Goal: Task Accomplishment & Management: Manage account settings

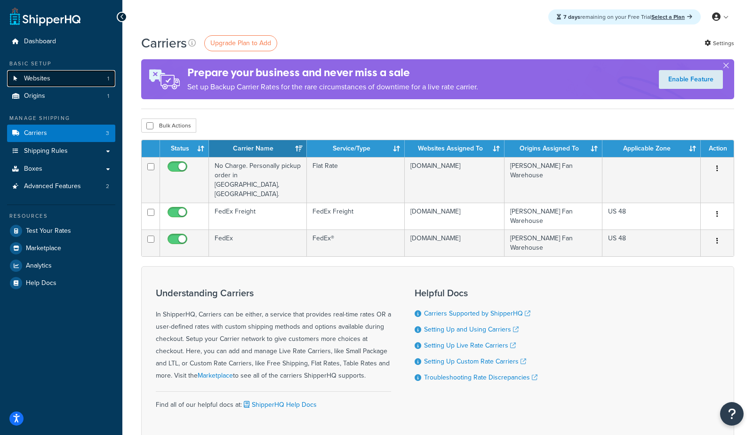
click at [56, 83] on link "Websites 1" at bounding box center [61, 78] width 108 height 17
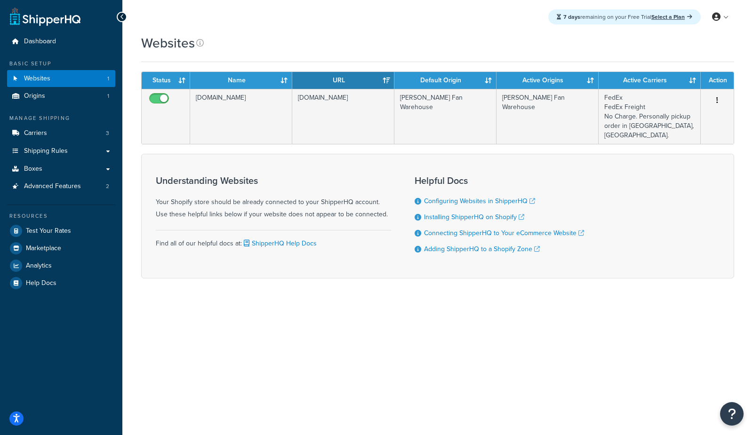
click at [225, 113] on td "gqagce-pi.myshopify.com" at bounding box center [241, 116] width 102 height 55
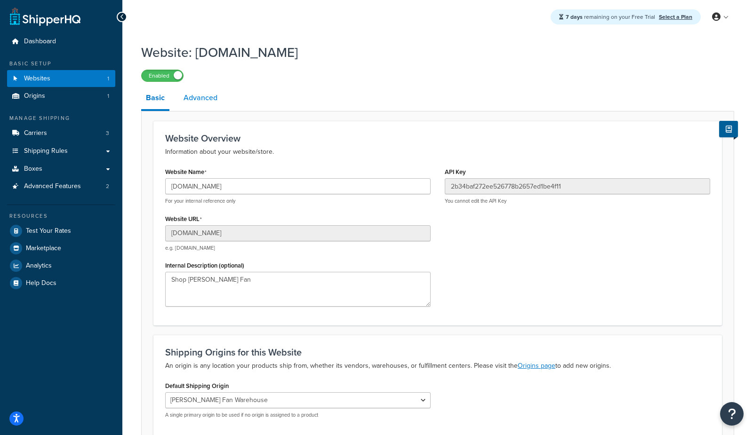
click at [200, 99] on link "Advanced" at bounding box center [200, 98] width 43 height 23
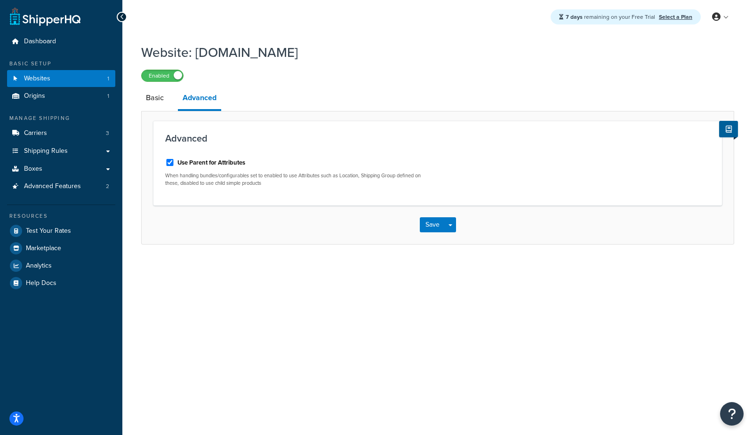
click at [205, 163] on label "Use Parent for Attributes" at bounding box center [211, 163] width 68 height 8
click at [175, 163] on input "Use Parent for Attributes" at bounding box center [169, 162] width 9 height 7
checkbox input "false"
click at [435, 225] on button "Save" at bounding box center [432, 224] width 25 height 15
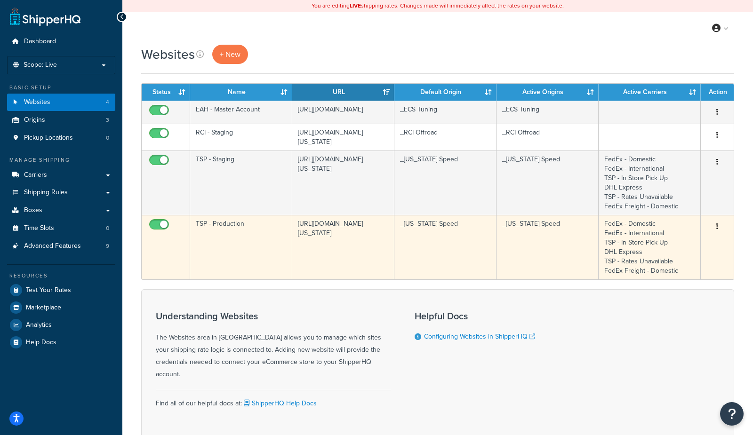
click at [241, 238] on td "TSP - Production" at bounding box center [241, 247] width 102 height 64
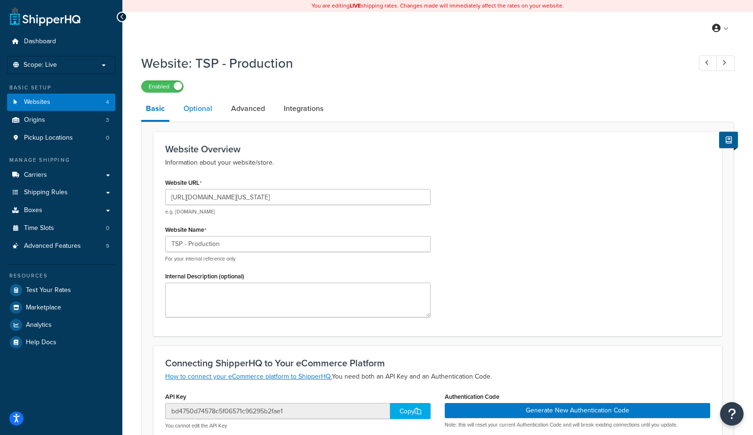
click at [201, 109] on link "Optional" at bounding box center [198, 108] width 38 height 23
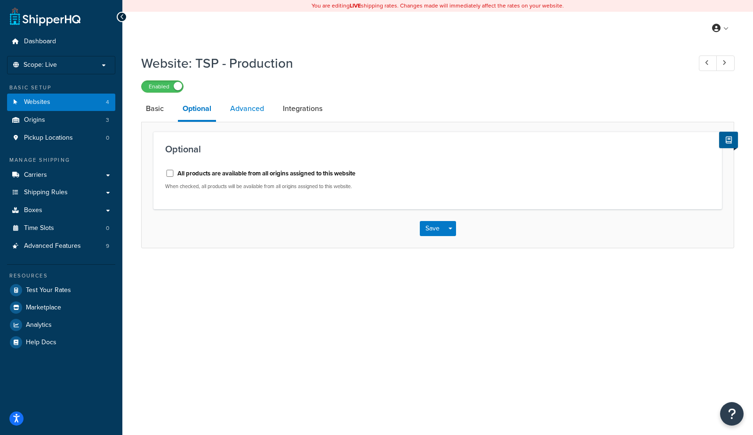
click at [234, 105] on link "Advanced" at bounding box center [246, 108] width 43 height 23
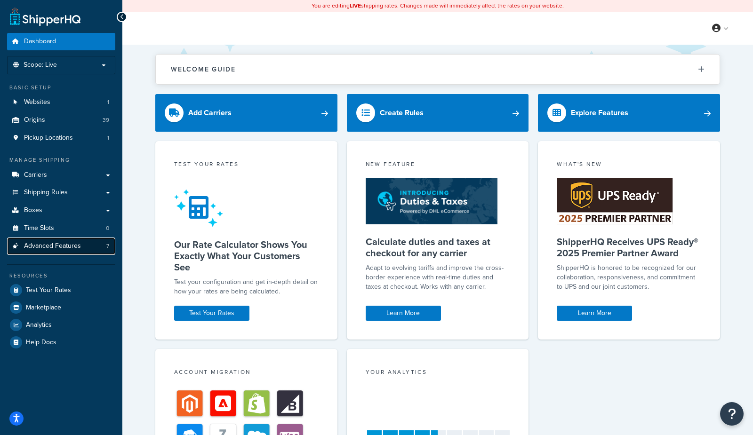
click at [64, 244] on span "Advanced Features" at bounding box center [52, 246] width 57 height 8
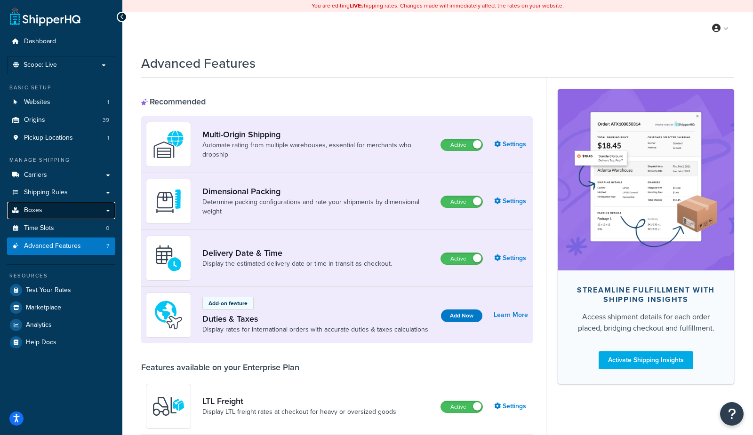
click at [71, 208] on link "Boxes" at bounding box center [61, 210] width 108 height 17
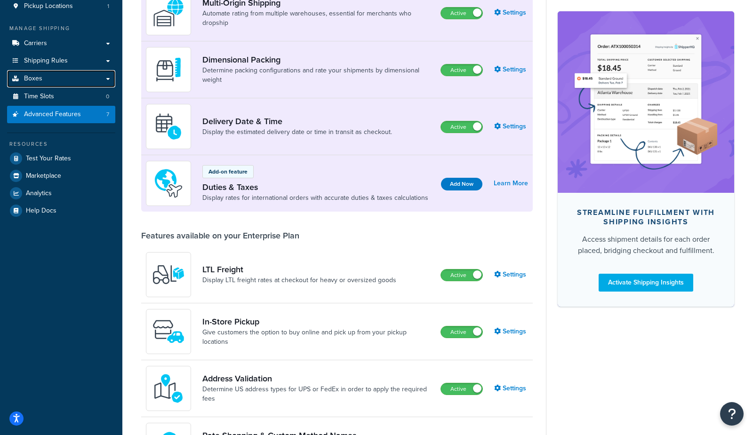
scroll to position [125, 0]
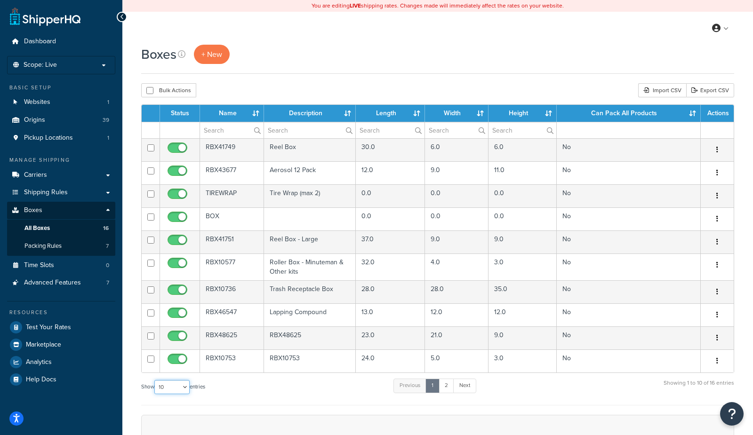
click at [170, 384] on select "10 15 25 50 100 1000" at bounding box center [171, 387] width 35 height 14
select select "100"
click at [155, 383] on select "10 15 25 50 100 1000" at bounding box center [171, 387] width 35 height 14
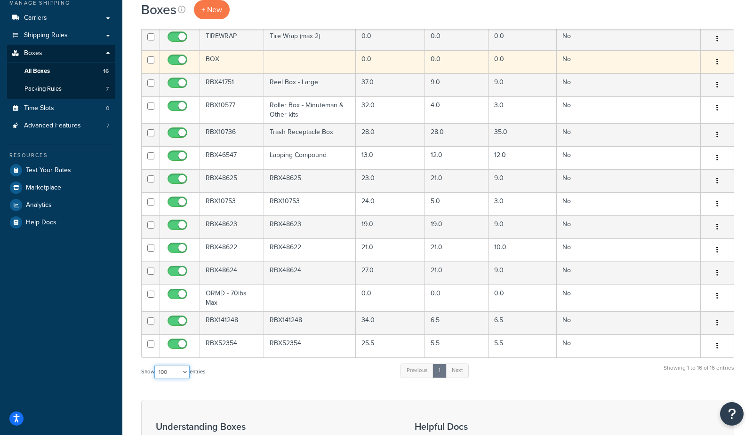
scroll to position [167, 0]
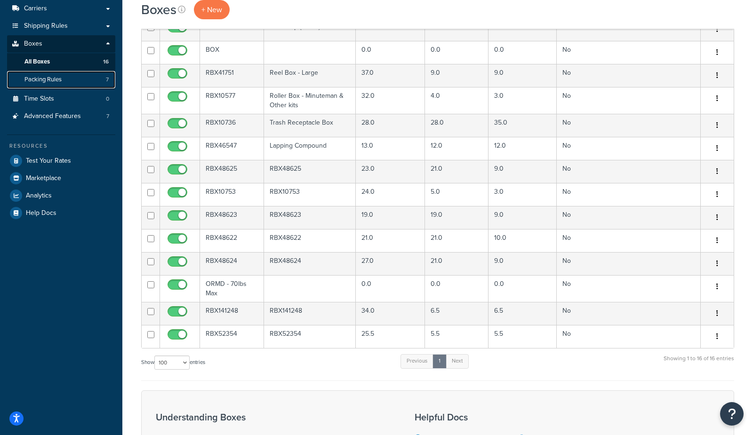
click at [90, 84] on link "Packing Rules 7" at bounding box center [61, 79] width 108 height 17
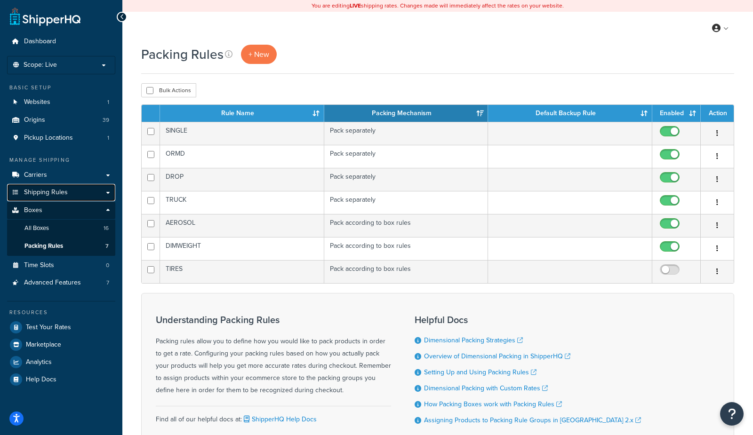
click at [71, 196] on link "Shipping Rules" at bounding box center [61, 192] width 108 height 17
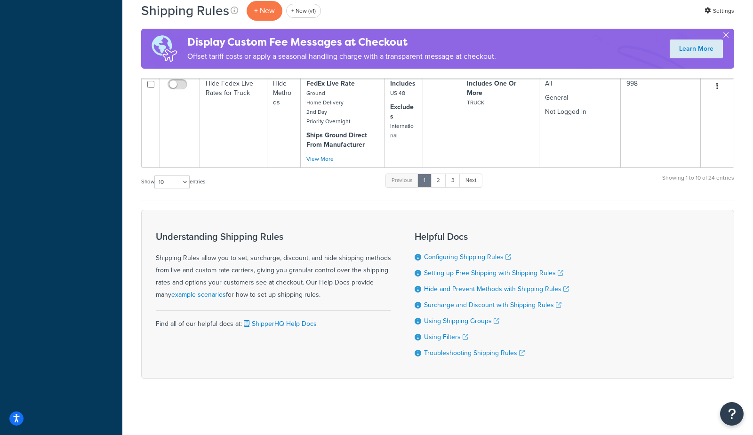
scroll to position [2252, 0]
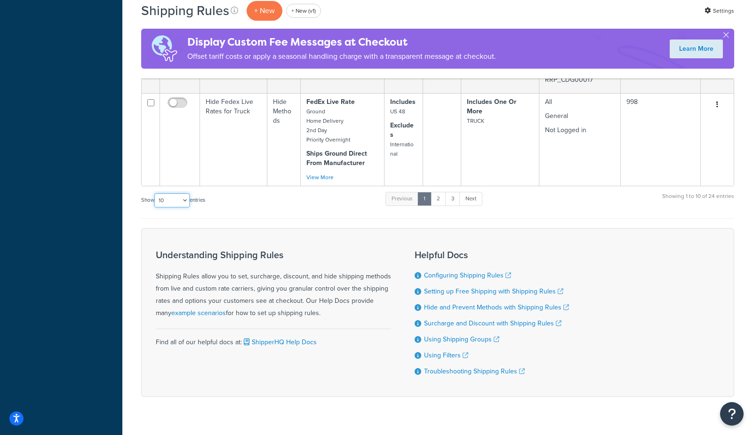
click at [181, 204] on select "10 15 25 50 100 1000" at bounding box center [171, 200] width 35 height 14
select select "1000"
click at [155, 196] on select "10 15 25 50 100 1000" at bounding box center [171, 200] width 35 height 14
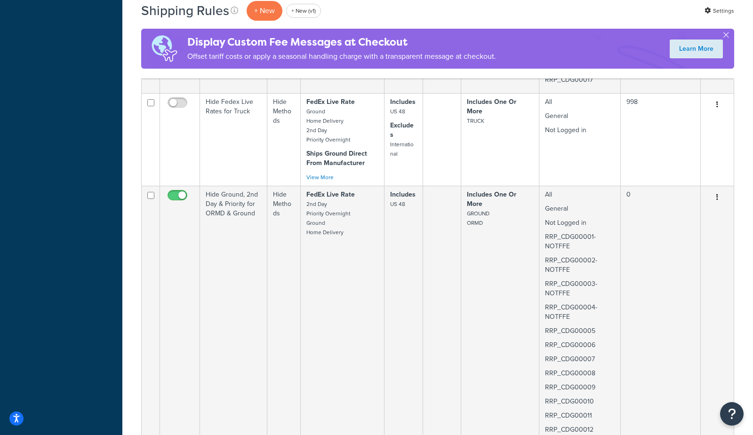
click at [174, 269] on td at bounding box center [180, 385] width 40 height 399
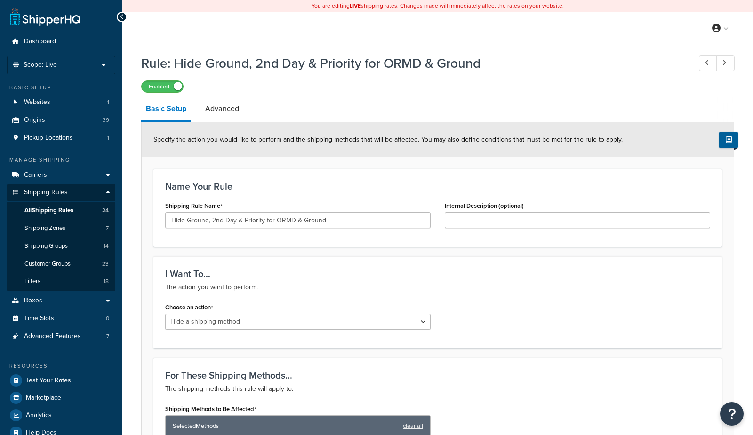
select select "HIDE"
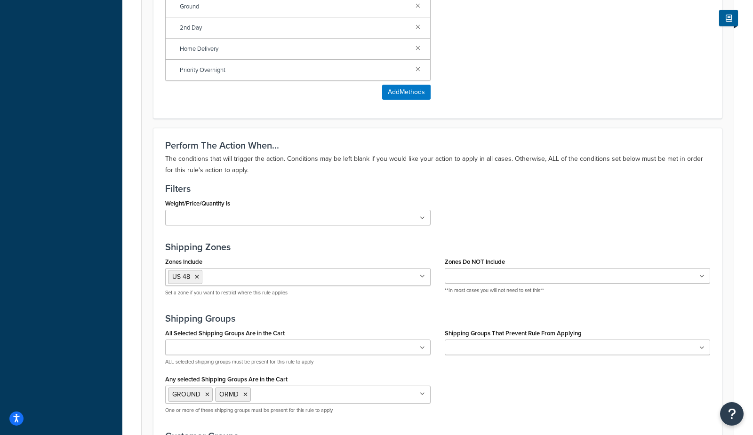
scroll to position [742, 0]
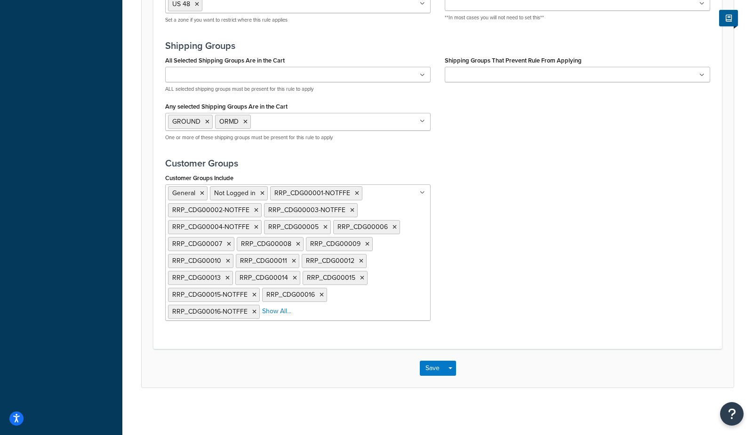
click at [347, 317] on ul "General Not Logged in RRP_CDG00001-NOTFFE RRP_CDG00002-NOTFFE RRP_CDG00003-NOTF…" at bounding box center [298, 253] width 266 height 137
click at [486, 171] on div "Customer Groups Include General Not Logged in RRP_CDG00001-NOTFFE RRP_CDG00002-…" at bounding box center [437, 249] width 559 height 157
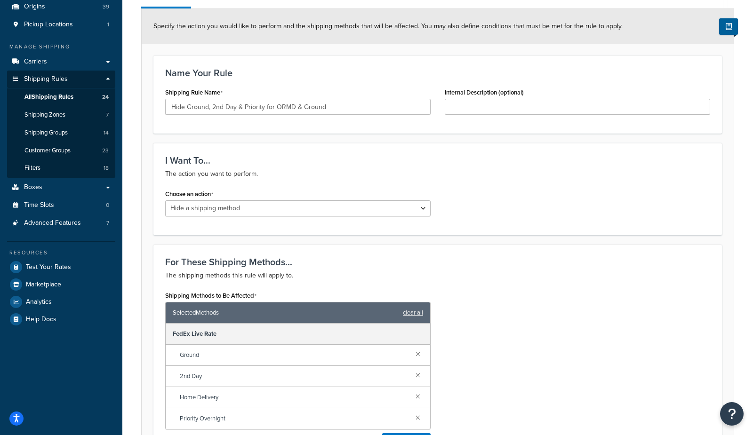
scroll to position [0, 0]
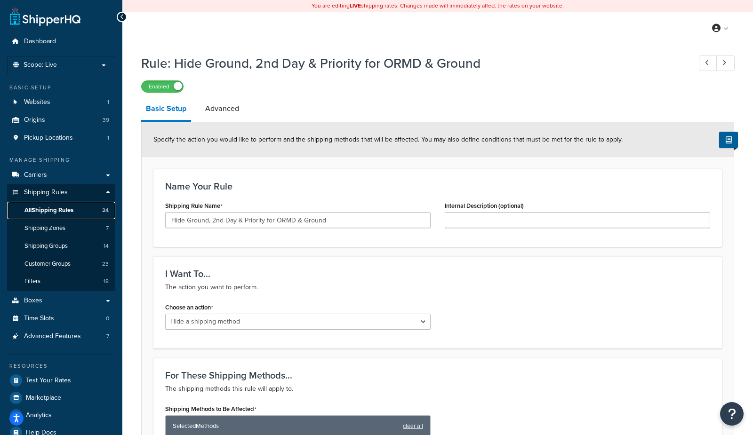
click at [94, 207] on link "All Shipping Rules 24" at bounding box center [61, 210] width 108 height 17
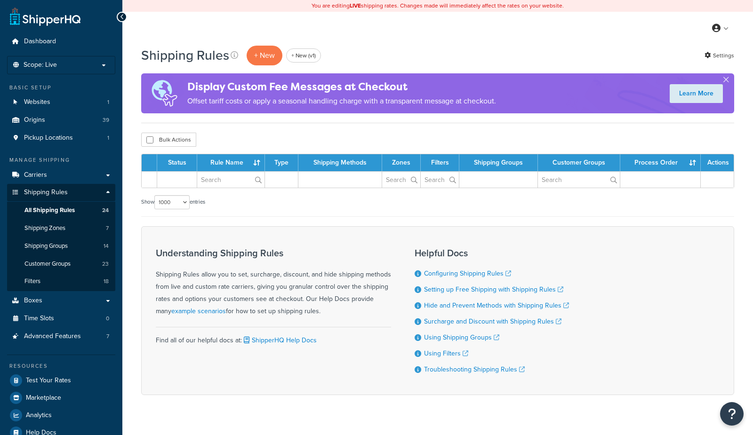
select select "1000"
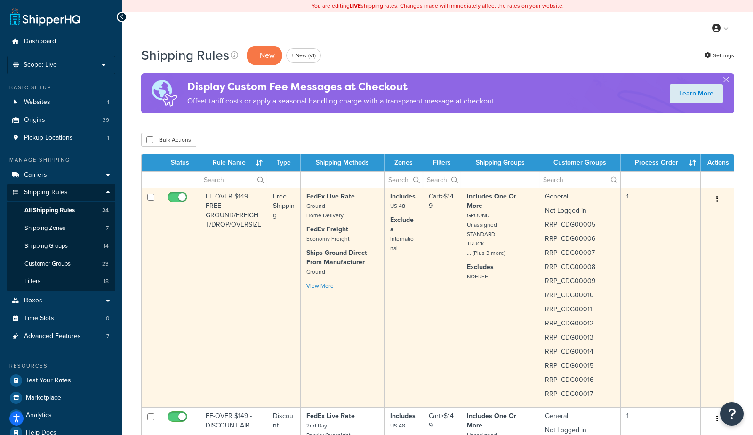
click at [368, 297] on td "FedEx Live Rate Ground Home Delivery FedEx Freight Economy Freight Ships Ground…" at bounding box center [343, 298] width 84 height 220
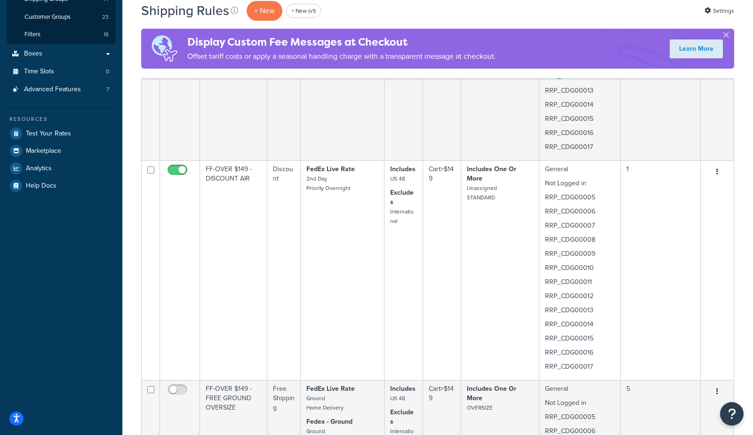
scroll to position [257, 0]
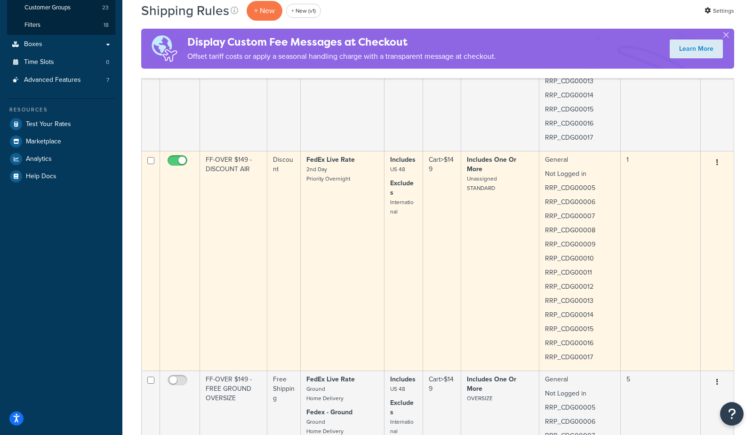
click at [398, 220] on td "Includes US 48 Excludes International" at bounding box center [404, 261] width 39 height 220
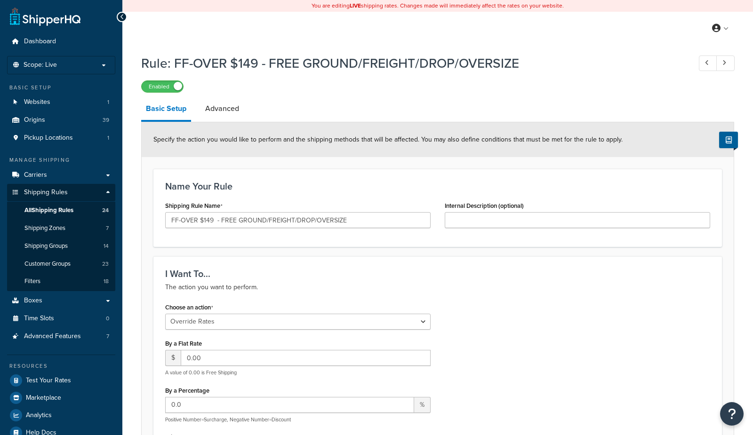
select select "OVERRIDE"
select select "SHIPPING_GROUP"
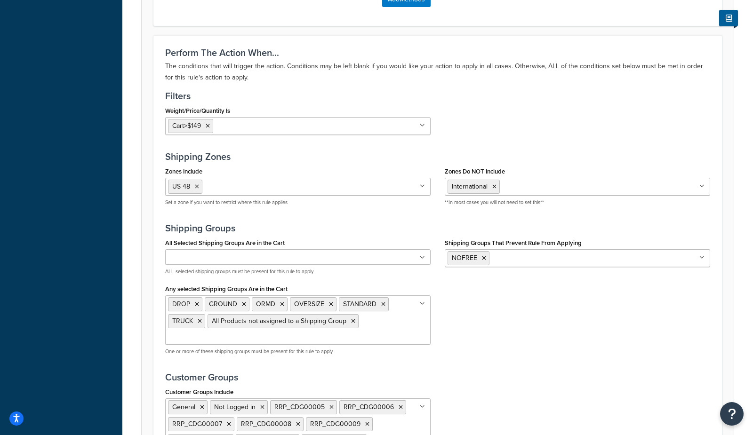
scroll to position [1068, 0]
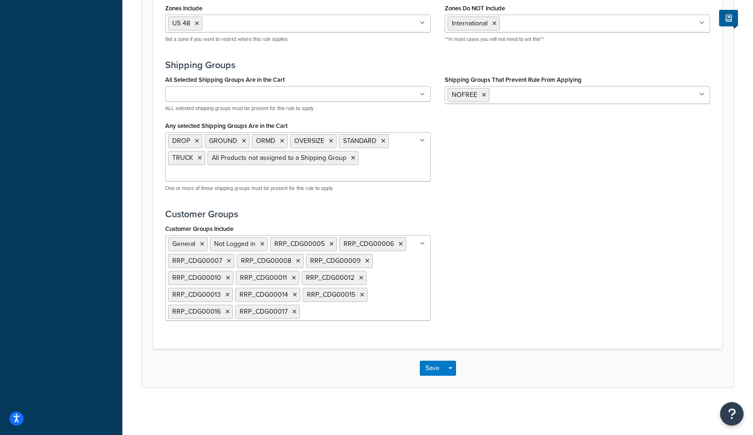
click at [408, 305] on ul "General Not Logged in RRP_CDG00005 RRP_CDG00006 RRP_CDG00007 RRP_CDG00008 RRP_C…" at bounding box center [298, 278] width 266 height 86
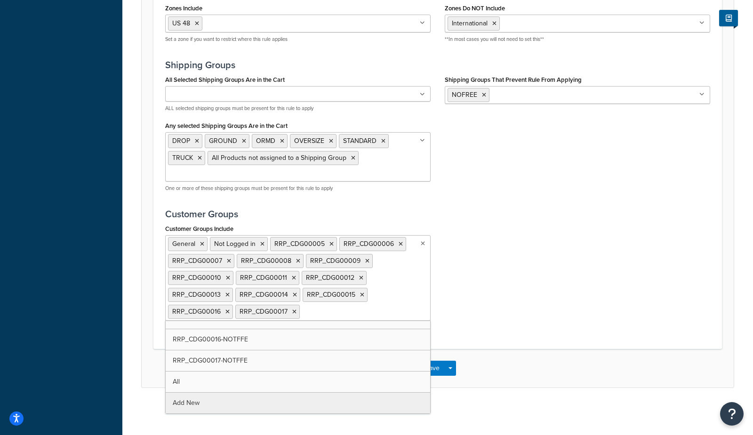
scroll to position [0, 0]
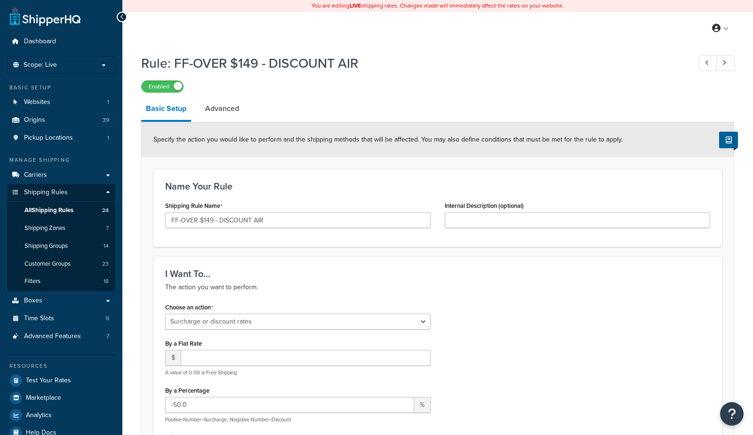
select select "SURCHARGE"
select select "SHIPPING_GROUP"
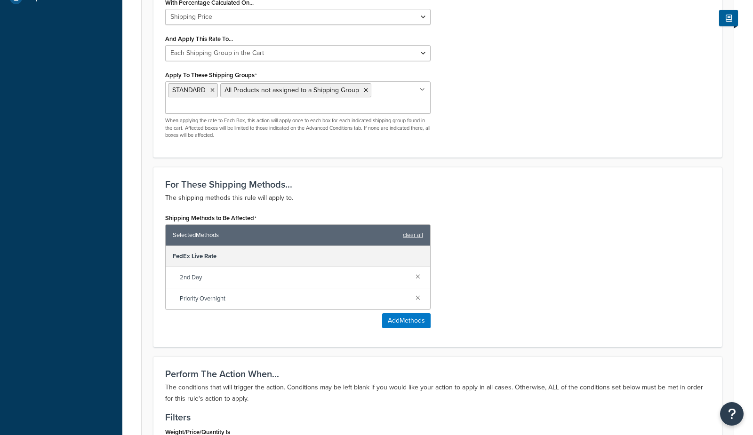
scroll to position [909, 0]
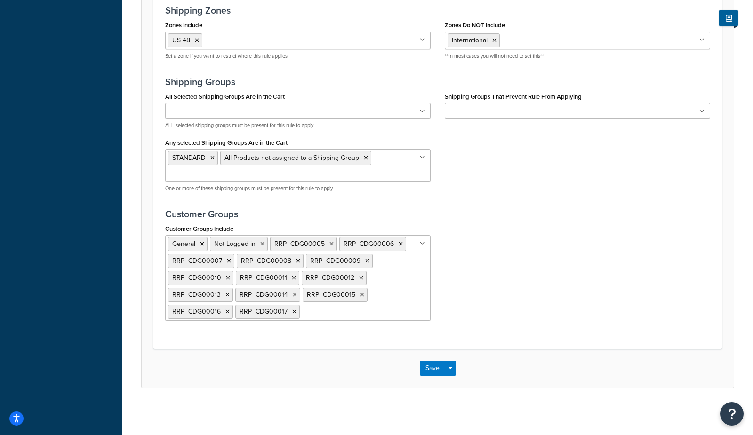
click at [384, 314] on ul "General Not Logged in RRP_CDG00005 RRP_CDG00006 RRP_CDG00007 RRP_CDG00008 RRP_C…" at bounding box center [298, 278] width 266 height 86
click at [507, 288] on div "Customer Groups Include General Not Logged in RRP_CDG00005 RRP_CDG00006 RRP_CDG…" at bounding box center [437, 275] width 559 height 106
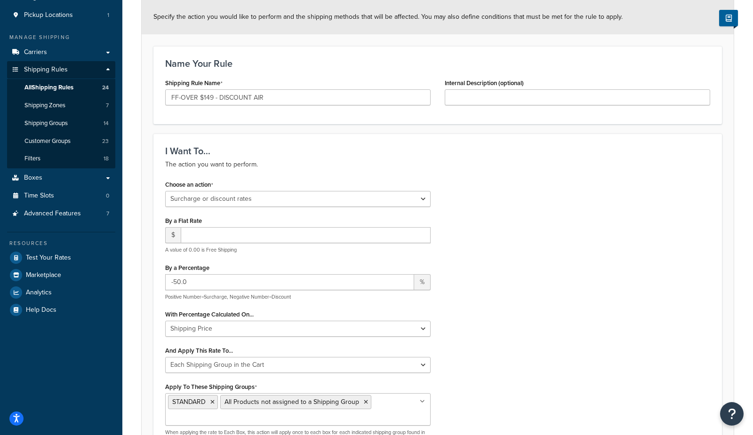
scroll to position [0, 0]
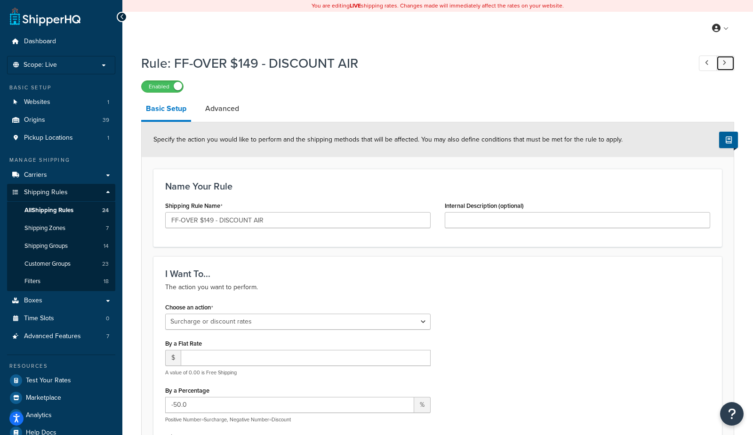
click at [727, 63] on link at bounding box center [725, 64] width 18 height 16
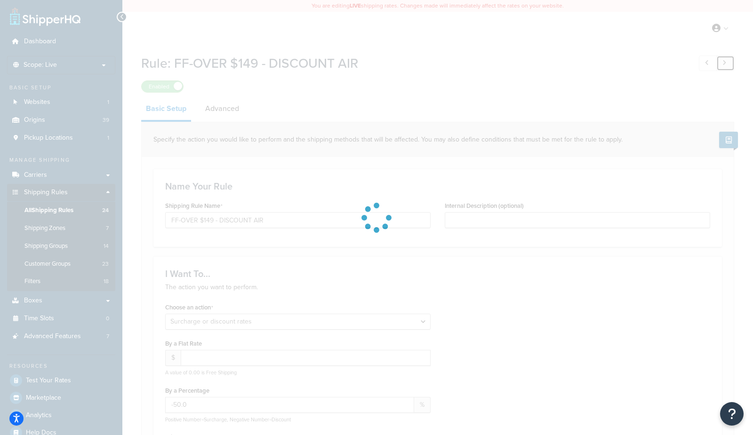
type input "FF-OVER $149 - FREE GROUND OVERSIZE"
select select "OVERRIDE"
type input "0.00"
type input "0.0"
select select "SHIPPING_GROUP"
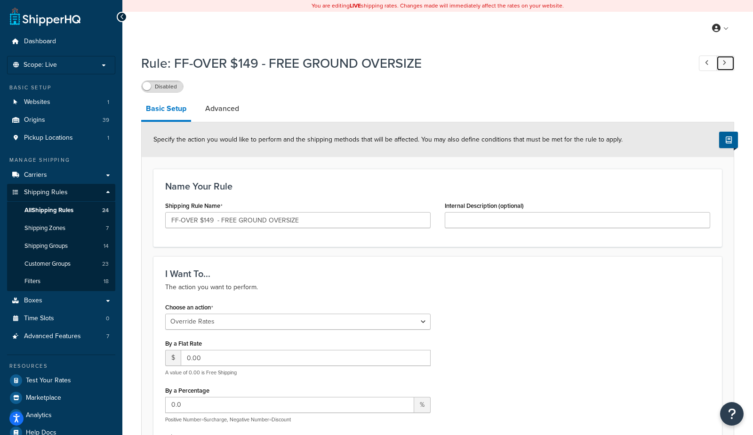
click at [727, 65] on link at bounding box center [725, 64] width 18 height 16
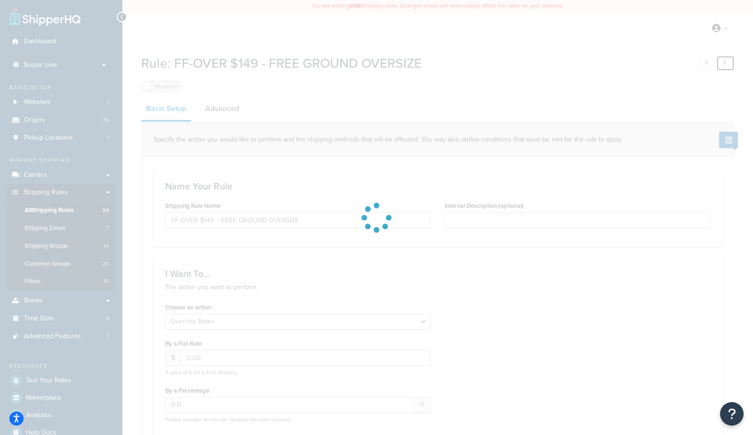
type input "FF-OVER $149 - DISCOUNT AIR OVERSIZE"
select select "SURCHARGE"
type input "-25.0"
select select "SHIPPING_GROUP"
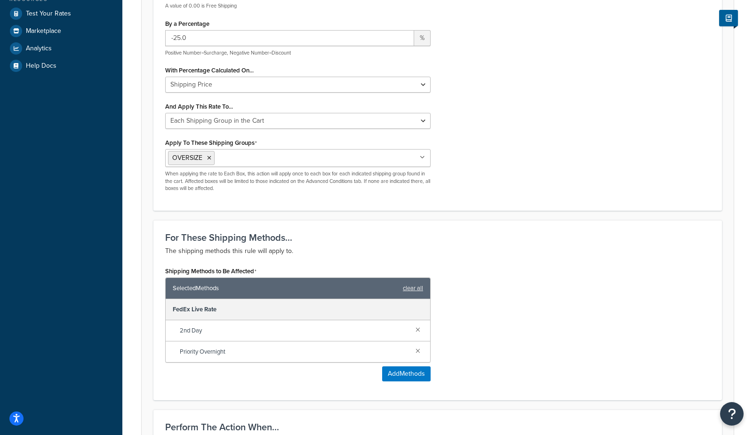
scroll to position [880, 0]
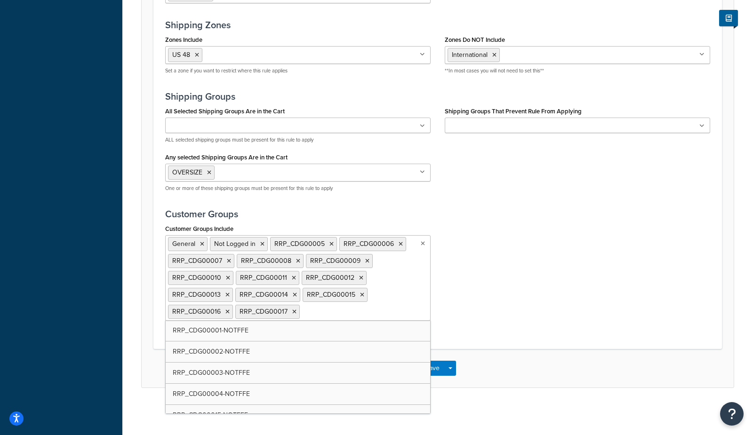
click at [373, 314] on ul "General Not Logged in RRP_CDG00005 RRP_CDG00006 RRP_CDG00007 RRP_CDG00008 RRP_C…" at bounding box center [298, 278] width 266 height 86
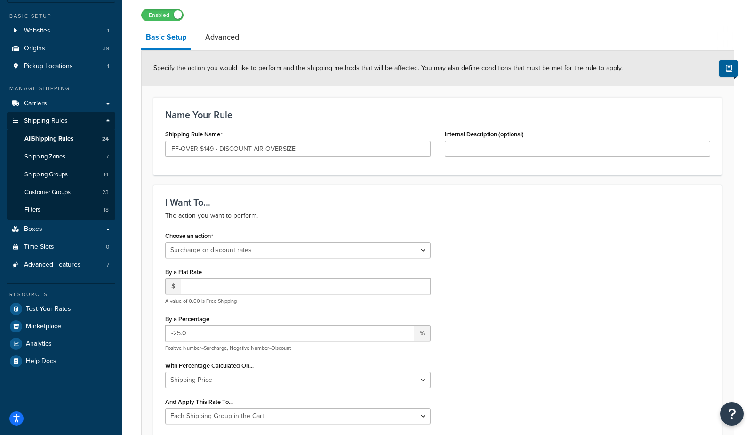
scroll to position [0, 0]
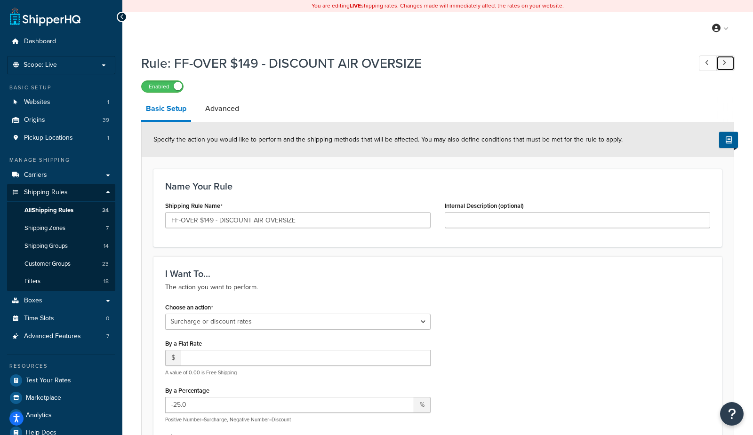
click at [725, 64] on icon at bounding box center [725, 63] width 4 height 6
type input "International"
select select "OVERRIDE"
type input "0.01"
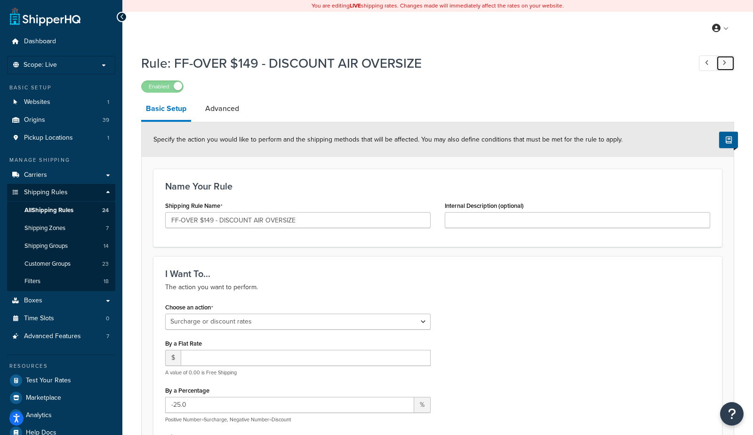
type input "0.0"
select select "LOCATION"
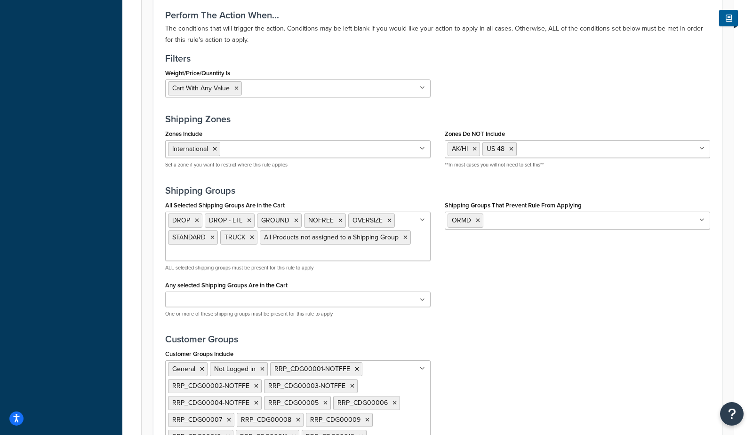
scroll to position [878, 0]
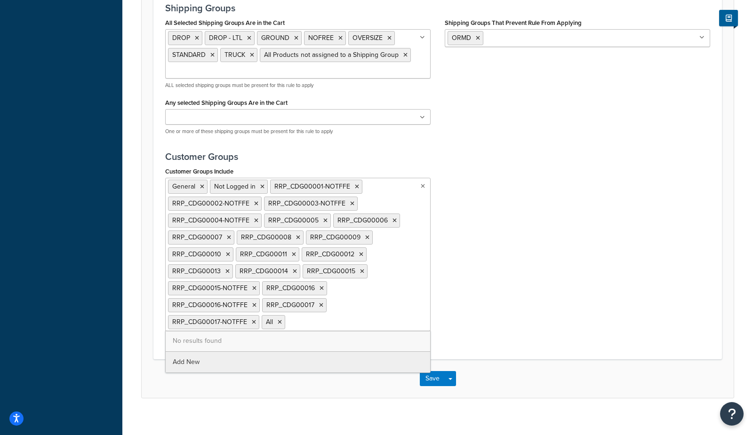
click at [342, 313] on ul "General Not Logged in RRP_CDG00001-NOTFFE RRP_CDG00002-NOTFFE RRP_CDG00003-NOTF…" at bounding box center [298, 254] width 266 height 153
click at [613, 185] on div "Customer Groups Include General Not Logged in RRP_CDG00001-NOTFFE RRP_CDG00002-…" at bounding box center [437, 252] width 559 height 174
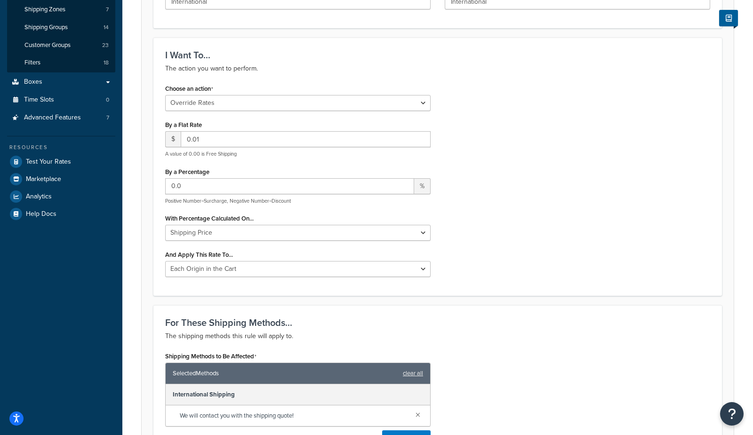
scroll to position [0, 0]
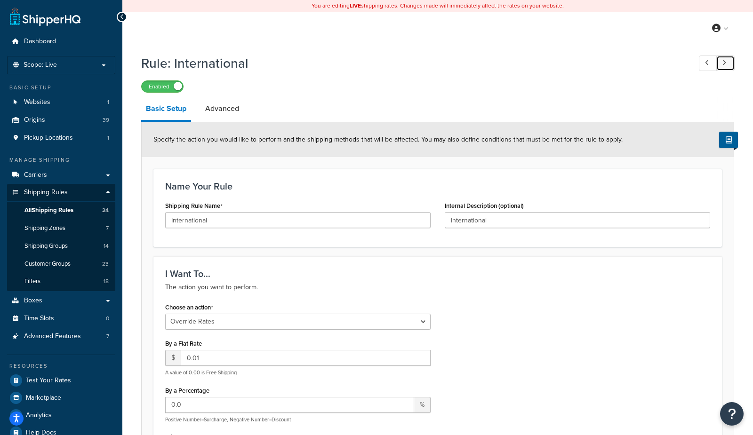
click at [723, 64] on icon at bounding box center [725, 63] width 4 height 6
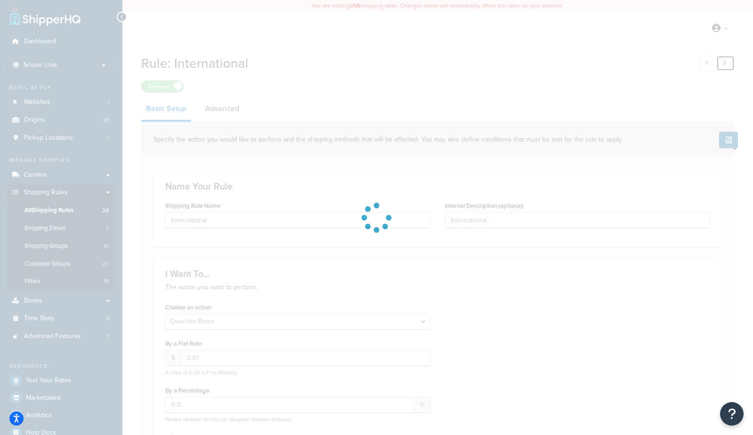
type input "FF-OVER $149 - FREE DROP"
type input "0.00"
select select "SHIPPING_GROUP"
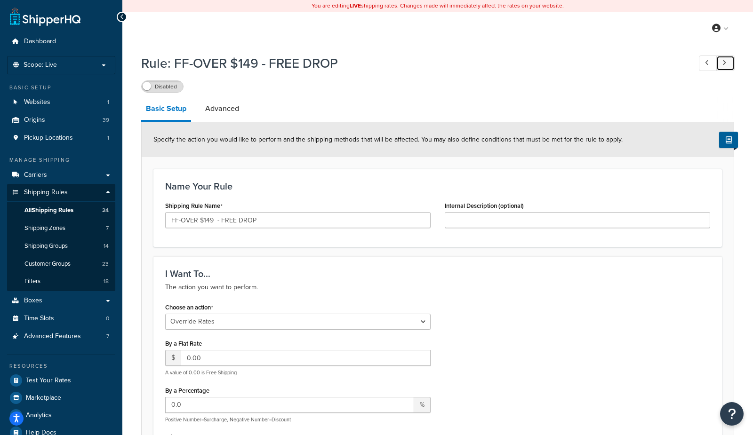
click at [727, 64] on link at bounding box center [725, 64] width 18 height 16
click at [729, 65] on link at bounding box center [725, 64] width 18 height 16
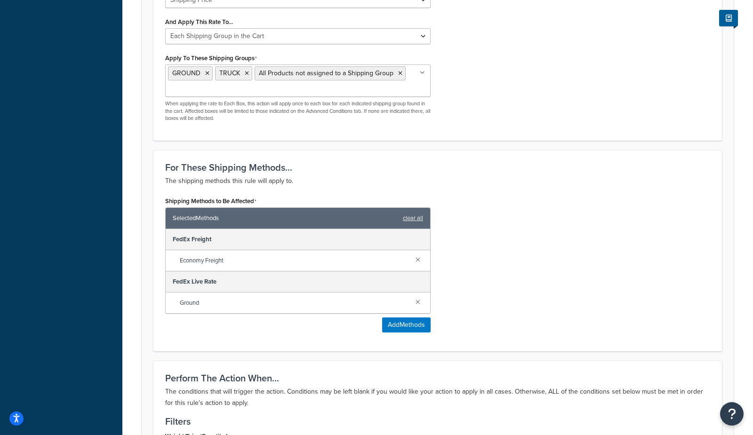
scroll to position [933, 0]
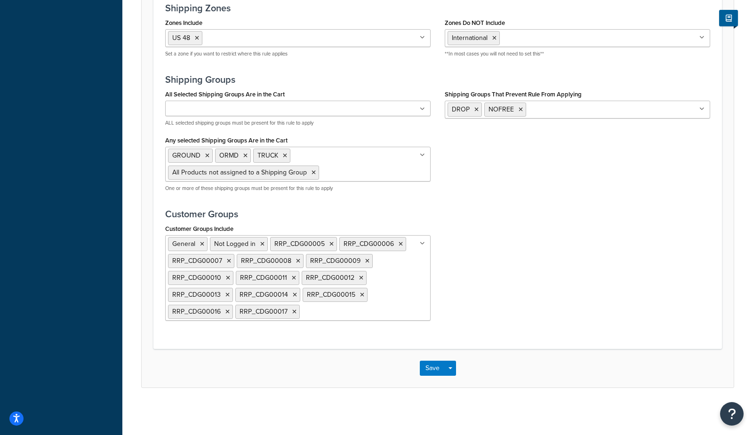
click at [349, 312] on input "Customer Groups Include" at bounding box center [343, 311] width 83 height 10
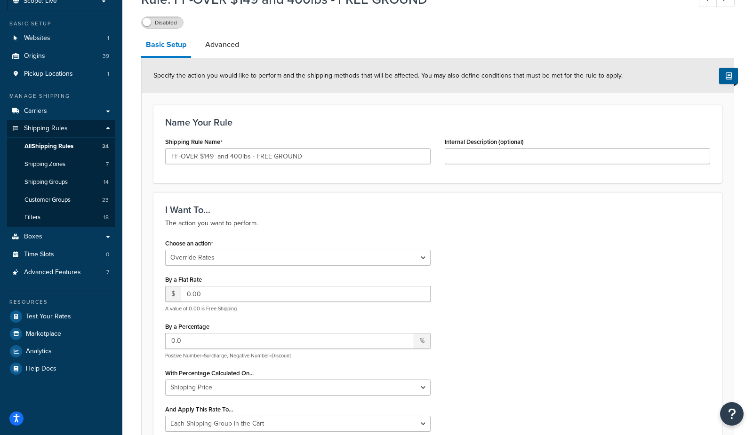
scroll to position [0, 0]
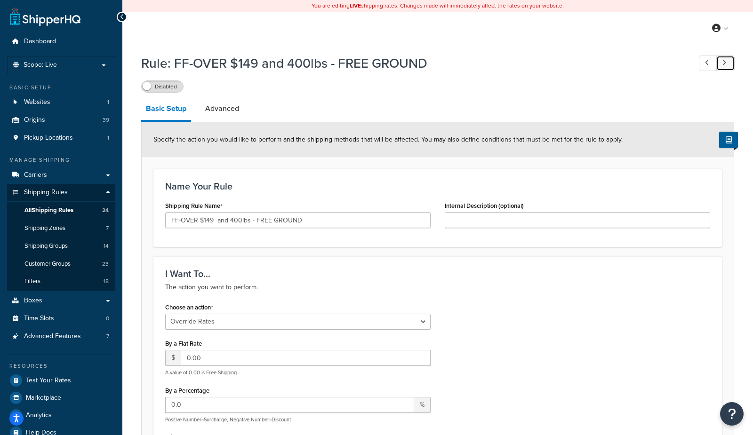
click at [727, 57] on link at bounding box center [725, 64] width 18 height 16
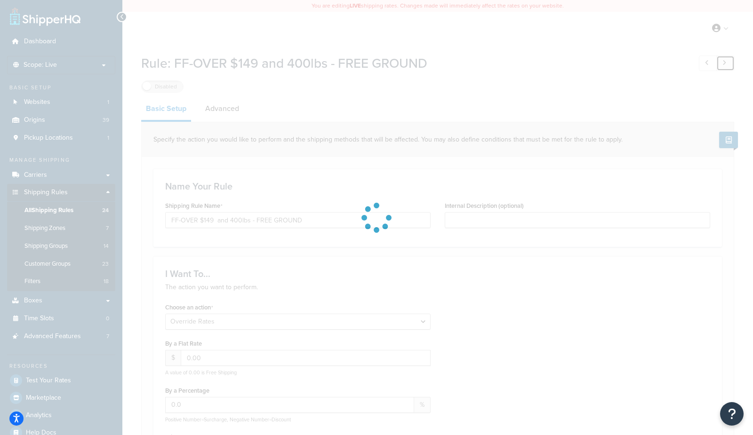
type input "FF-OVER $149 - FREE GROUND ORMD"
select select "CART"
select select "ORDER"
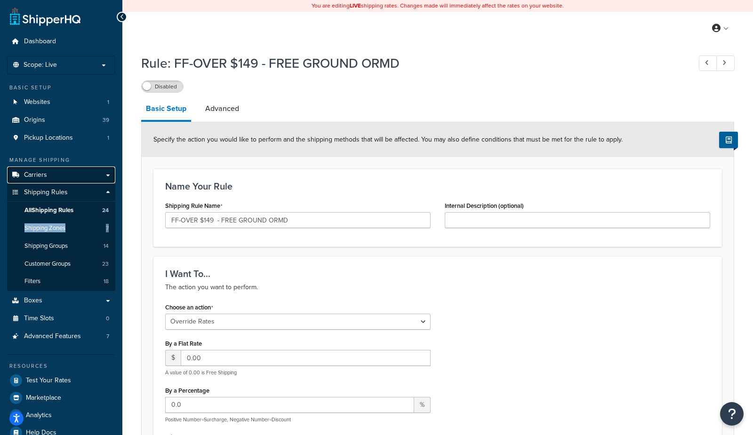
click at [51, 172] on link "Carriers" at bounding box center [61, 175] width 108 height 17
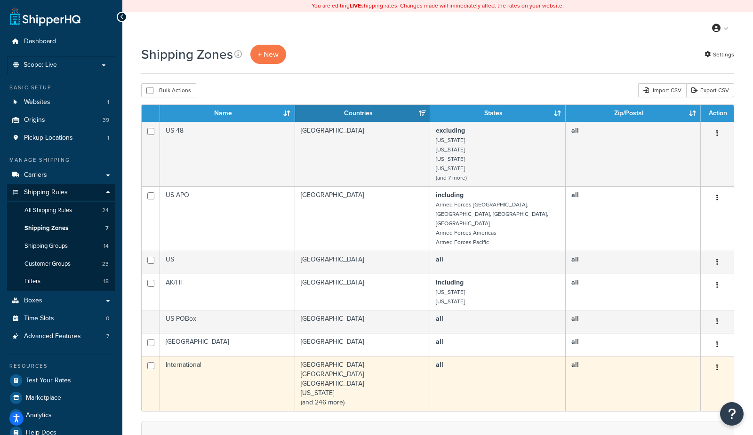
click at [241, 381] on td "International" at bounding box center [227, 383] width 135 height 55
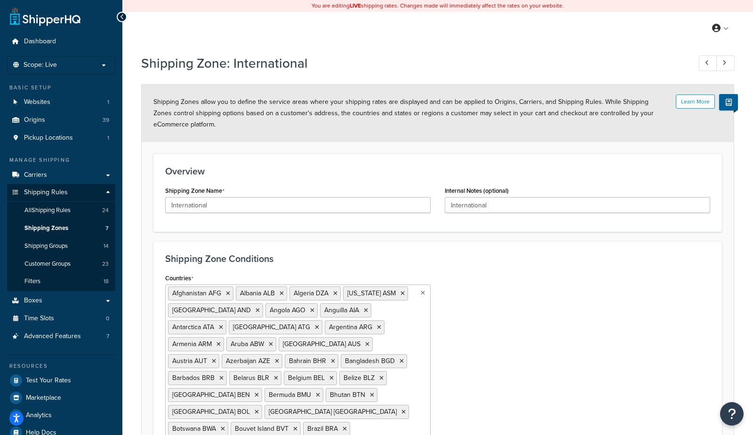
scroll to position [1354, 0]
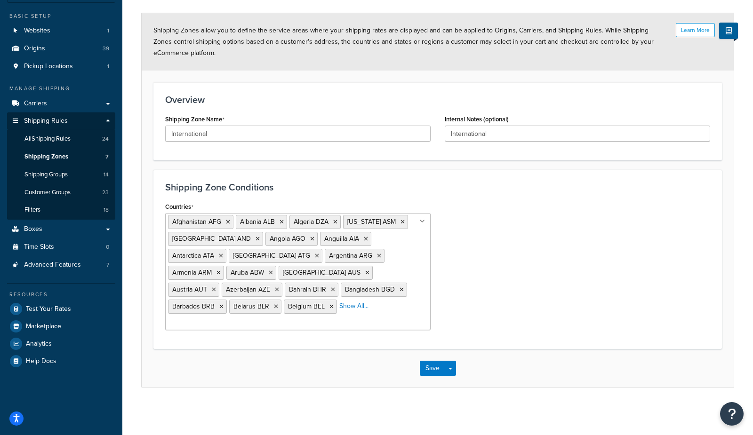
scroll to position [72, 0]
click at [107, 290] on div "Dashboard Scope: Live Basic Setup Websites 1 Origins 39 Pickup Locations 1 Mana…" at bounding box center [61, 181] width 122 height 507
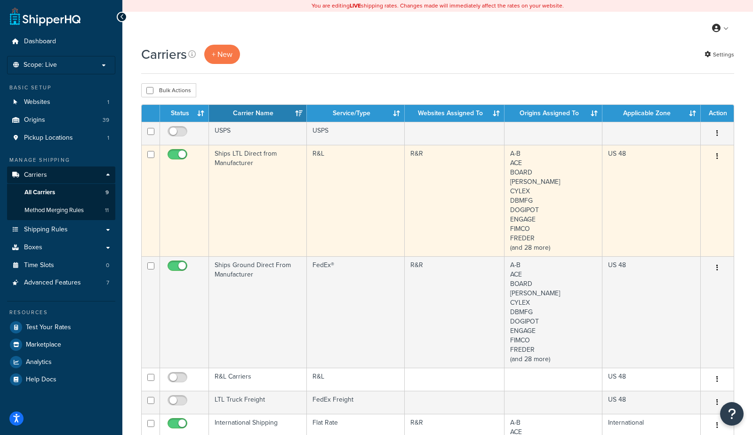
click at [229, 193] on td "Ships LTL Direct from Manufacturer" at bounding box center [258, 201] width 98 height 112
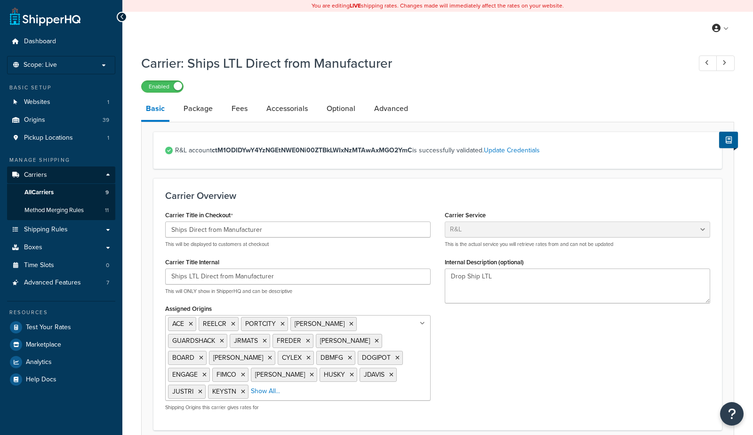
select select "rlFreight"
click at [80, 190] on link "All Carriers 9" at bounding box center [61, 192] width 108 height 17
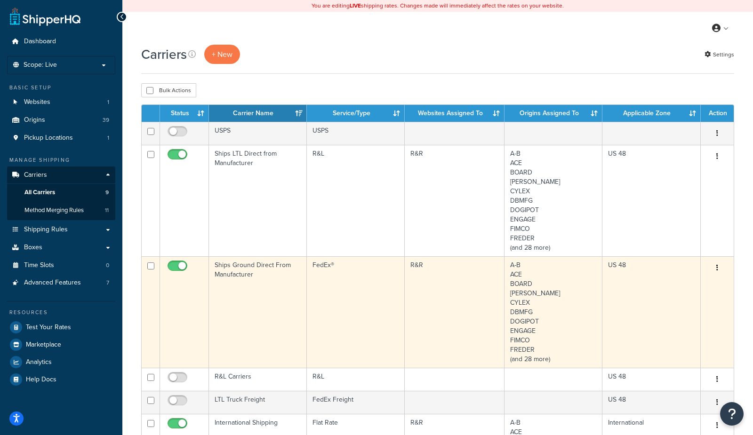
click at [257, 309] on td "Ships Ground Direct From Manufacturer" at bounding box center [258, 313] width 98 height 112
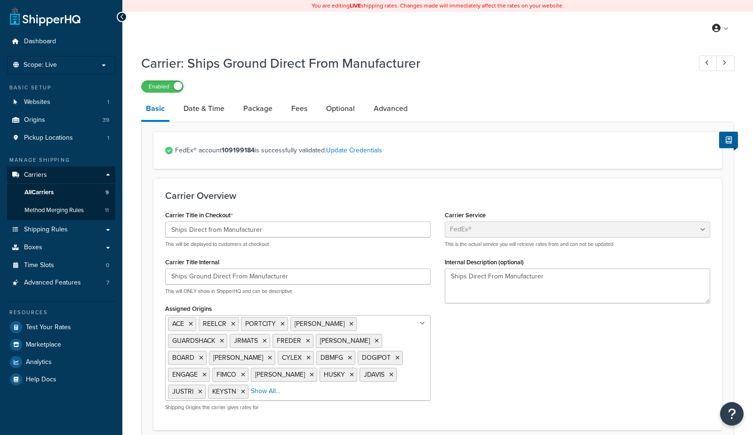
select select "fedEx"
select select "REGULAR_PICKUP"
select select "YOUR_PACKAGING"
click at [197, 113] on link "Date & Time" at bounding box center [204, 108] width 50 height 23
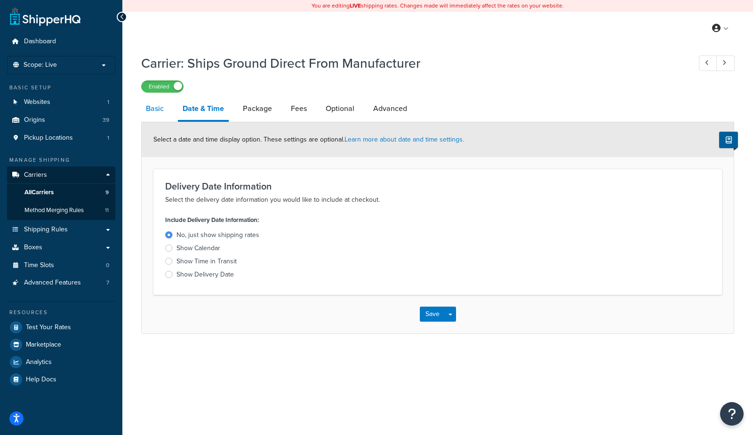
click at [162, 108] on link "Basic" at bounding box center [154, 108] width 27 height 23
select select "fedEx"
select select "REGULAR_PICKUP"
select select "YOUR_PACKAGING"
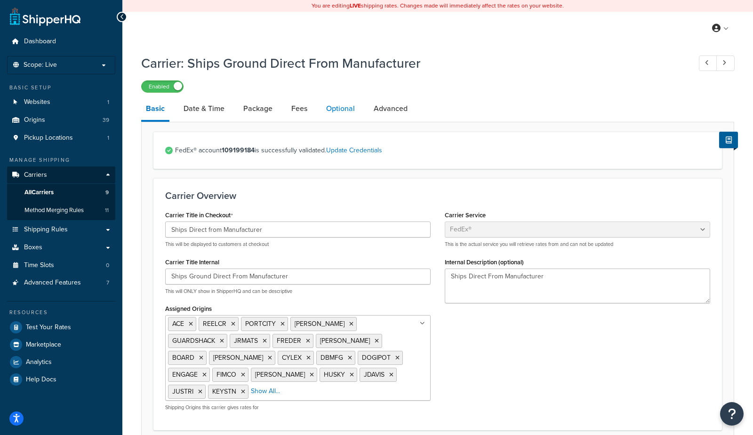
click at [332, 109] on link "Optional" at bounding box center [341, 108] width 38 height 23
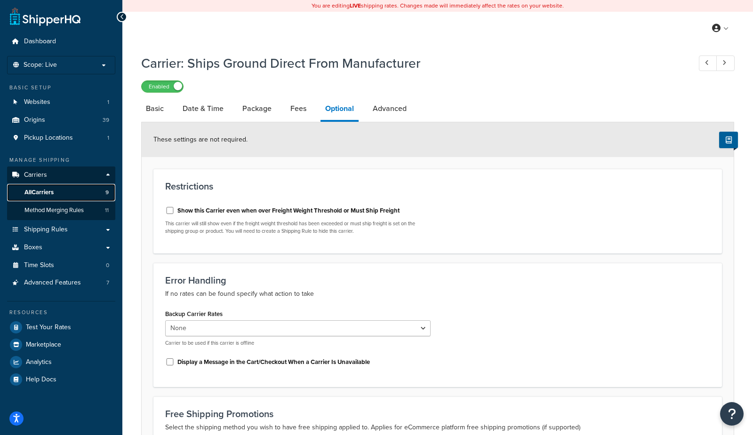
click at [83, 194] on link "All Carriers 9" at bounding box center [61, 192] width 108 height 17
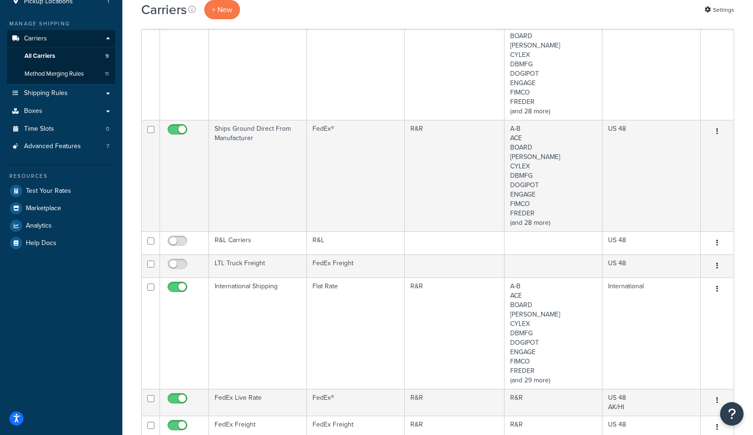
scroll to position [142, 0]
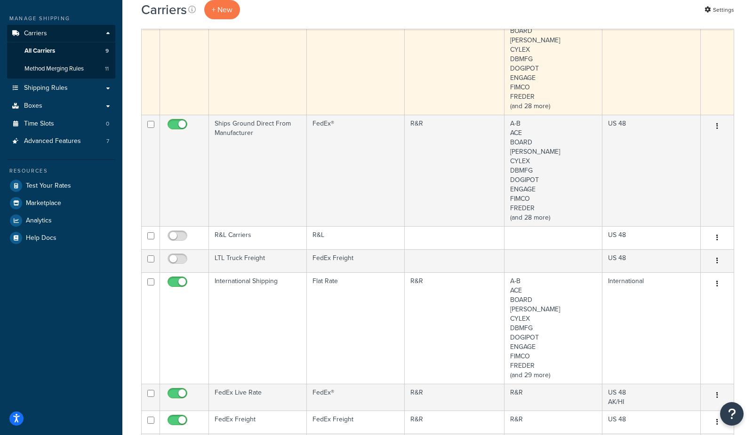
click at [258, 72] on td "Ships LTL Direct from Manufacturer" at bounding box center [258, 59] width 98 height 112
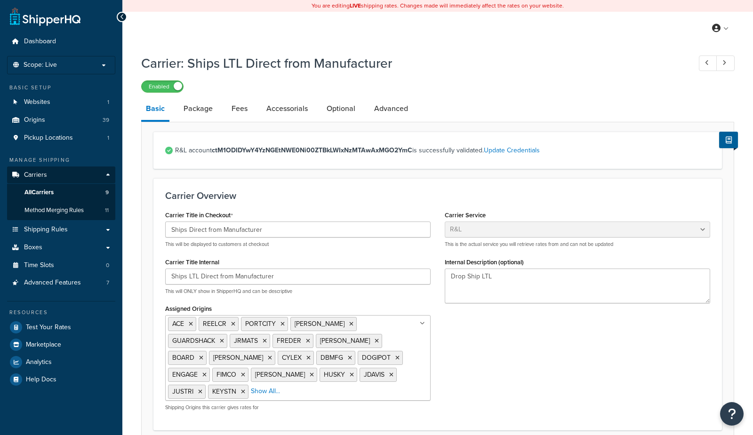
select select "rlFreight"
click at [334, 109] on link "Optional" at bounding box center [341, 108] width 38 height 23
select select "55"
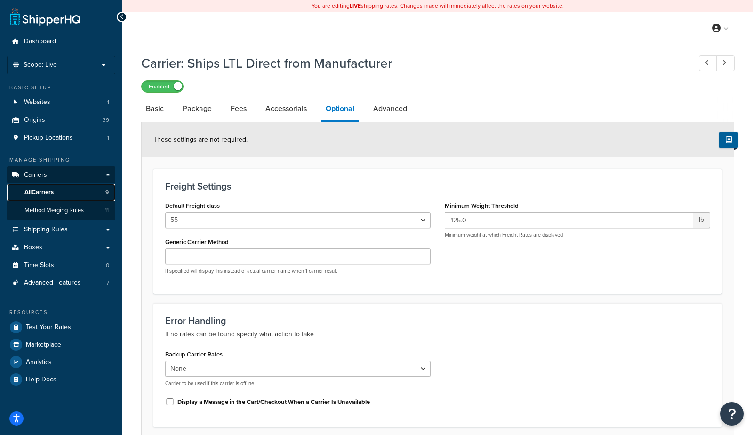
click at [46, 193] on span "All Carriers" at bounding box center [38, 193] width 29 height 8
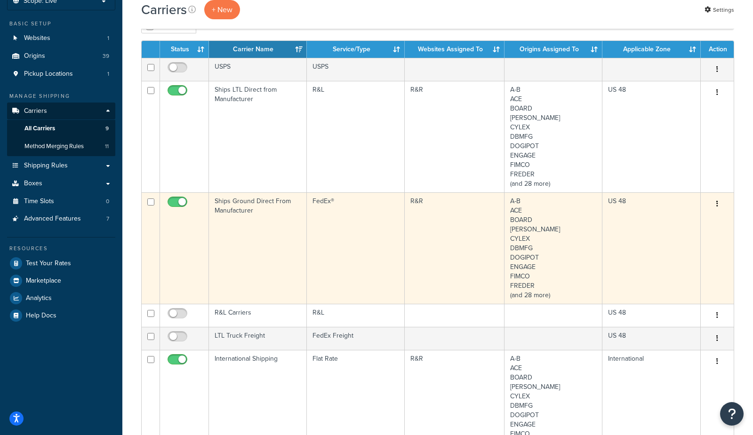
scroll to position [68, 0]
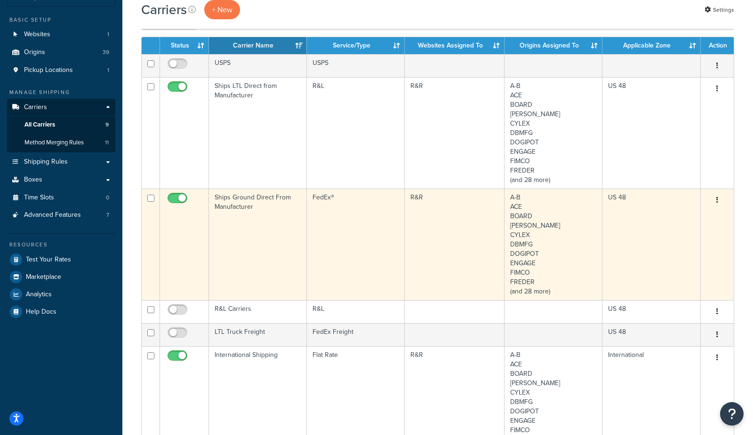
click at [226, 256] on td "Ships Ground Direct From Manufacturer" at bounding box center [258, 245] width 98 height 112
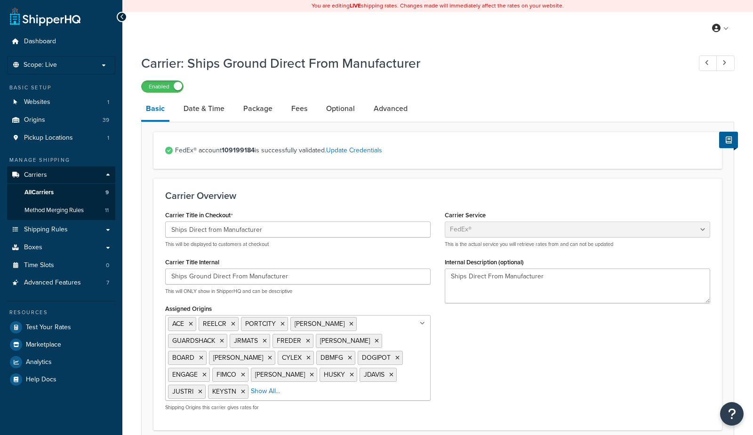
select select "fedEx"
select select "REGULAR_PICKUP"
select select "YOUR_PACKAGING"
click at [262, 110] on link "Package" at bounding box center [258, 108] width 39 height 23
select select "242613"
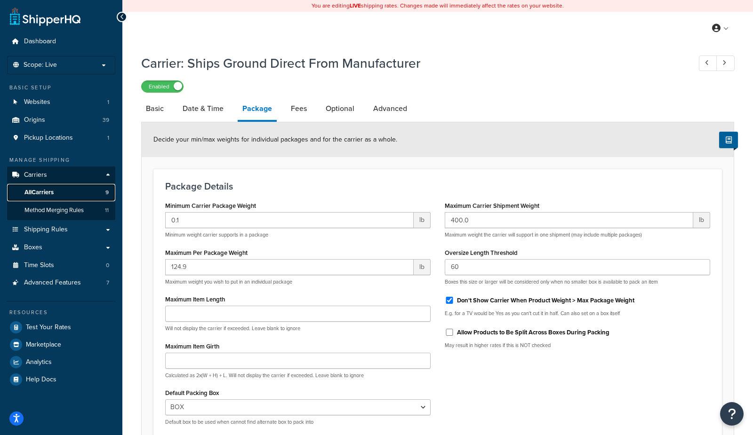
click at [62, 196] on link "All Carriers 9" at bounding box center [61, 192] width 108 height 17
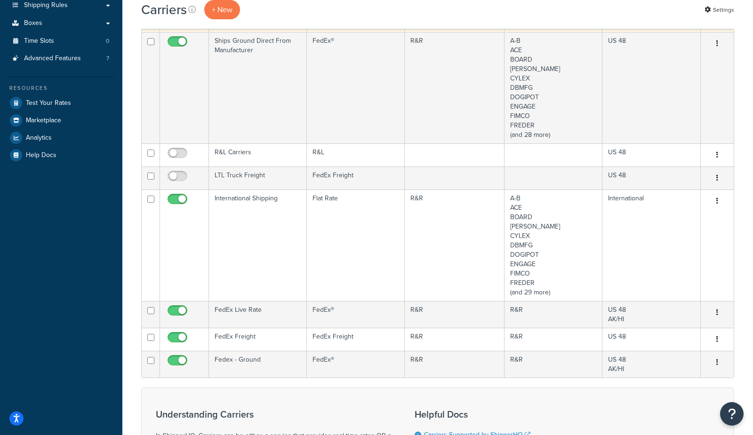
scroll to position [226, 0]
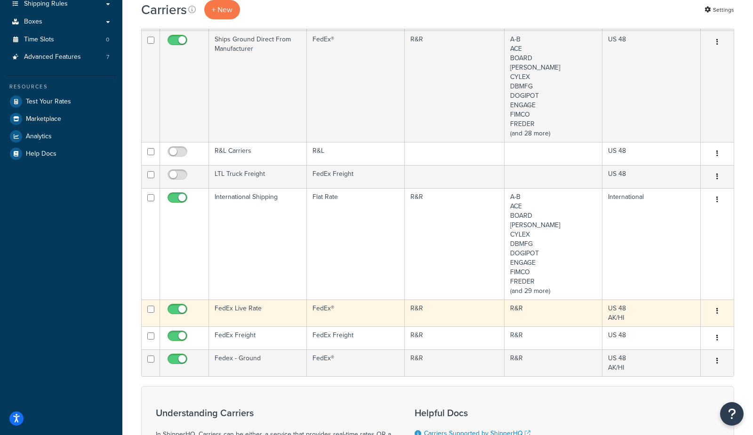
click at [250, 315] on td "FedEx Live Rate" at bounding box center [258, 313] width 98 height 27
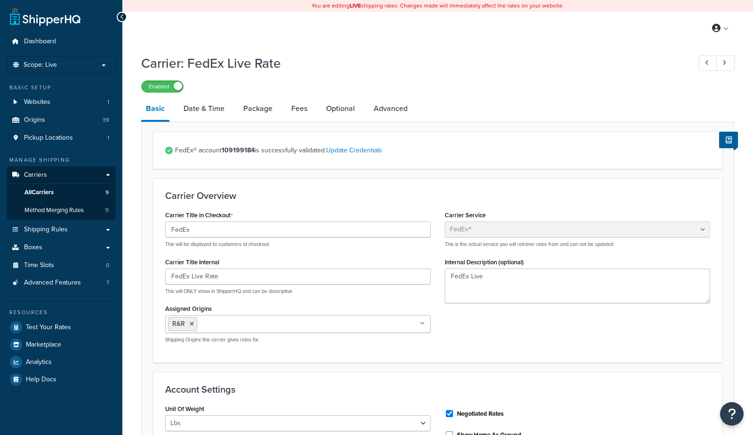
select select "fedEx"
select select "REGULAR_PICKUP"
select select "YOUR_PACKAGING"
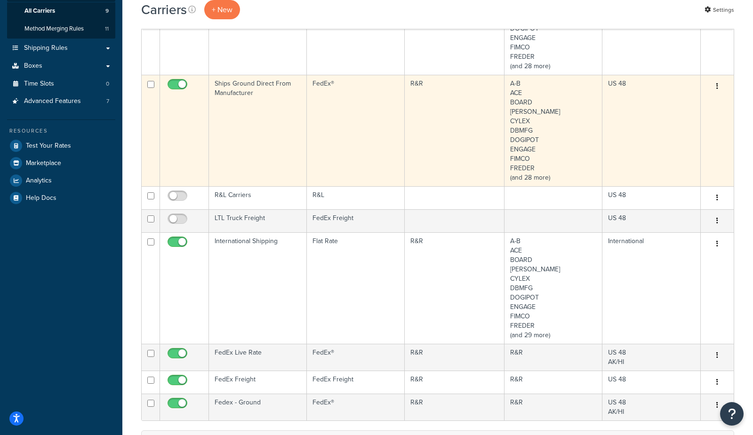
scroll to position [410, 0]
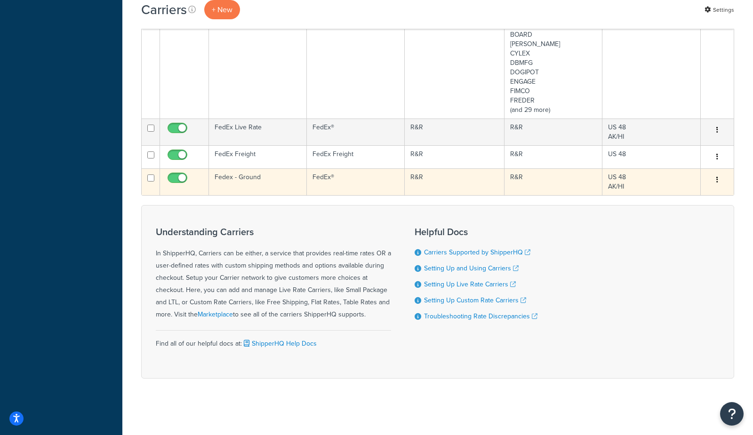
click at [268, 185] on td "Fedex - Ground" at bounding box center [258, 182] width 98 height 27
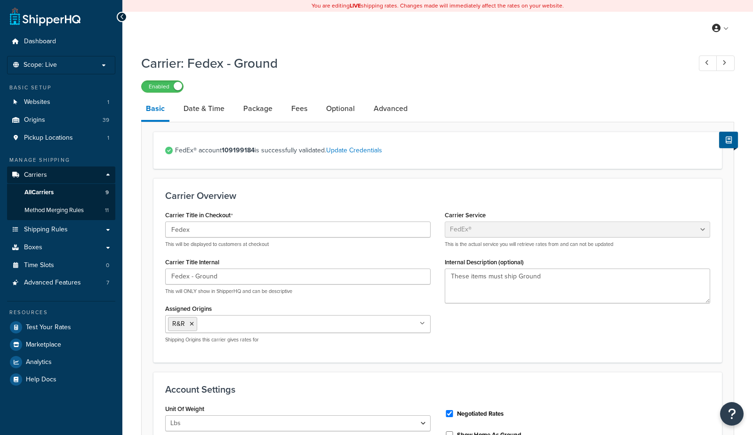
select select "fedEx"
select select "REGULAR_PICKUP"
select select "YOUR_PACKAGING"
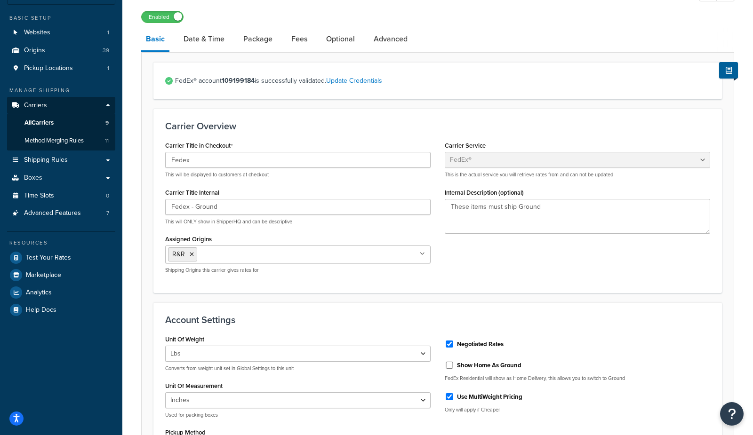
scroll to position [70, 0]
click at [54, 122] on span "All Carriers" at bounding box center [38, 123] width 29 height 8
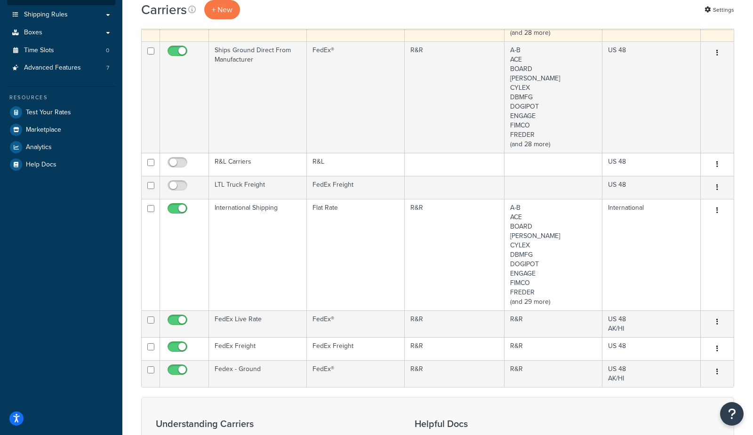
scroll to position [243, 0]
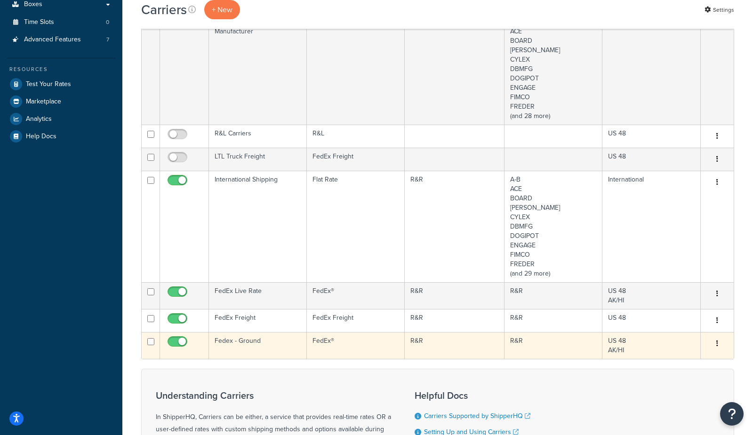
click at [249, 350] on td "Fedex - Ground" at bounding box center [258, 345] width 98 height 27
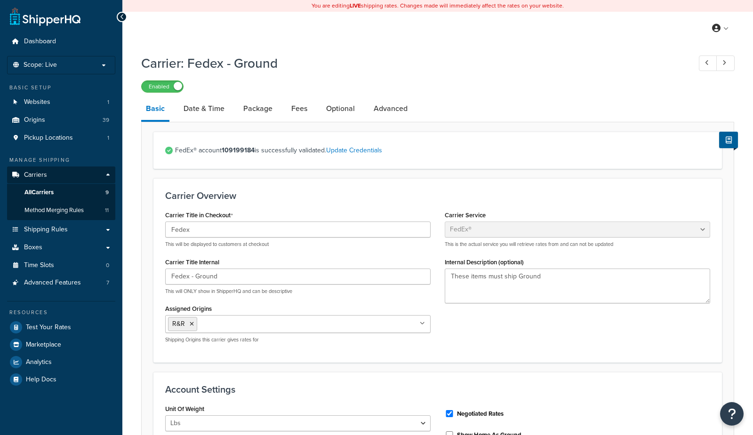
select select "fedEx"
select select "REGULAR_PICKUP"
select select "YOUR_PACKAGING"
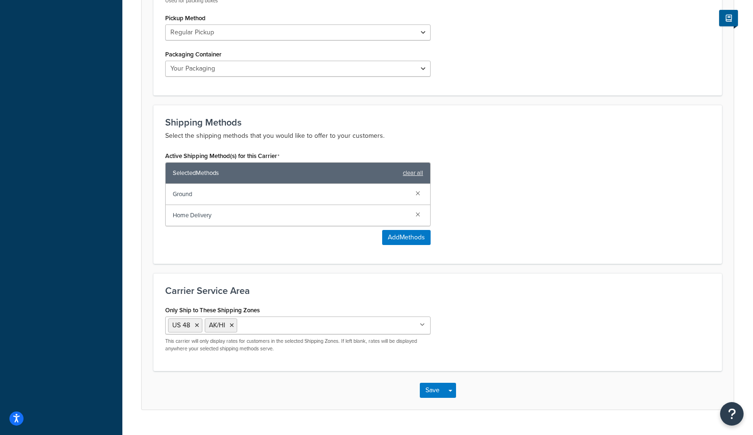
scroll to position [509, 0]
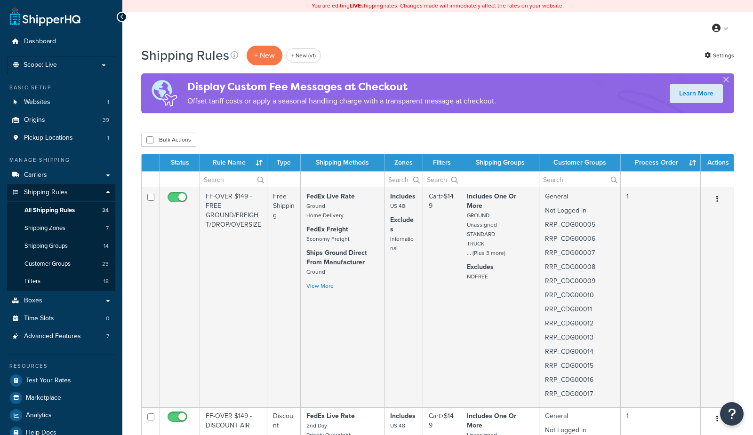
select select "1000"
click at [77, 251] on link "Shipping Groups 14" at bounding box center [61, 246] width 108 height 17
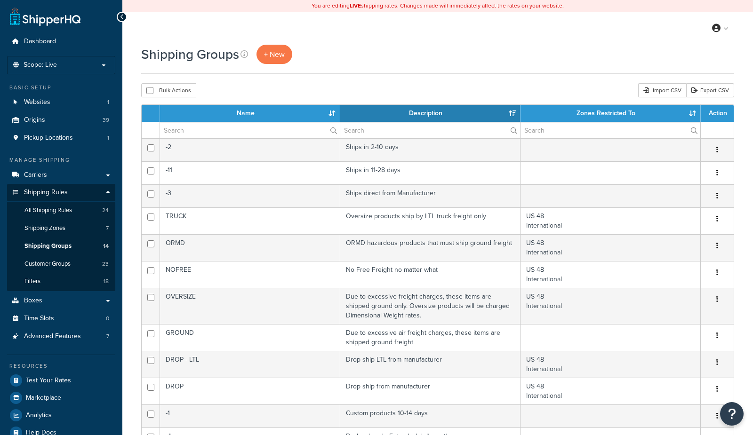
select select "15"
click at [79, 173] on link "Carriers" at bounding box center [61, 175] width 108 height 17
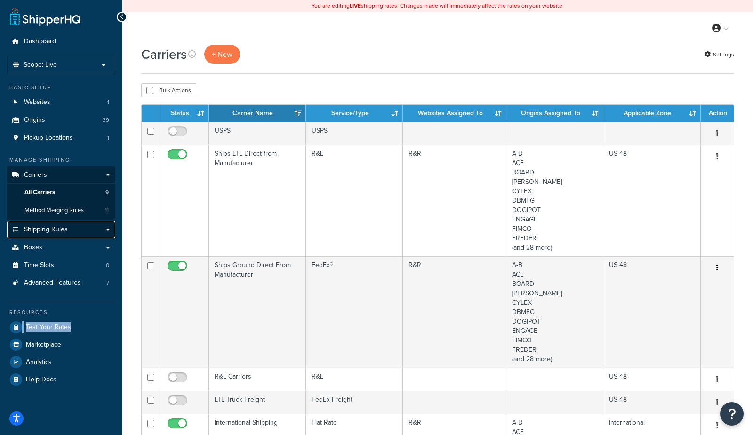
click at [47, 231] on span "Shipping Rules" at bounding box center [46, 230] width 44 height 8
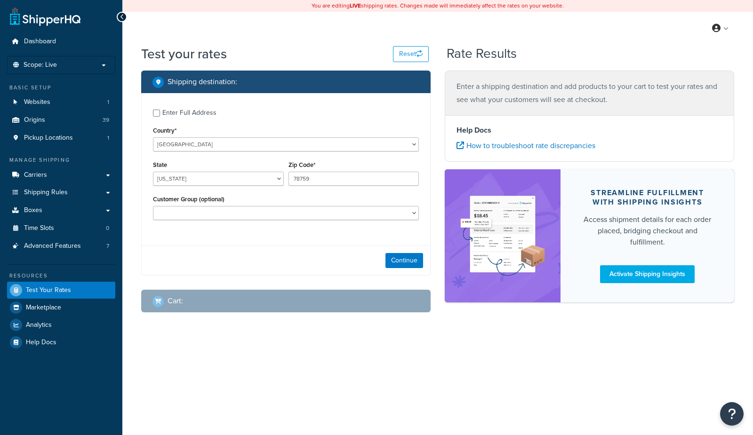
select select "TX"
click at [404, 265] on button "Continue" at bounding box center [405, 260] width 38 height 15
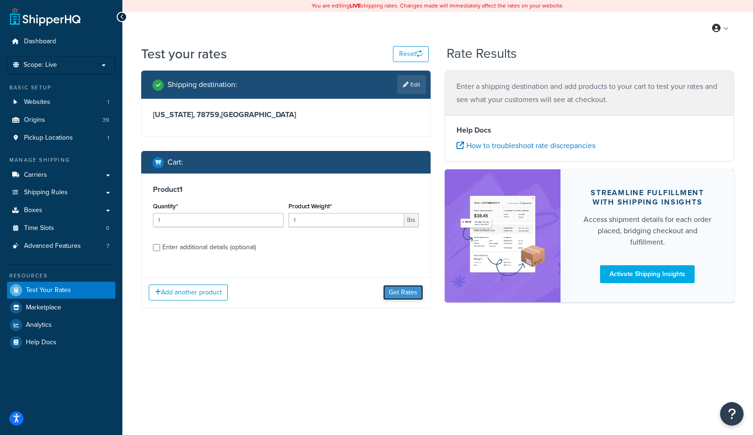
click at [406, 298] on button "Get Rates" at bounding box center [403, 292] width 40 height 15
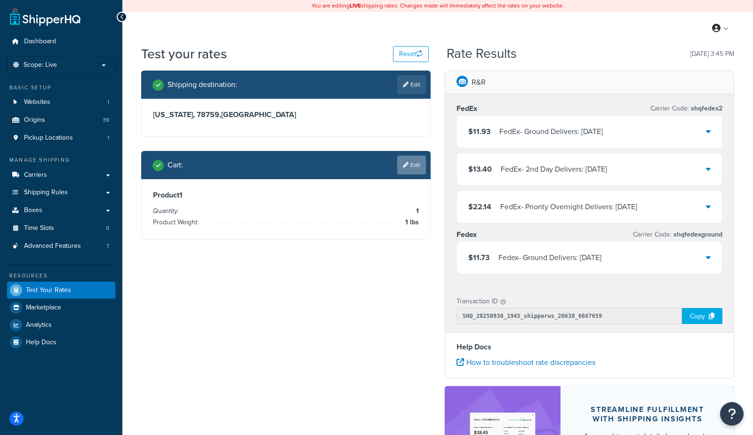
click at [405, 172] on link "Edit" at bounding box center [411, 165] width 29 height 19
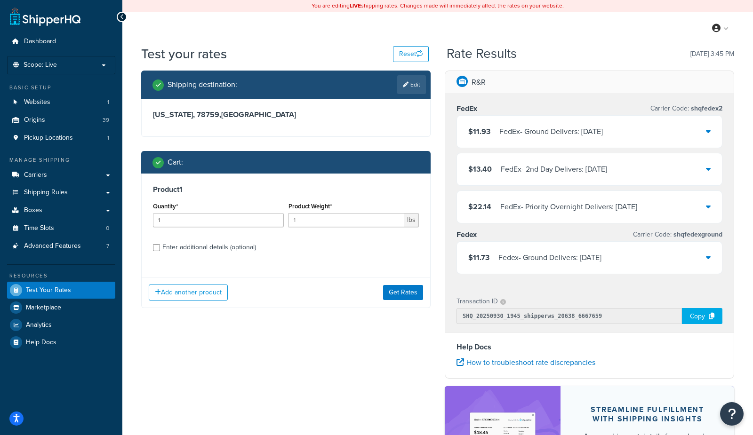
click at [175, 249] on div "Enter additional details (optional)" at bounding box center [209, 247] width 94 height 13
click at [160, 249] on input "Enter additional details (optional)" at bounding box center [156, 247] width 7 height 7
checkbox input "true"
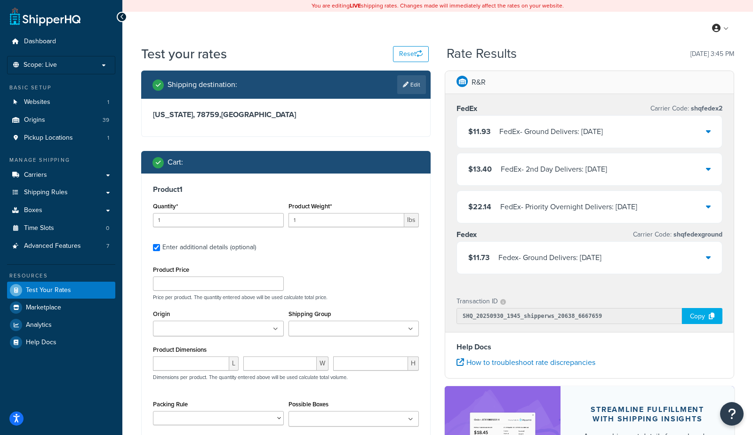
click at [314, 332] on input "Shipping Group" at bounding box center [332, 329] width 83 height 10
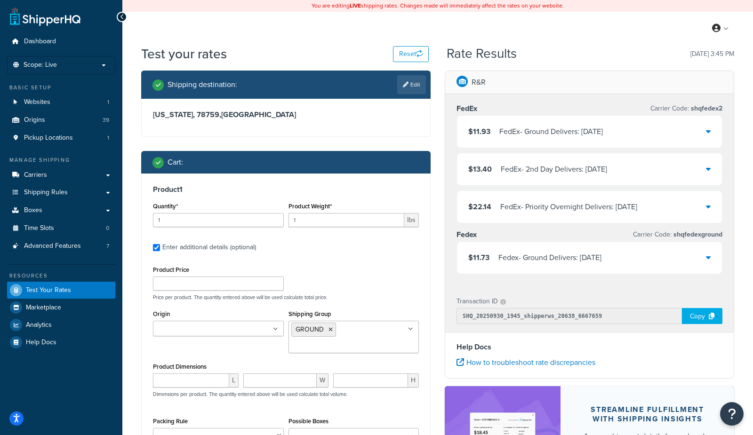
click at [433, 297] on div "Shipping destination : Edit Texas, 78759 , United States Cart : Product 1 Quant…" at bounding box center [286, 307] width 304 height 473
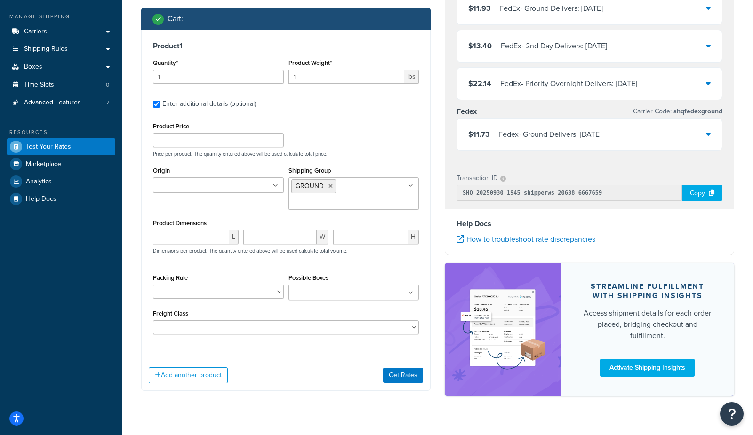
scroll to position [162, 0]
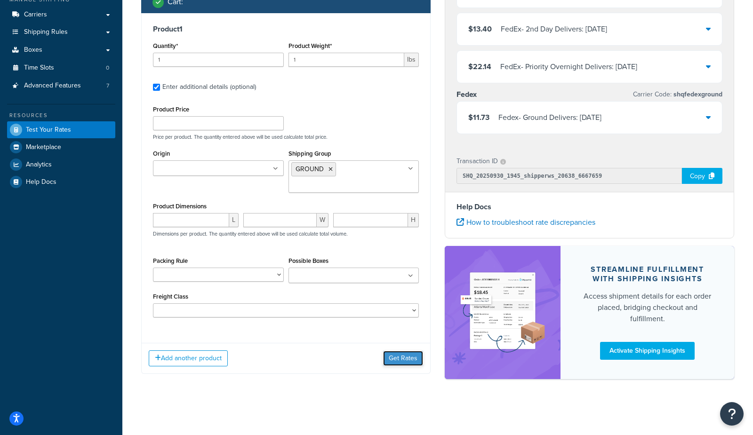
click at [402, 360] on button "Get Rates" at bounding box center [403, 358] width 40 height 15
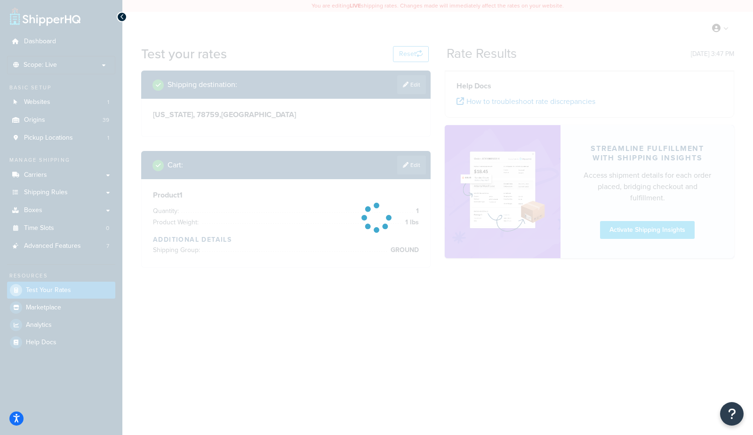
scroll to position [0, 0]
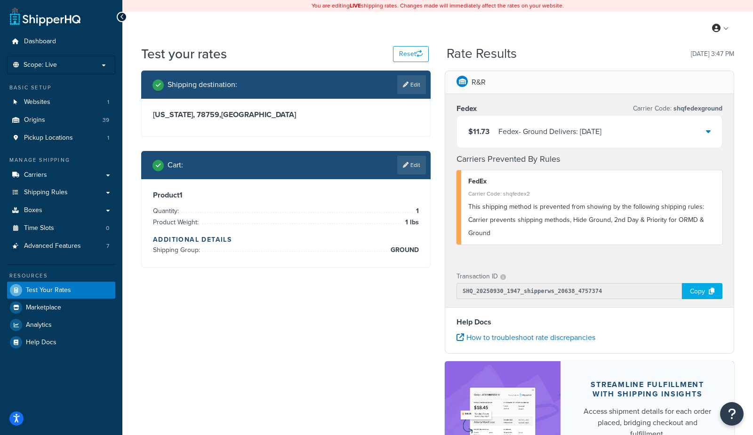
click at [415, 164] on link "Edit" at bounding box center [411, 165] width 29 height 19
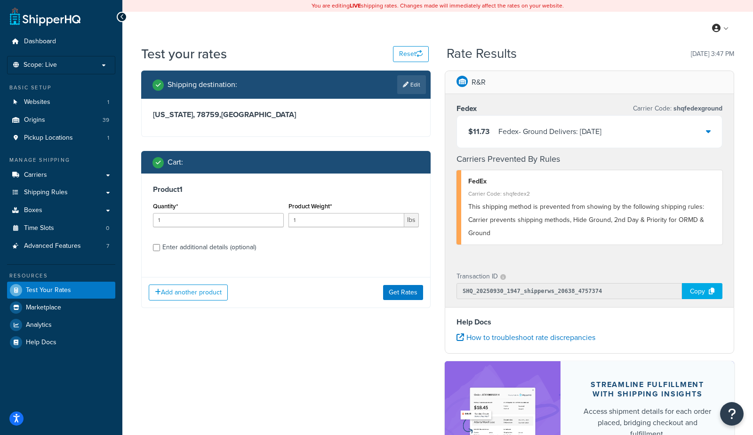
click at [228, 248] on div "Enter additional details (optional)" at bounding box center [209, 247] width 94 height 13
click at [160, 248] on input "Enter additional details (optional)" at bounding box center [156, 247] width 7 height 7
checkbox input "true"
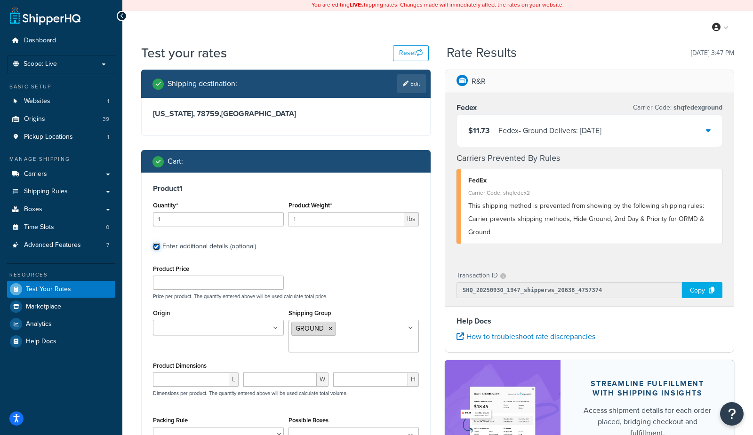
scroll to position [6, 0]
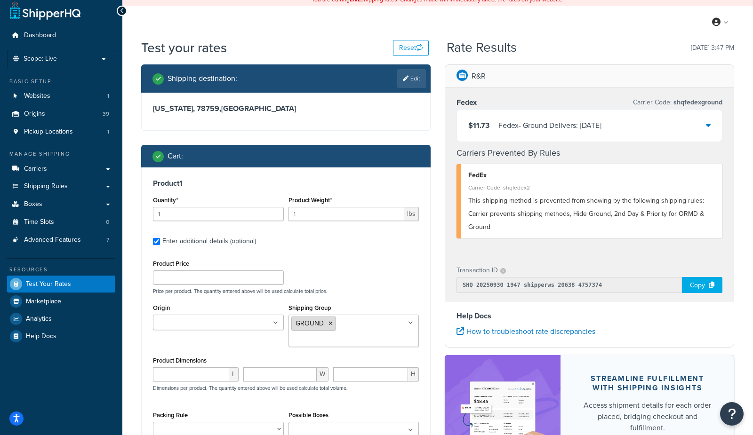
click at [330, 325] on icon at bounding box center [331, 324] width 4 height 6
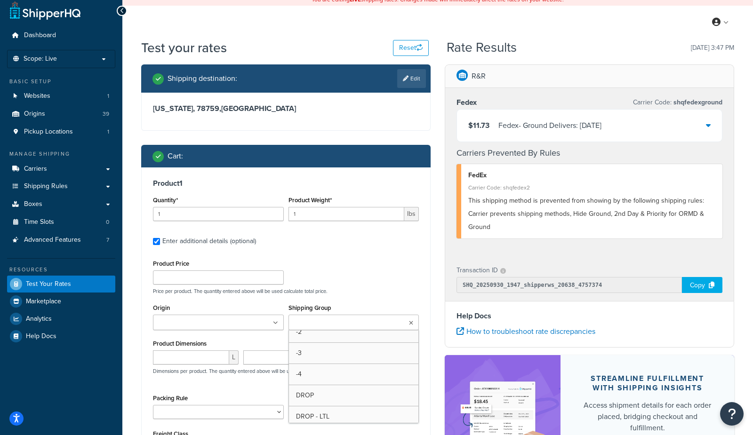
scroll to position [59, 0]
click at [425, 291] on div "Product 1 Quantity* 1 Product Weight* 1 lbs Enter additional details (optional)…" at bounding box center [286, 321] width 289 height 306
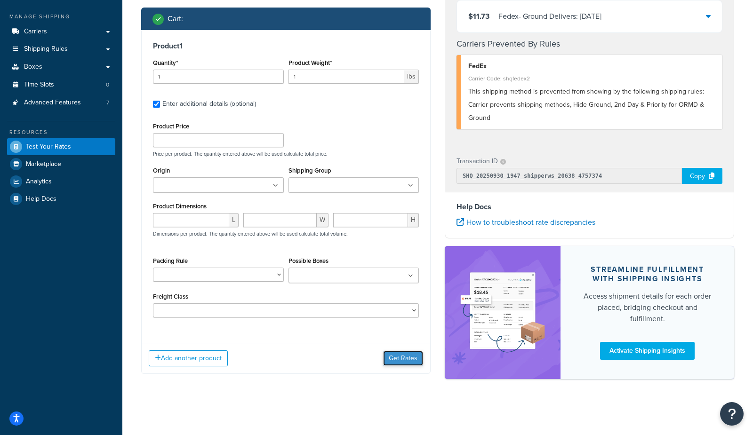
click at [405, 363] on button "Get Rates" at bounding box center [403, 358] width 40 height 15
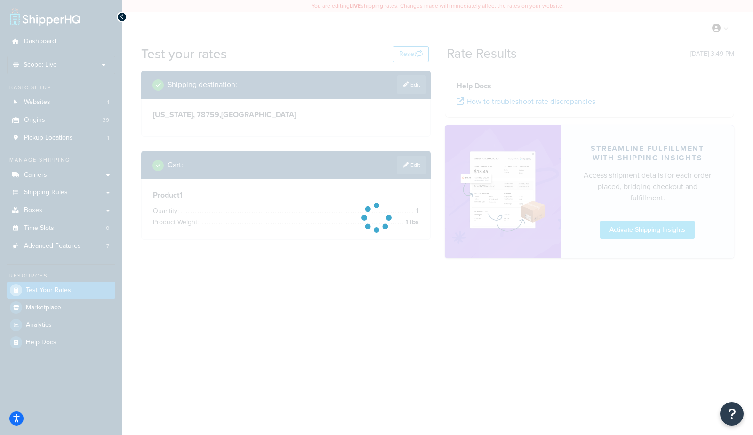
scroll to position [0, 0]
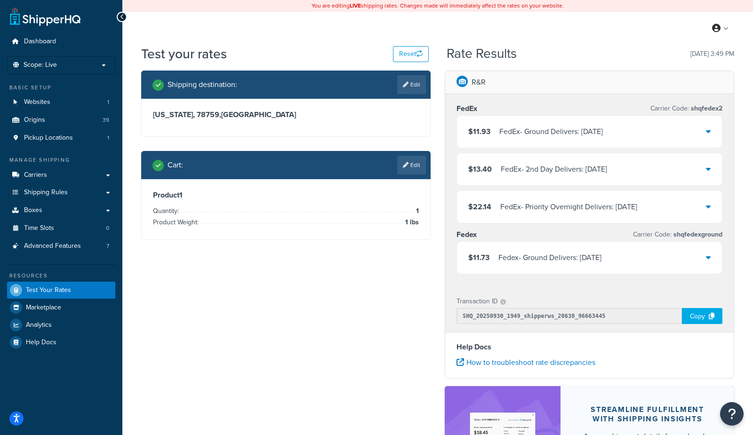
click at [412, 90] on link "Edit" at bounding box center [411, 84] width 29 height 19
select select "TX"
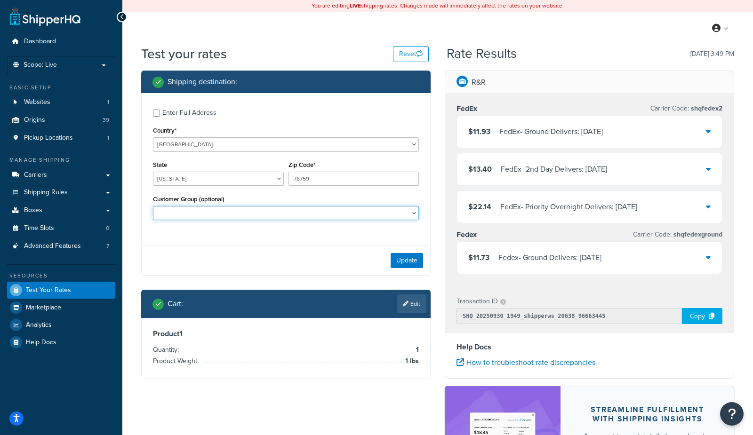
click at [258, 217] on select "General Not Logged in RRP_CDG00001-NOTFFE RRP_CDG00002-NOTFFE RRP_CDG00003-NOTF…" at bounding box center [286, 213] width 266 height 14
select select "General"
click at [153, 207] on select "General Not Logged in RRP_CDG00001-NOTFFE RRP_CDG00002-NOTFFE RRP_CDG00003-NOTF…" at bounding box center [286, 213] width 266 height 14
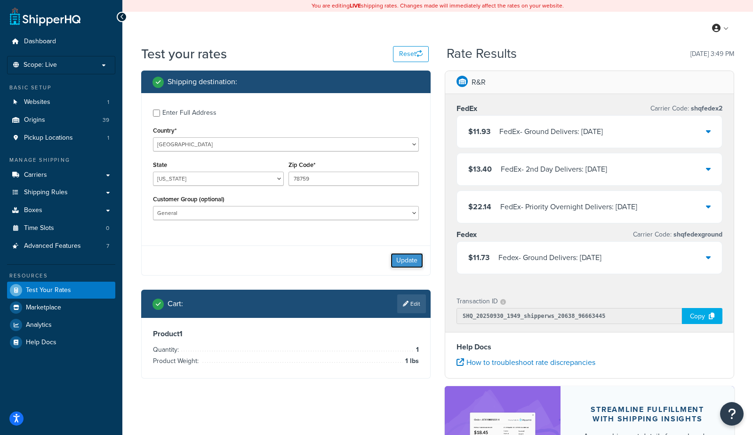
click at [404, 262] on button "Update" at bounding box center [407, 260] width 32 height 15
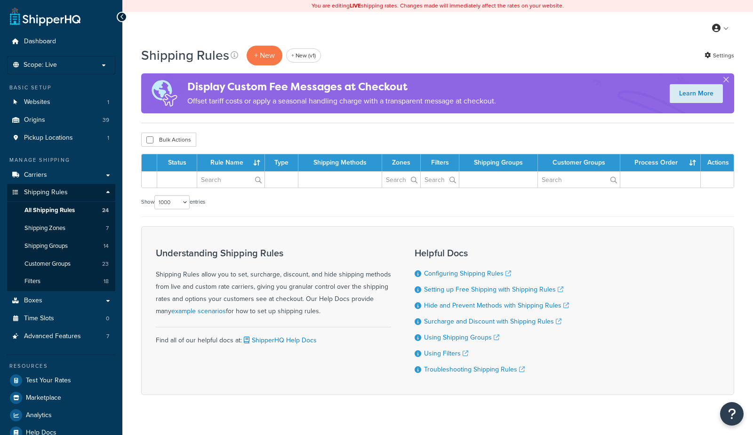
select select "1000"
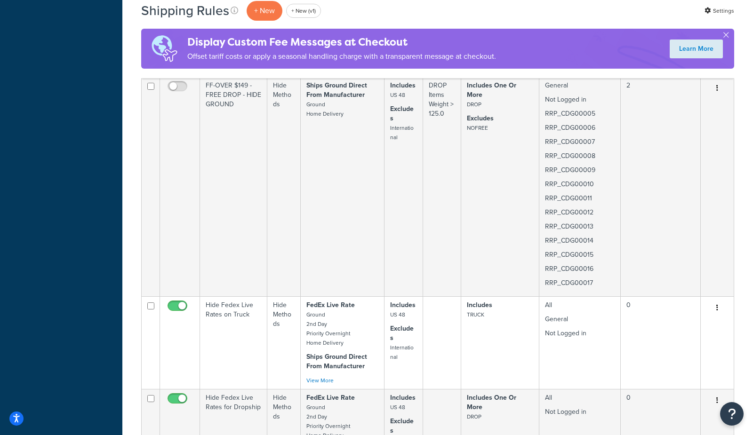
scroll to position [3423, 0]
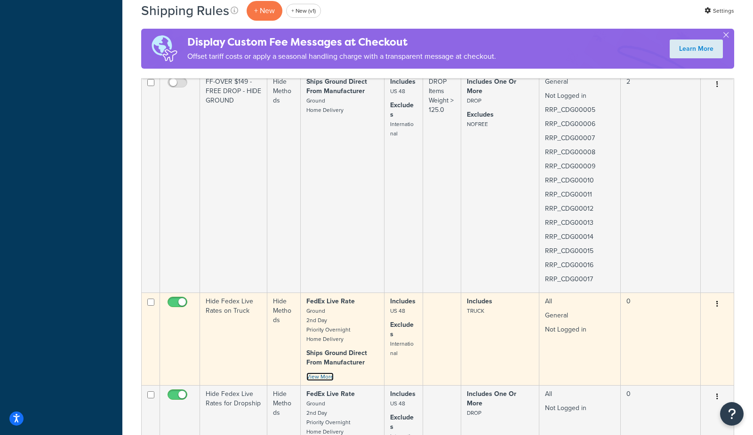
click at [328, 381] on link "View More" at bounding box center [319, 377] width 27 height 8
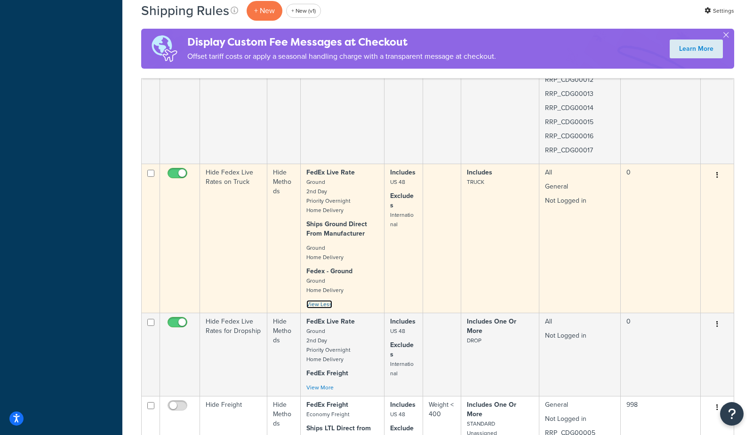
scroll to position [3565, 0]
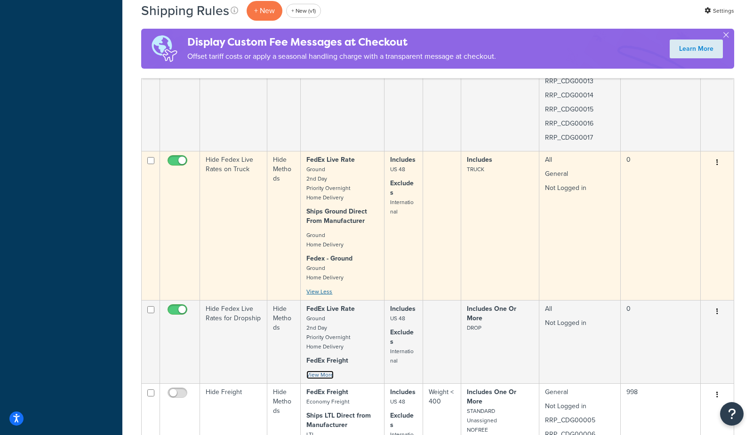
click at [328, 379] on link "View More" at bounding box center [319, 375] width 27 height 8
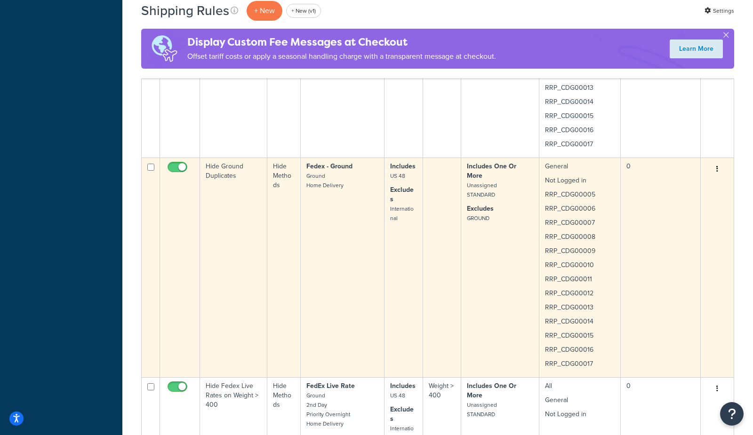
scroll to position [4062, 0]
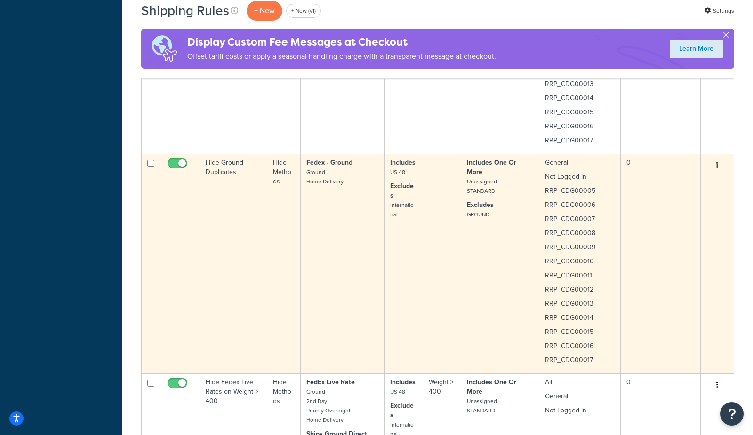
click at [465, 315] on td "Includes One Or More Unassigned STANDARD Excludes GROUND" at bounding box center [500, 264] width 78 height 220
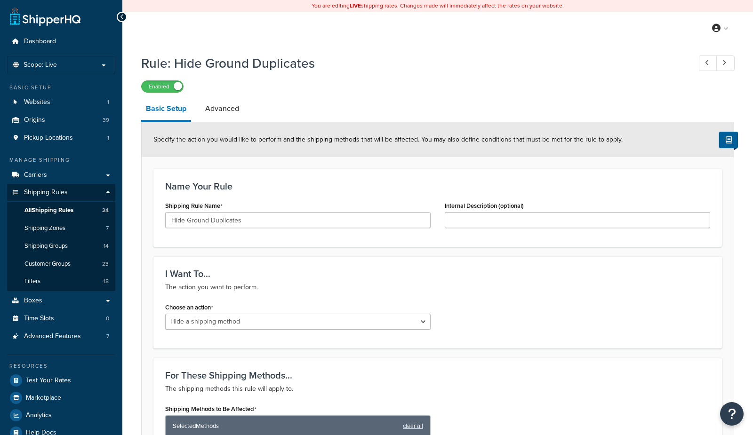
select select "HIDE"
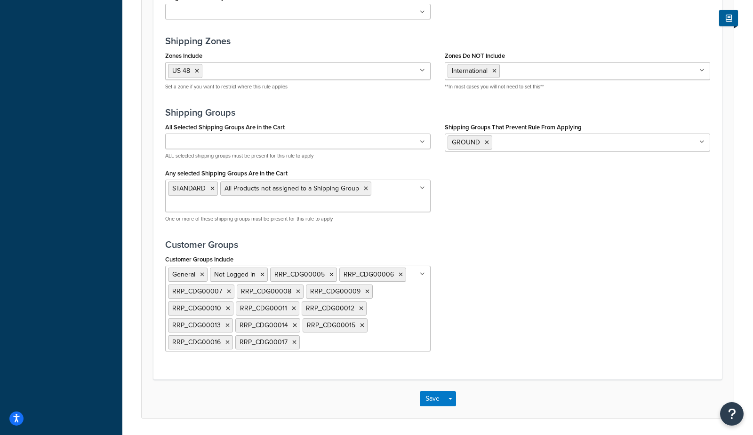
scroll to position [661, 0]
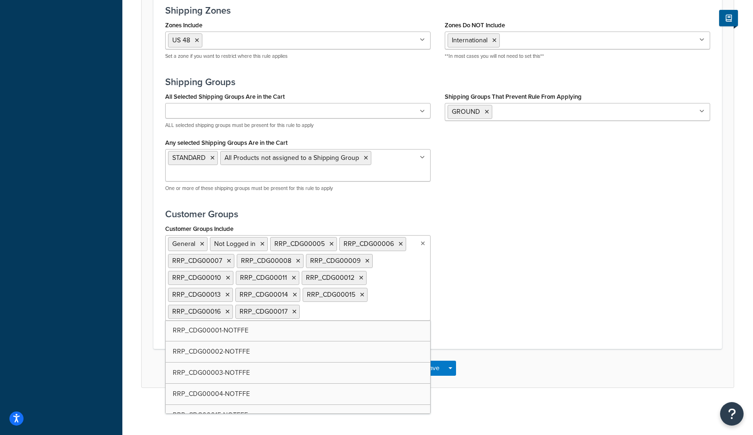
click at [378, 314] on ul "General Not Logged in RRP_CDG00005 RRP_CDG00006 RRP_CDG00007 RRP_CDG00008 RRP_C…" at bounding box center [298, 278] width 266 height 86
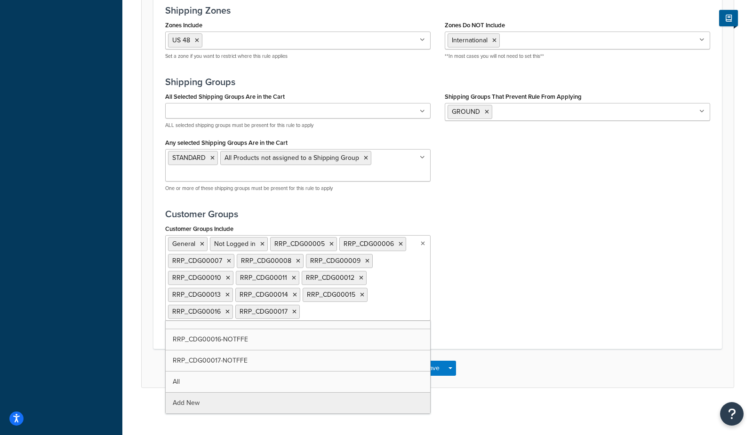
scroll to position [0, 0]
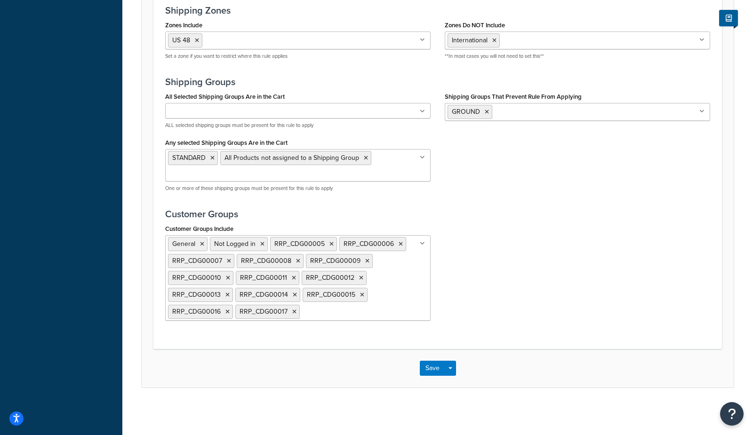
click at [526, 225] on div "Customer Groups Include General Not Logged in RRP_CDG00005 RRP_CDG00006 RRP_CDG…" at bounding box center [437, 275] width 559 height 106
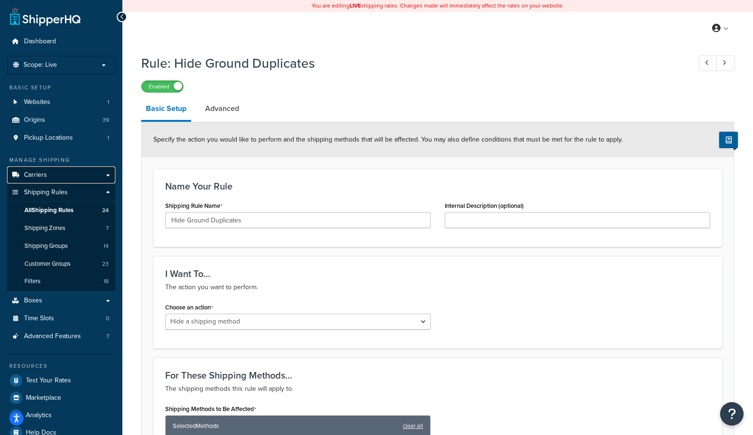
click at [36, 181] on link "Carriers" at bounding box center [61, 175] width 108 height 17
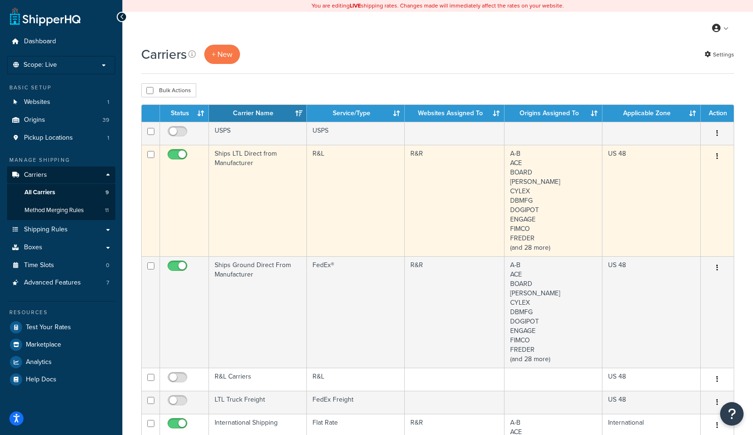
click at [241, 197] on td "Ships LTL Direct from Manufacturer" at bounding box center [258, 201] width 98 height 112
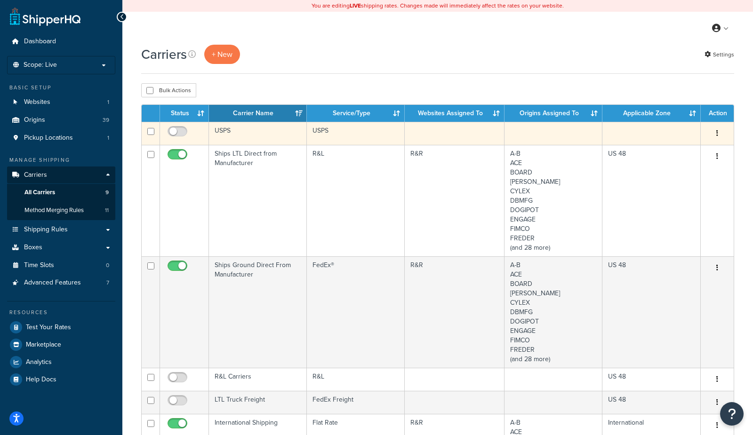
click at [264, 138] on td "USPS" at bounding box center [258, 133] width 98 height 23
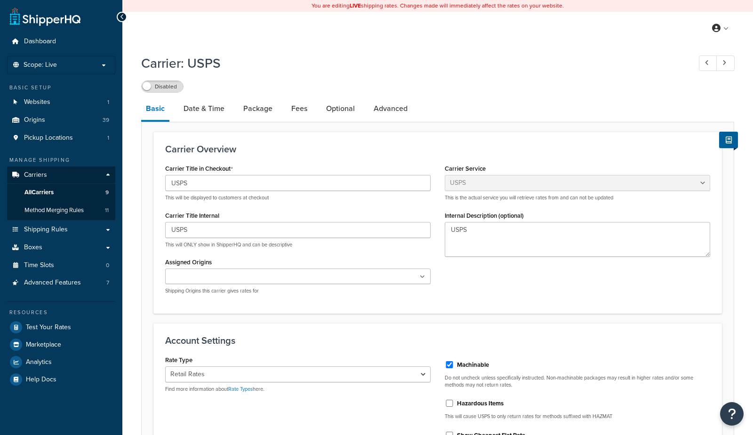
select select "usps"
click at [378, 109] on link "Advanced" at bounding box center [390, 108] width 43 height 23
select select "false"
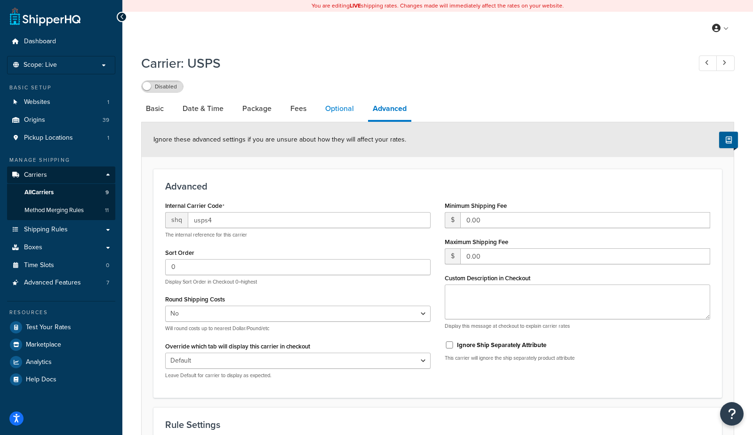
click at [345, 111] on link "Optional" at bounding box center [340, 108] width 38 height 23
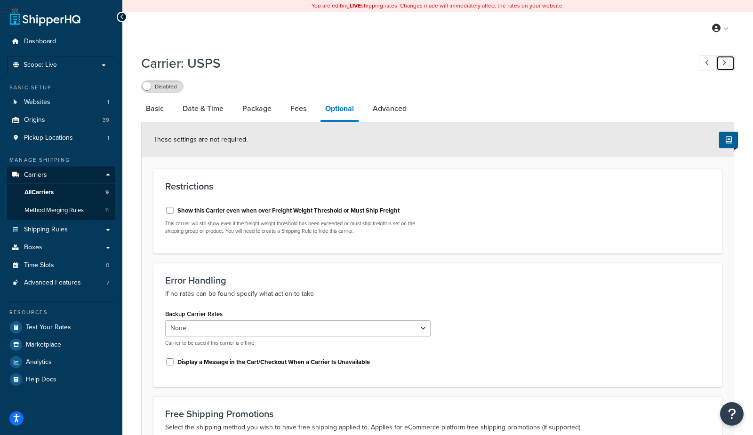
click at [727, 61] on link at bounding box center [725, 64] width 18 height 16
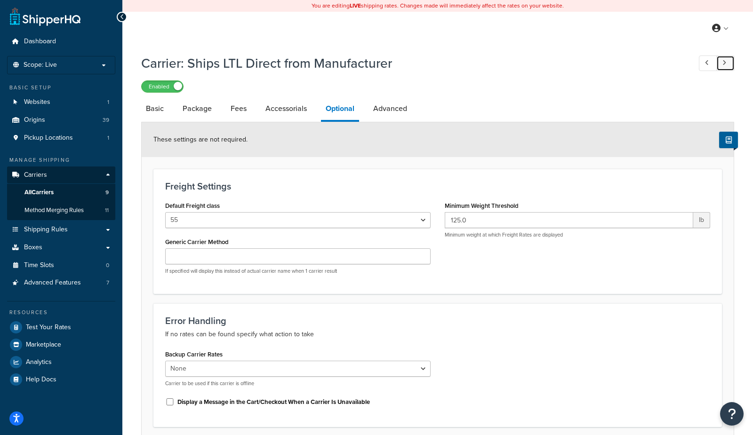
click at [727, 61] on link at bounding box center [725, 64] width 18 height 16
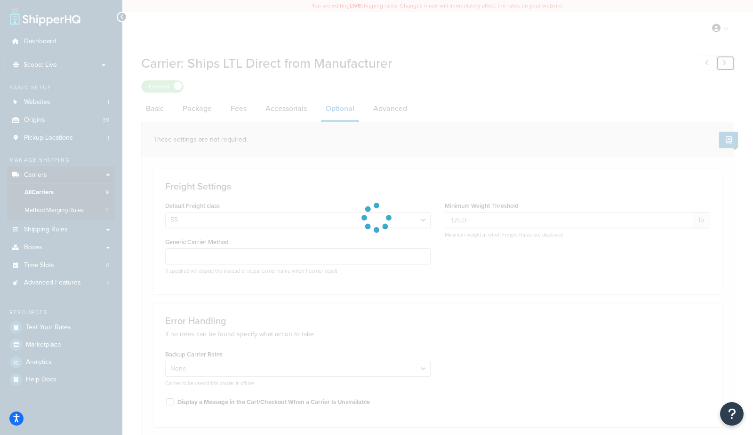
select select "70"
type input "150.0"
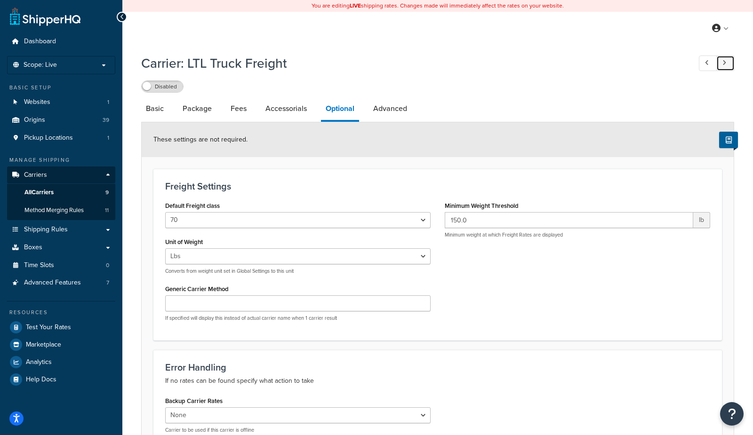
click at [727, 61] on link at bounding box center [725, 64] width 18 height 16
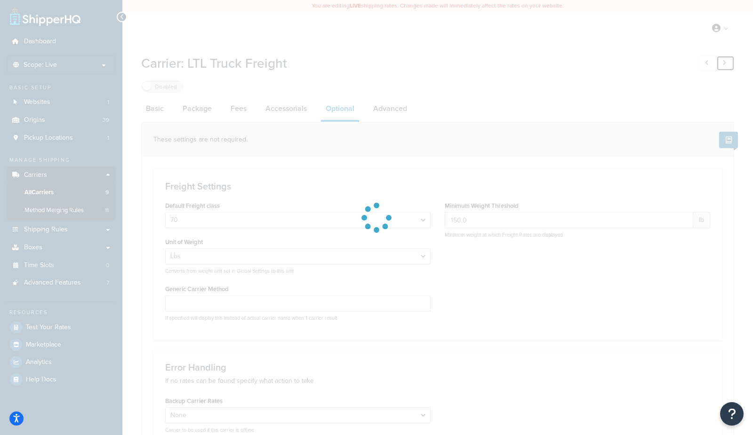
checkbox input "true"
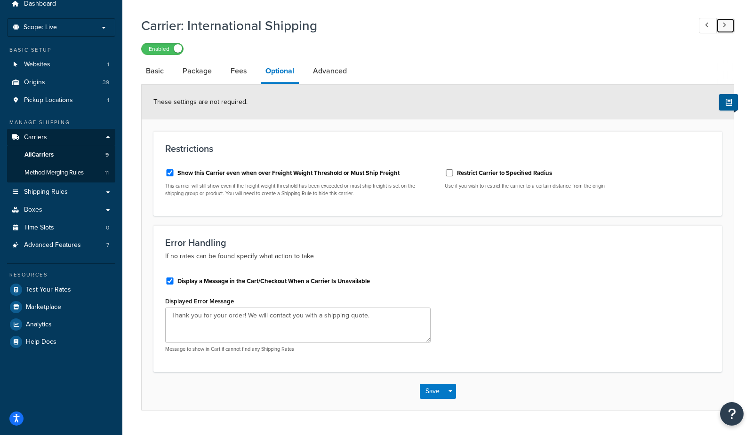
scroll to position [31, 0]
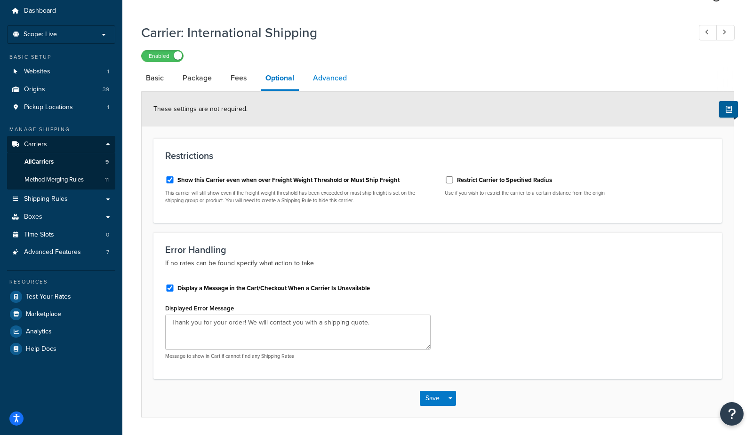
click at [325, 80] on link "Advanced" at bounding box center [329, 78] width 43 height 23
select select "false"
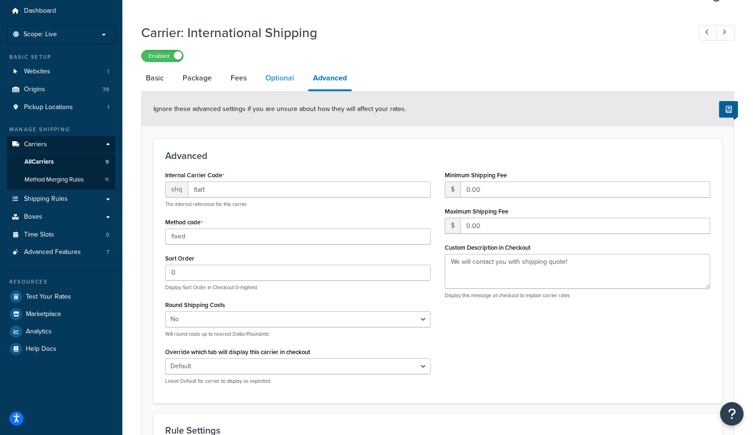
click at [278, 85] on link "Optional" at bounding box center [280, 78] width 38 height 23
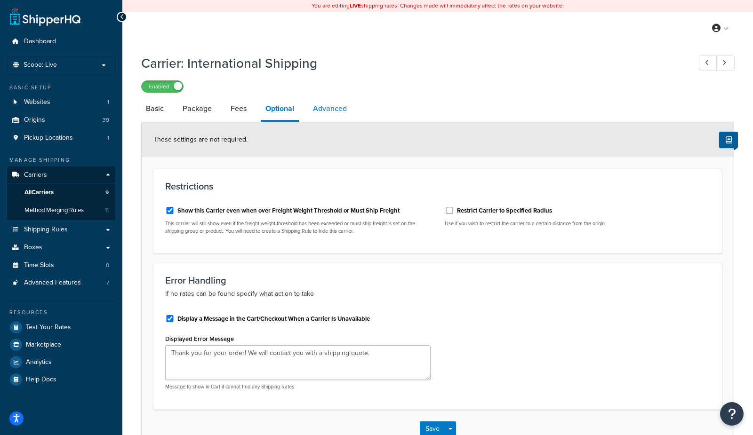
click at [326, 107] on link "Advanced" at bounding box center [329, 108] width 43 height 23
select select "false"
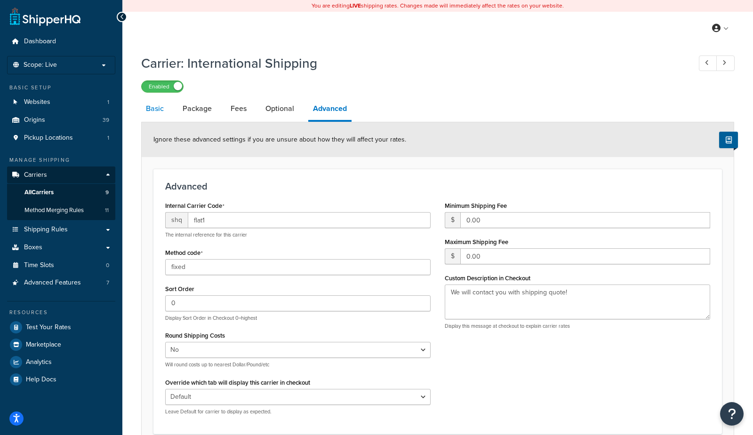
click at [168, 113] on link "Basic" at bounding box center [154, 108] width 27 height 23
select select "flat"
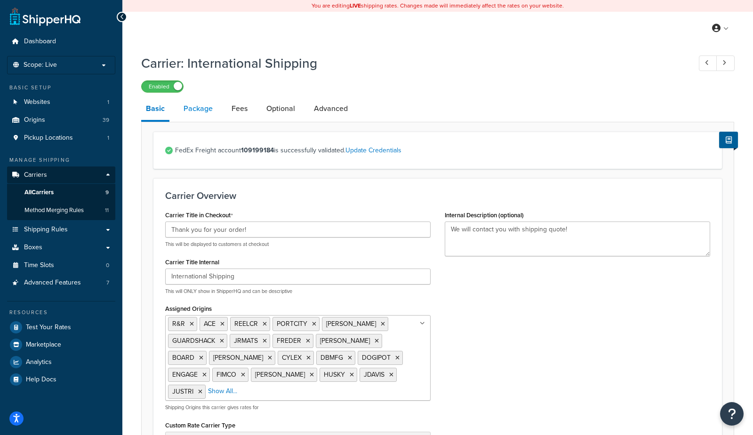
click at [200, 114] on link "Package" at bounding box center [198, 108] width 39 height 23
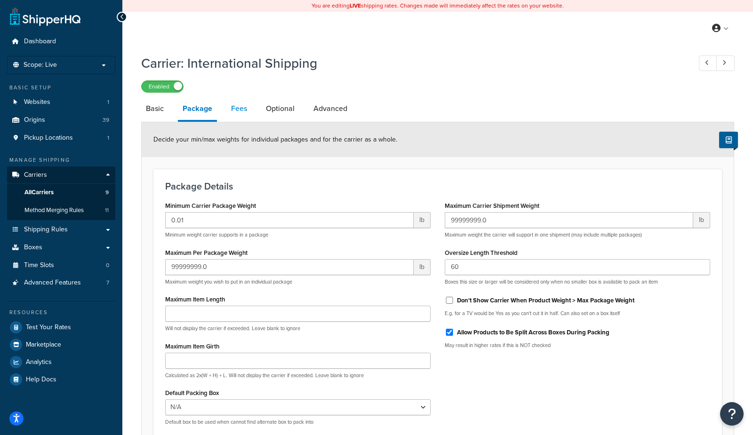
click at [240, 110] on link "Fees" at bounding box center [238, 108] width 25 height 23
select select "AFTER"
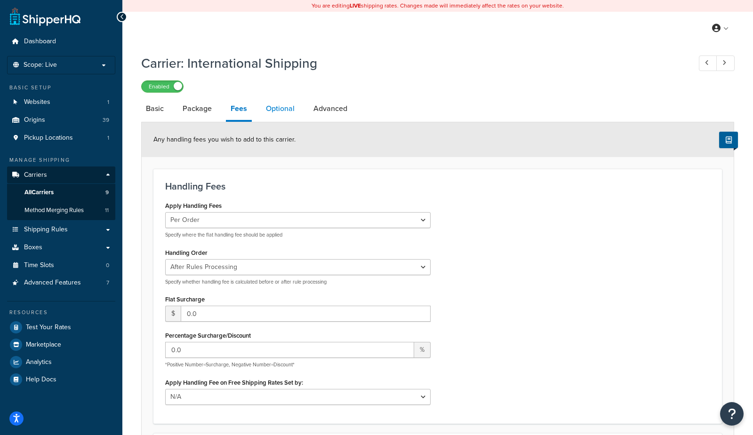
click at [271, 111] on link "Optional" at bounding box center [280, 108] width 38 height 23
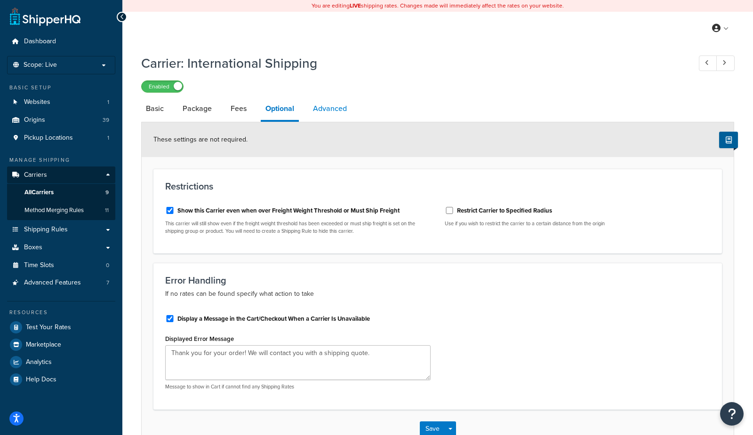
click at [338, 100] on link "Advanced" at bounding box center [329, 108] width 43 height 23
select select "false"
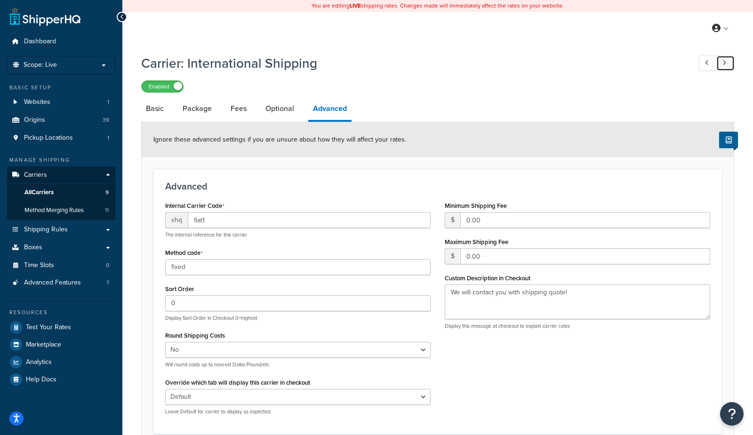
click at [725, 60] on icon at bounding box center [725, 63] width 4 height 6
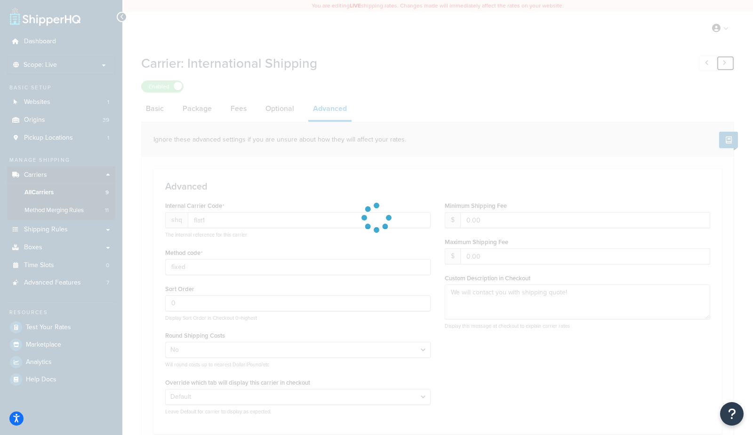
type input "fedex2"
checkbox input "true"
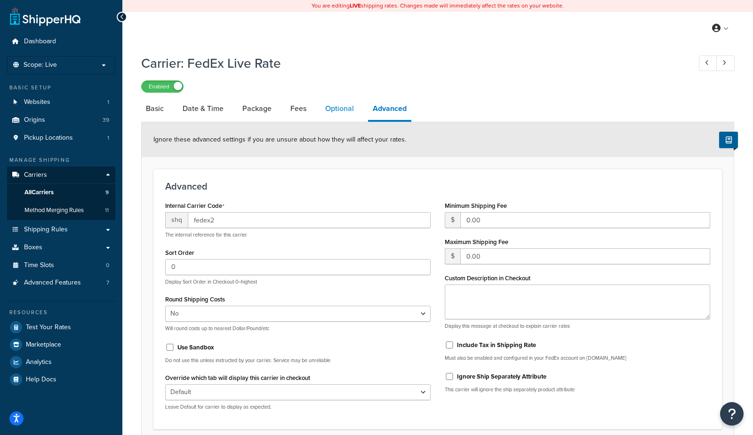
click at [322, 108] on link "Optional" at bounding box center [340, 108] width 38 height 23
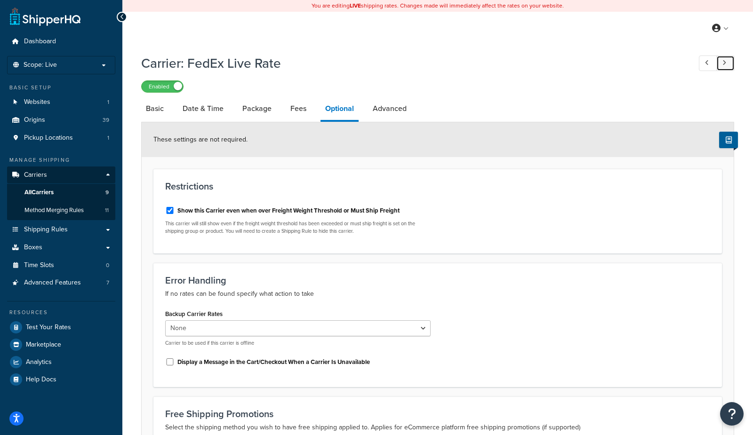
click at [730, 65] on link at bounding box center [725, 64] width 18 height 16
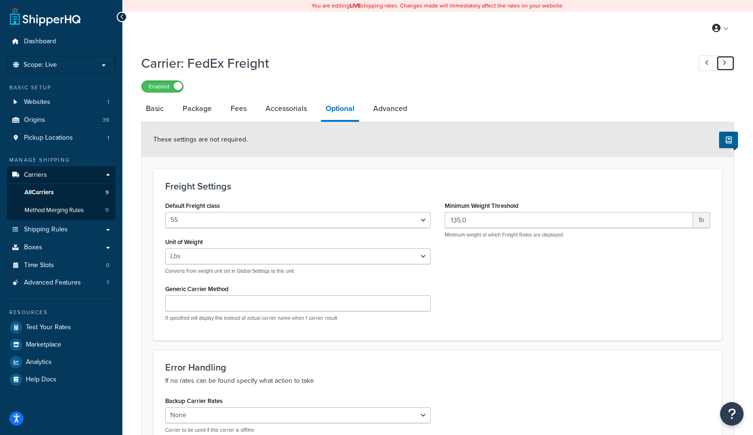
click at [729, 63] on link at bounding box center [725, 64] width 18 height 16
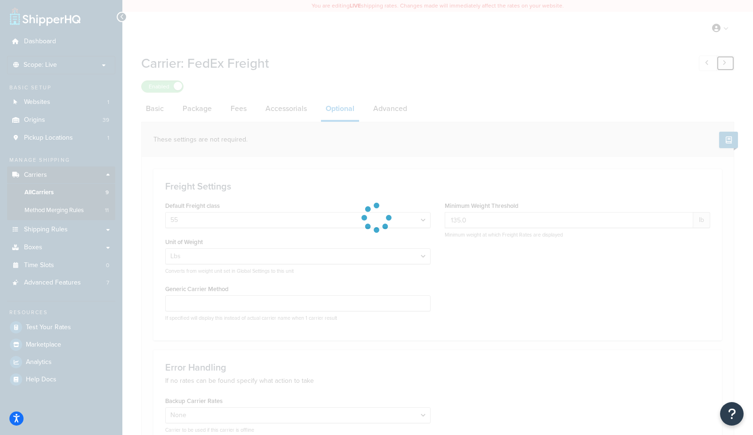
select select "50"
type input "250.0"
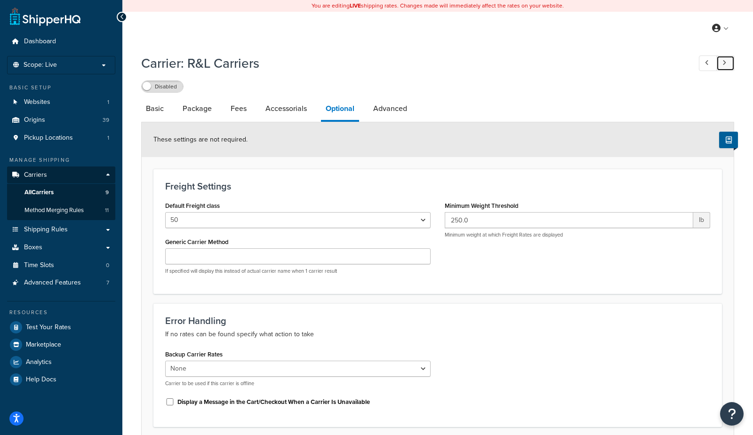
click at [729, 59] on link at bounding box center [725, 64] width 18 height 16
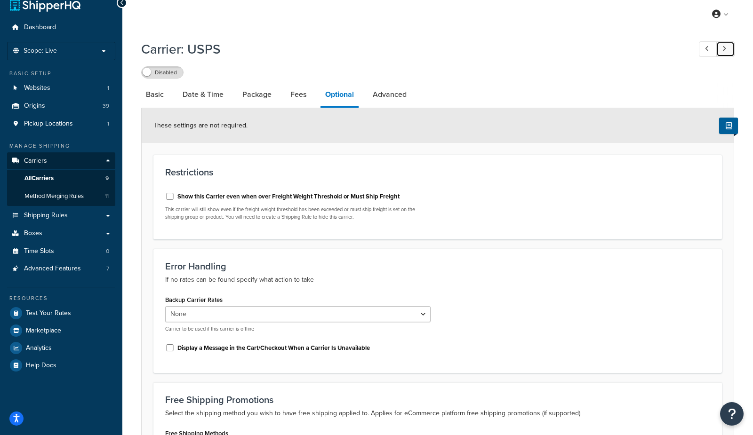
scroll to position [10, 0]
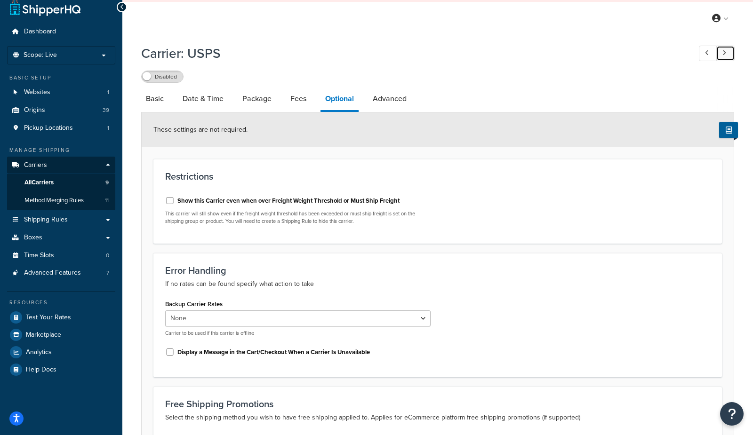
click at [727, 56] on link at bounding box center [725, 54] width 18 height 16
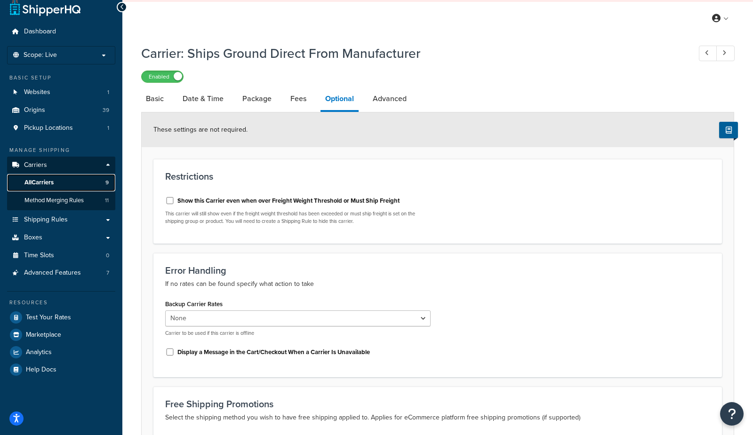
click at [62, 181] on link "All Carriers 9" at bounding box center [61, 182] width 108 height 17
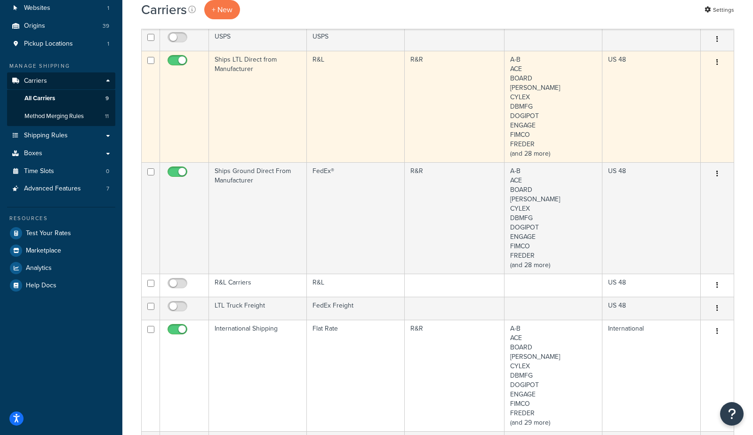
scroll to position [123, 0]
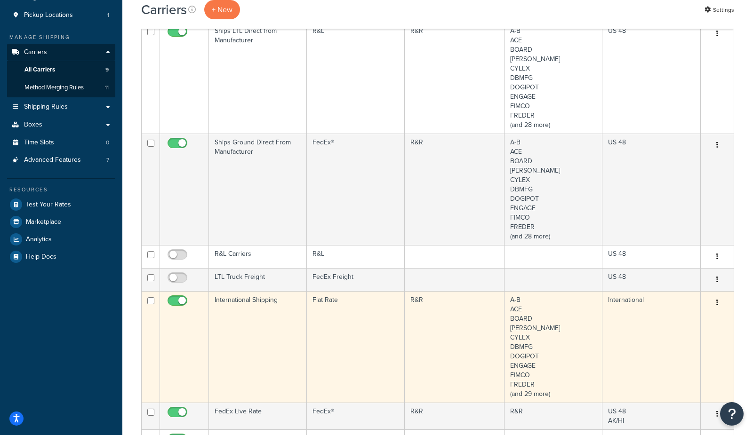
click at [256, 352] on td "International Shipping" at bounding box center [258, 347] width 98 height 112
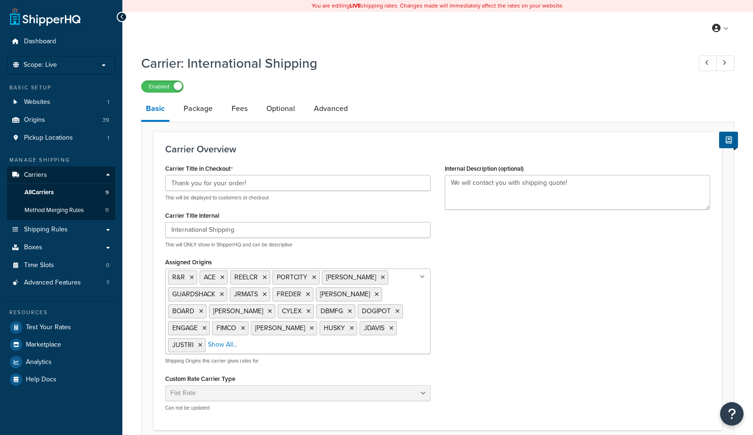
select select "flat"
click at [83, 192] on link "All Carriers 9" at bounding box center [61, 192] width 108 height 17
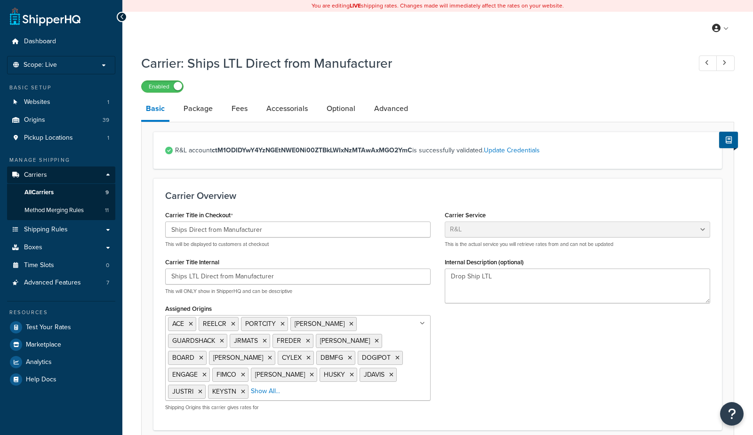
select select "rlFreight"
click at [70, 194] on link "All Carriers 9" at bounding box center [61, 192] width 108 height 17
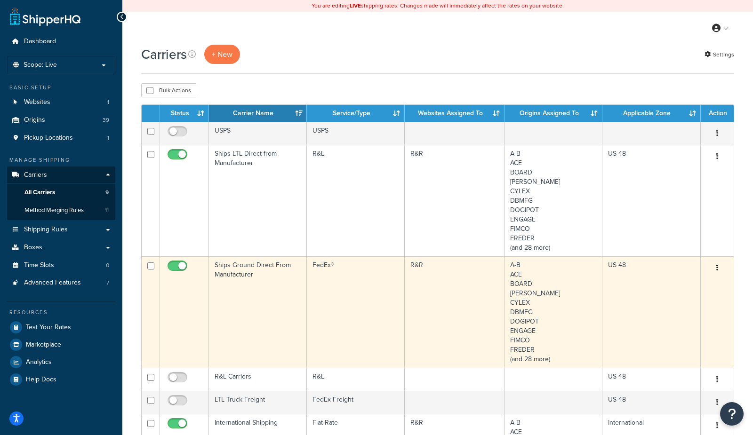
click at [238, 283] on td "Ships Ground Direct From Manufacturer" at bounding box center [258, 313] width 98 height 112
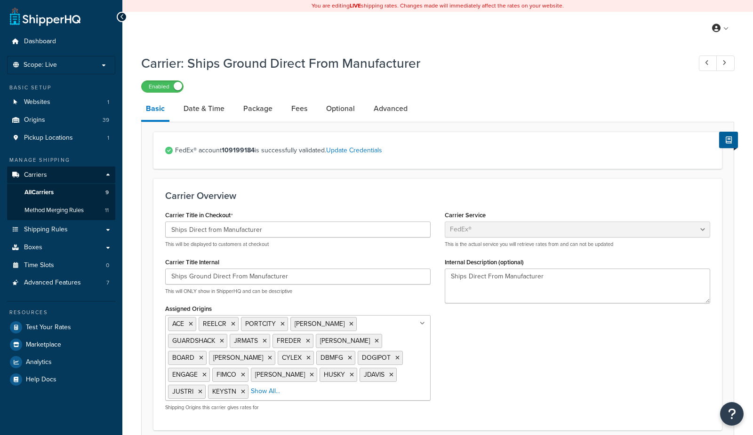
select select "fedEx"
select select "REGULAR_PICKUP"
select select "YOUR_PACKAGING"
click at [201, 106] on link "Date & Time" at bounding box center [204, 108] width 50 height 23
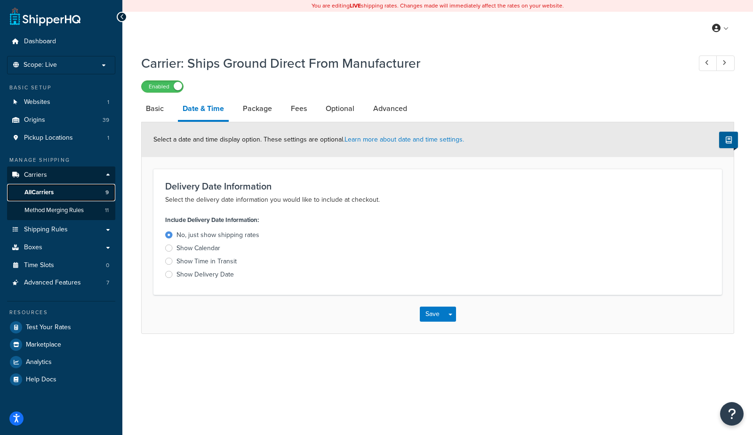
click at [84, 195] on link "All Carriers 9" at bounding box center [61, 192] width 108 height 17
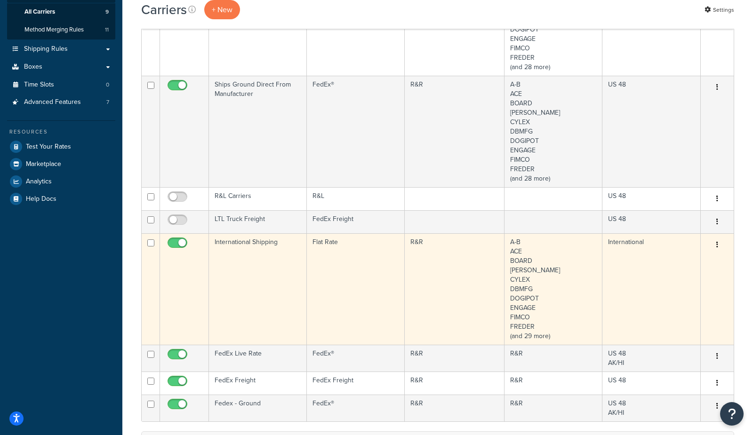
scroll to position [182, 0]
click at [240, 269] on td "International Shipping" at bounding box center [258, 289] width 98 height 112
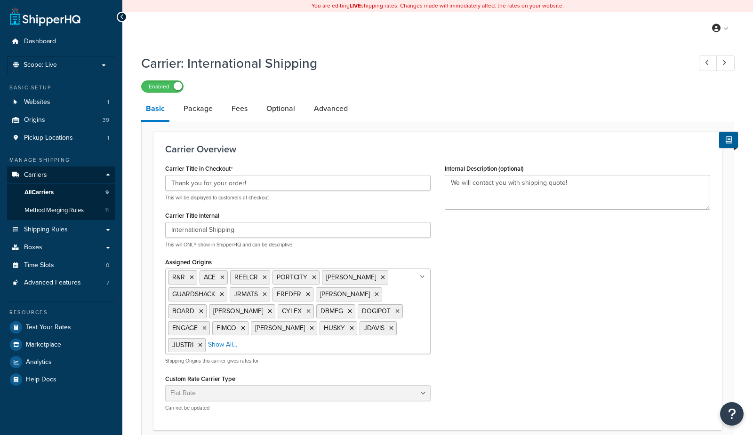
select select "flat"
click at [89, 195] on link "All Carriers 9" at bounding box center [61, 192] width 108 height 17
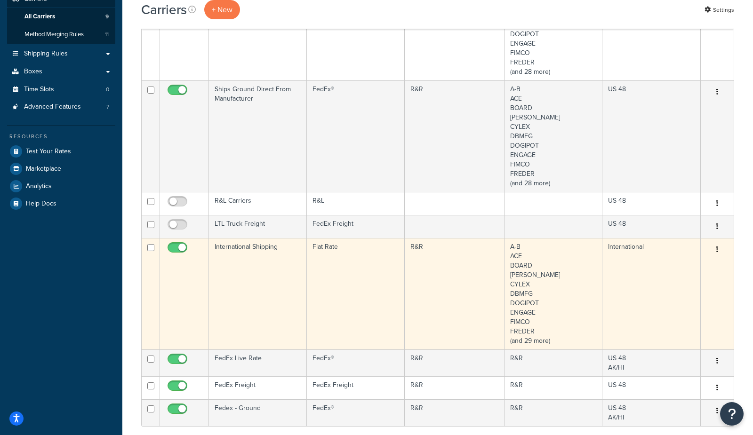
scroll to position [178, 0]
click at [242, 283] on td "International Shipping" at bounding box center [258, 292] width 98 height 112
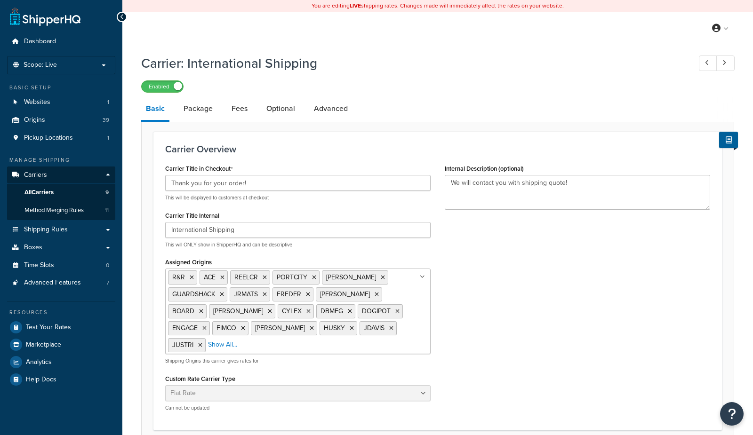
select select "flat"
click at [56, 200] on link "All Carriers 9" at bounding box center [61, 192] width 108 height 17
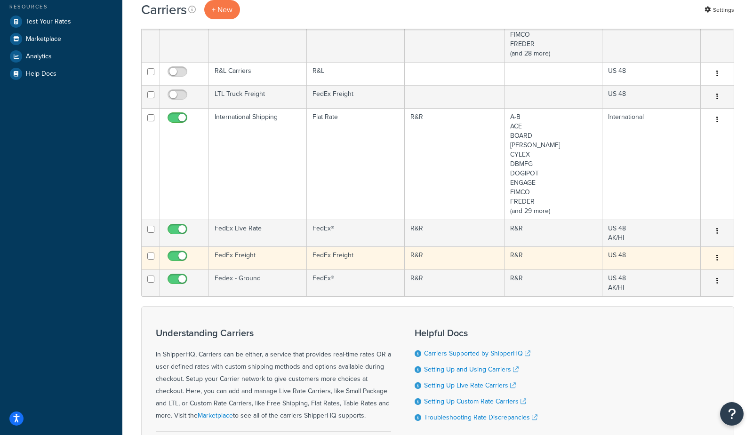
scroll to position [308, 0]
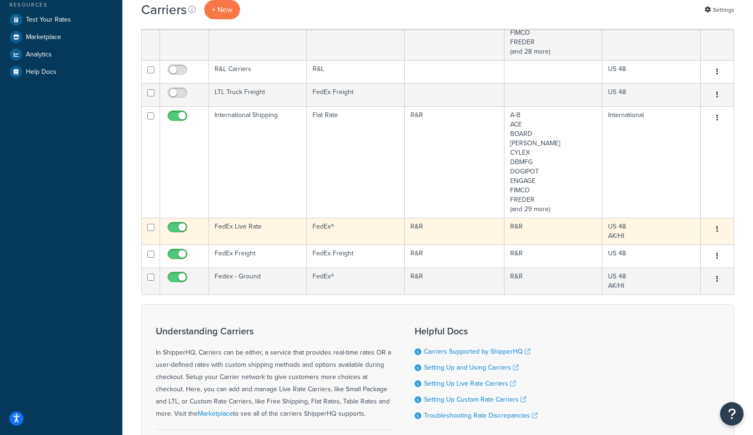
click at [253, 225] on td "FedEx Live Rate" at bounding box center [258, 231] width 98 height 27
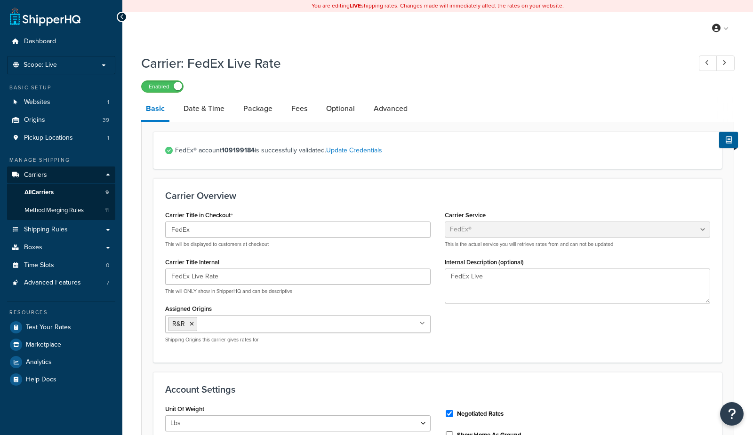
select select "fedEx"
select select "REGULAR_PICKUP"
select select "YOUR_PACKAGING"
click at [202, 108] on link "Date & Time" at bounding box center [204, 108] width 50 height 23
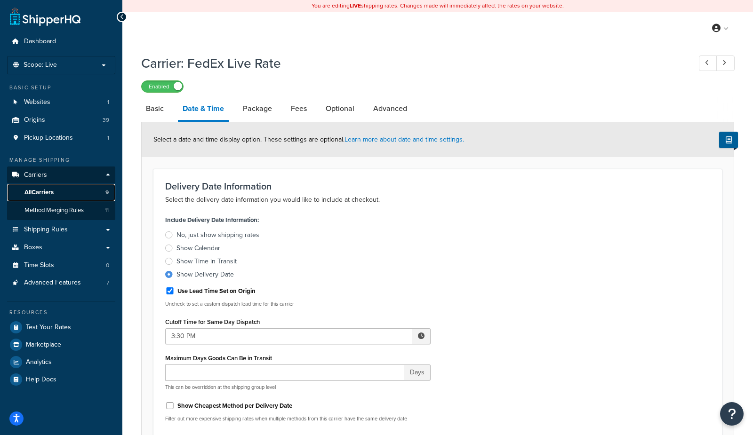
click at [69, 193] on link "All Carriers 9" at bounding box center [61, 192] width 108 height 17
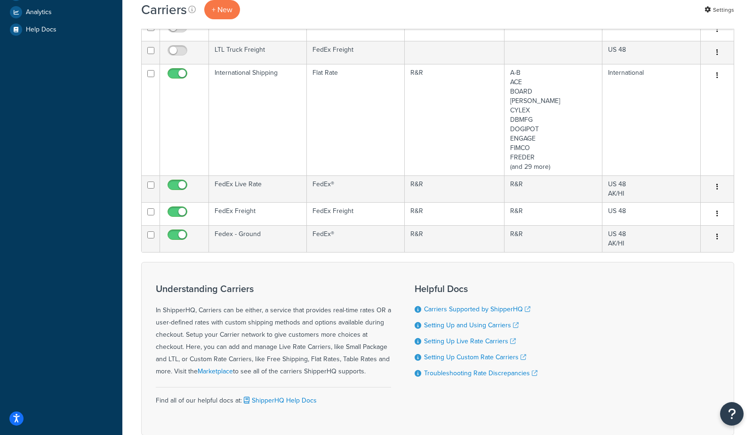
scroll to position [351, 0]
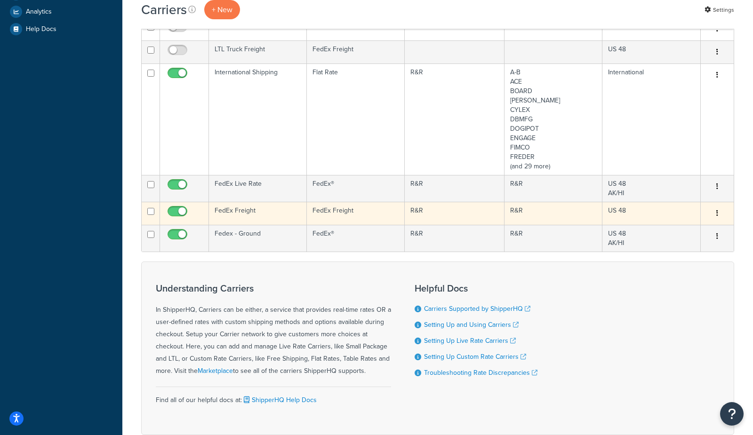
click at [261, 212] on td "FedEx Freight" at bounding box center [258, 213] width 98 height 23
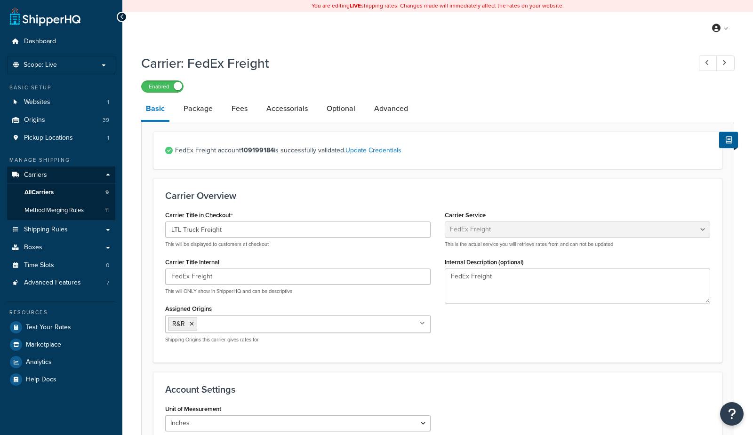
select select "fedExFreight"
click at [76, 200] on link "All Carriers 9" at bounding box center [61, 192] width 108 height 17
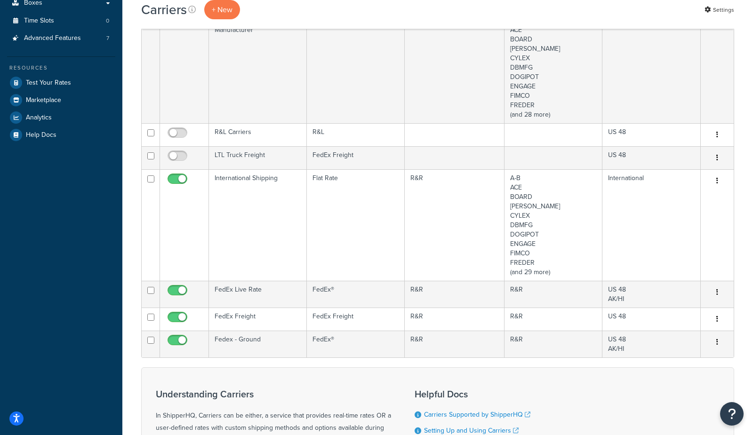
scroll to position [260, 0]
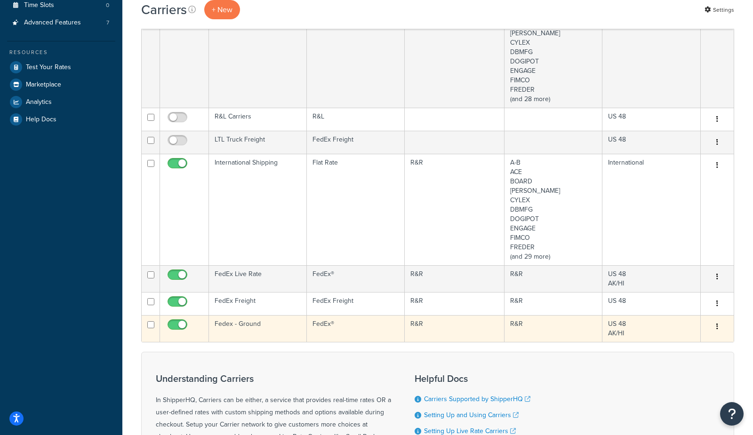
click at [222, 332] on td "Fedex - Ground" at bounding box center [258, 328] width 98 height 27
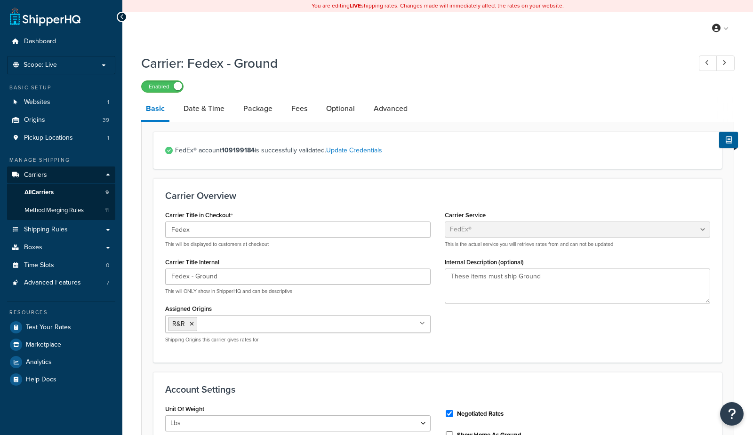
select select "fedEx"
select select "REGULAR_PICKUP"
select select "YOUR_PACKAGING"
click at [202, 116] on link "Date & Time" at bounding box center [204, 108] width 50 height 23
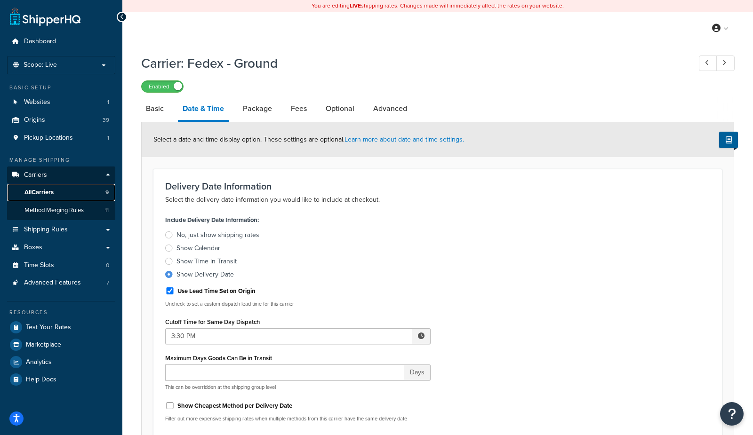
click at [67, 197] on link "All Carriers 9" at bounding box center [61, 192] width 108 height 17
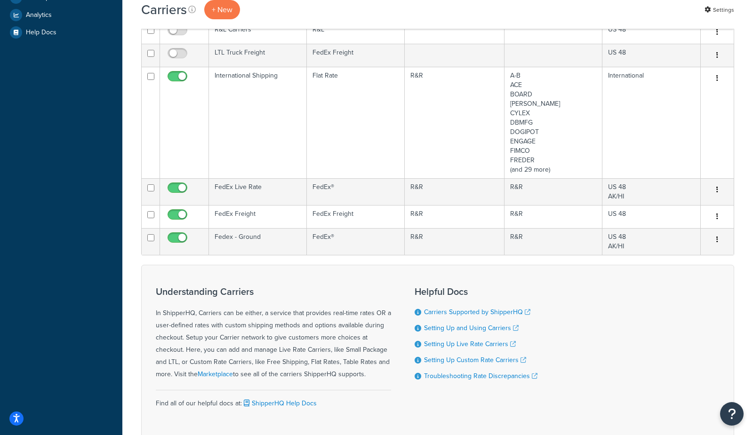
scroll to position [342, 0]
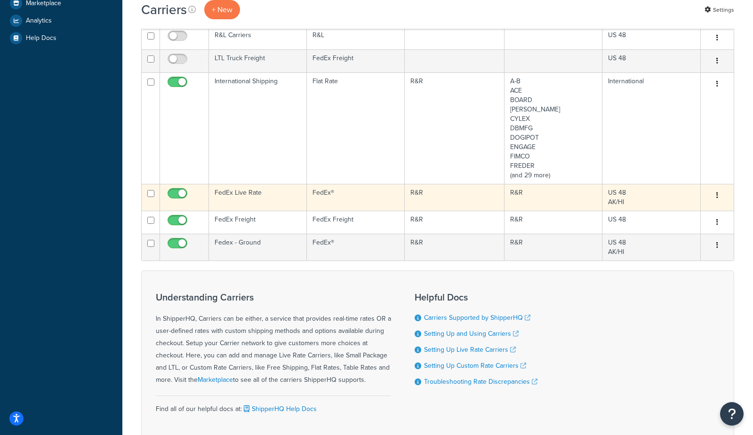
click at [252, 202] on td "FedEx Live Rate" at bounding box center [258, 197] width 98 height 27
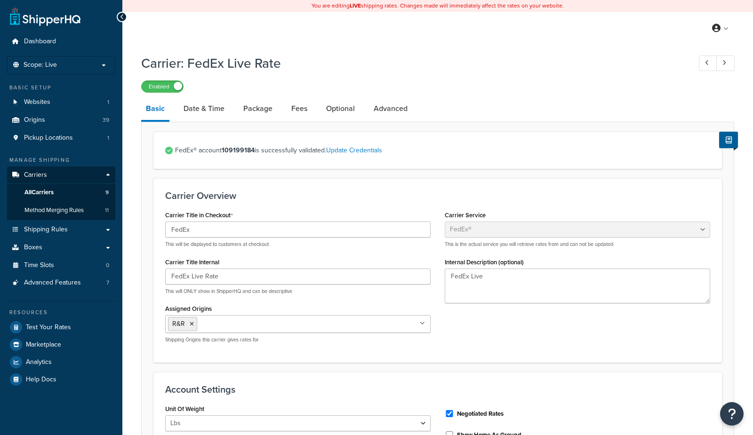
select select "fedEx"
select select "REGULAR_PICKUP"
select select "YOUR_PACKAGING"
click at [204, 106] on link "Date & Time" at bounding box center [204, 108] width 50 height 23
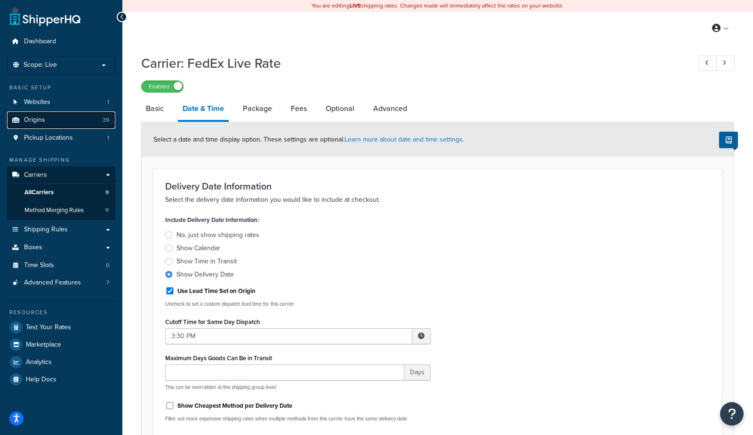
click at [73, 120] on link "Origins 39" at bounding box center [61, 120] width 108 height 17
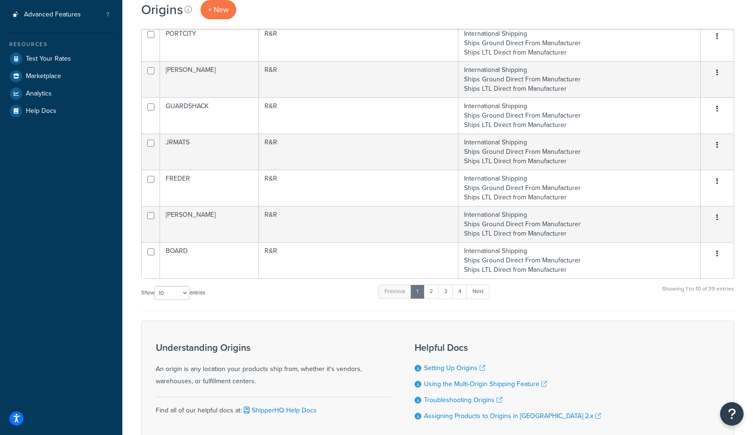
scroll to position [301, 0]
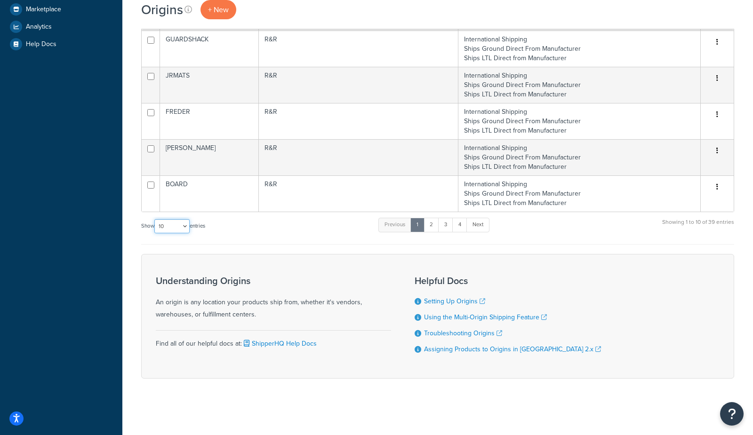
click at [169, 230] on select "10 15 25 50 100 1000" at bounding box center [171, 226] width 35 height 14
select select "1000"
click at [155, 219] on select "10 15 25 50 100 1000" at bounding box center [171, 226] width 35 height 14
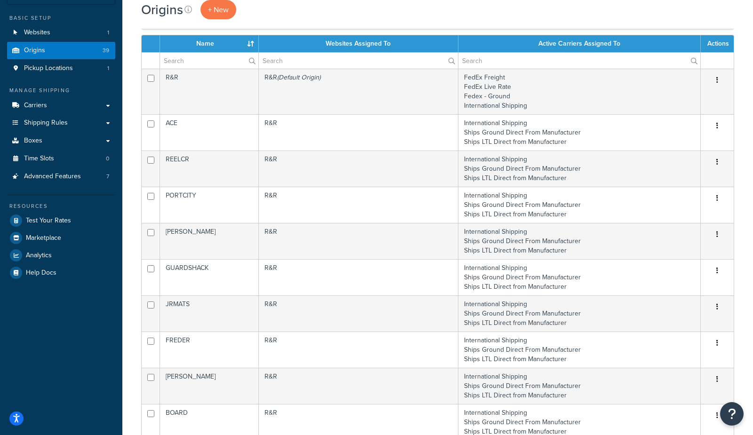
scroll to position [0, 0]
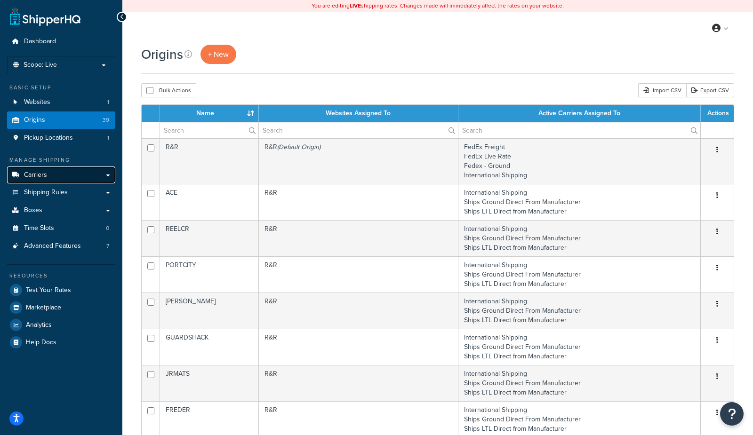
click at [51, 179] on link "Carriers" at bounding box center [61, 175] width 108 height 17
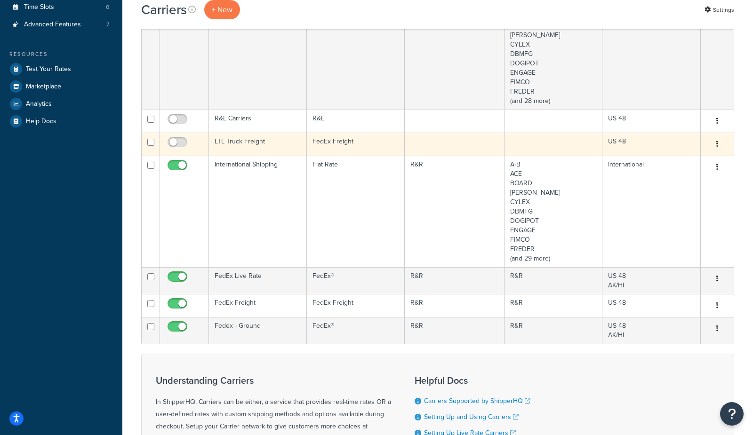
scroll to position [264, 0]
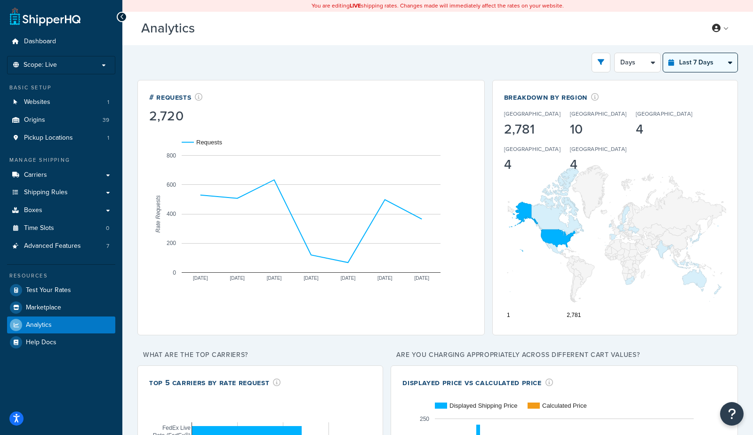
click at [699, 61] on select "Last 24 Hours Last 7 Days Last 30 Days Last 3 Months Last 6 Months Last 12 Mont…" at bounding box center [700, 62] width 74 height 19
select select "last_year"
click at [663, 53] on select "Last 24 Hours Last 7 Days Last 30 Days Last 3 Months Last 6 Months Last 12 Mont…" at bounding box center [700, 62] width 74 height 19
select select "1M"
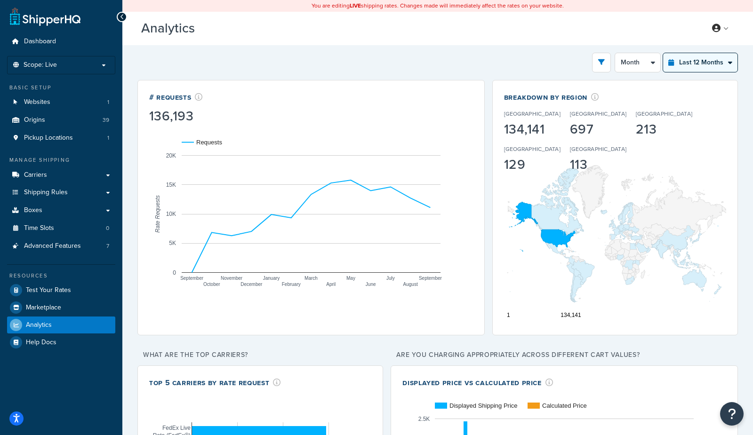
click at [701, 68] on select "Last 24 Hours Last 7 Days Last 30 Days Last 3 Months Last 6 Months Last 12 Mont…" at bounding box center [700, 62] width 74 height 19
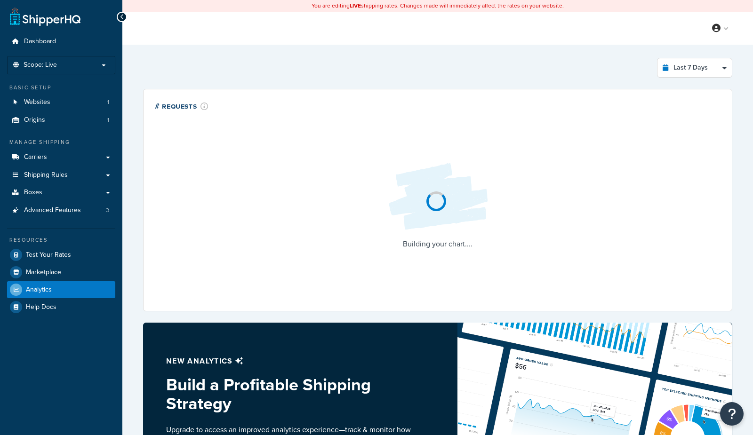
select select "last_7_days"
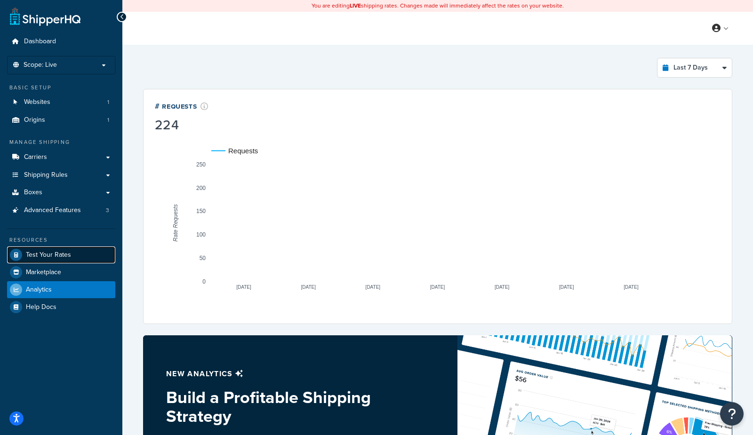
click at [55, 258] on span "Test Your Rates" at bounding box center [48, 255] width 45 height 8
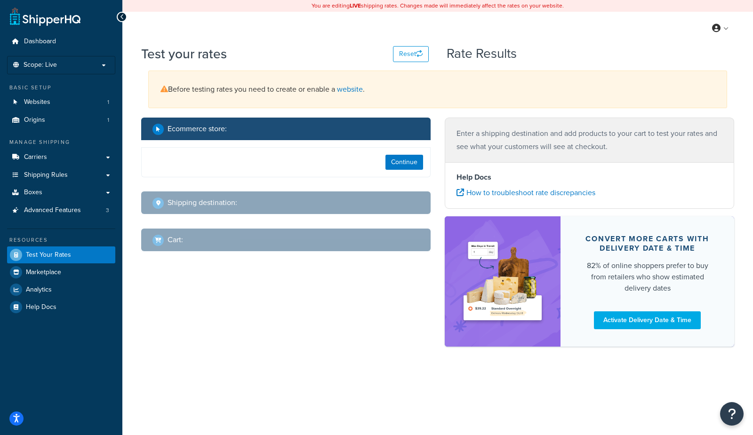
select select "[GEOGRAPHIC_DATA]"
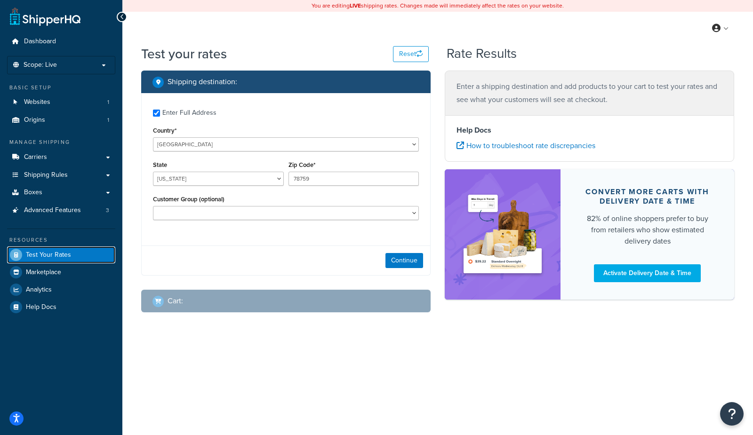
checkbox input "true"
type input "80516-2420"
select select "CO"
select select "Wholesale"
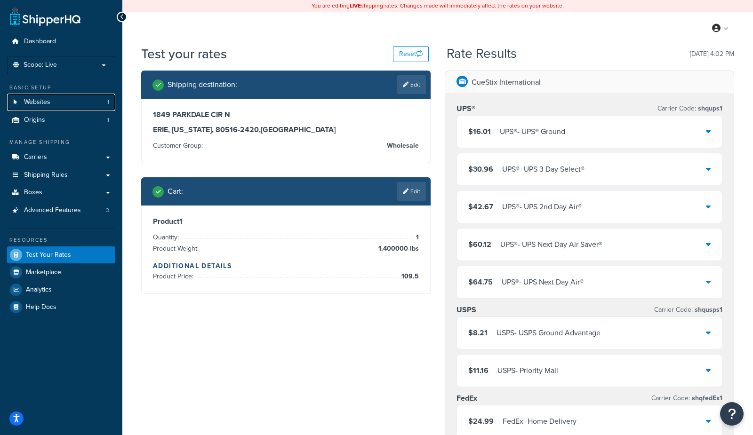
select select "CO"
select select "Wholesale"
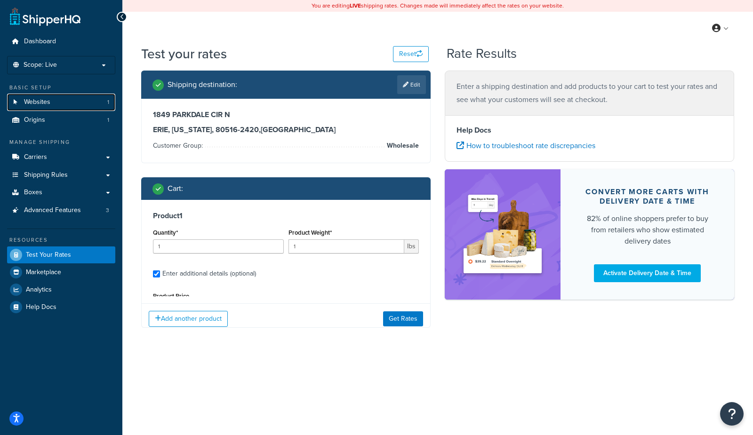
type input "1.400000"
type input "109.5"
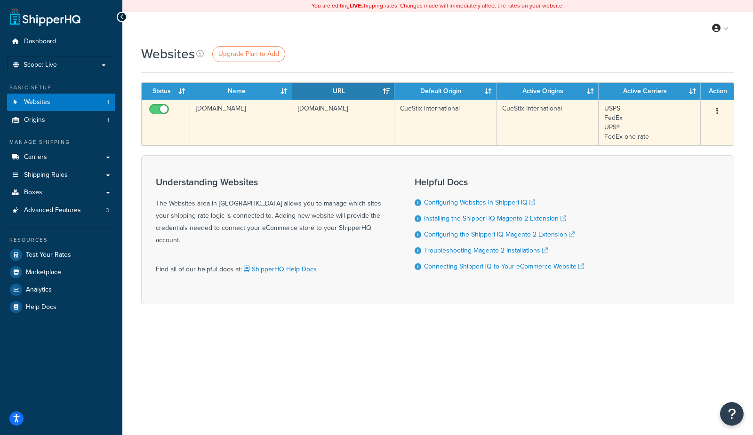
click at [209, 117] on td "[DOMAIN_NAME]" at bounding box center [241, 123] width 102 height 46
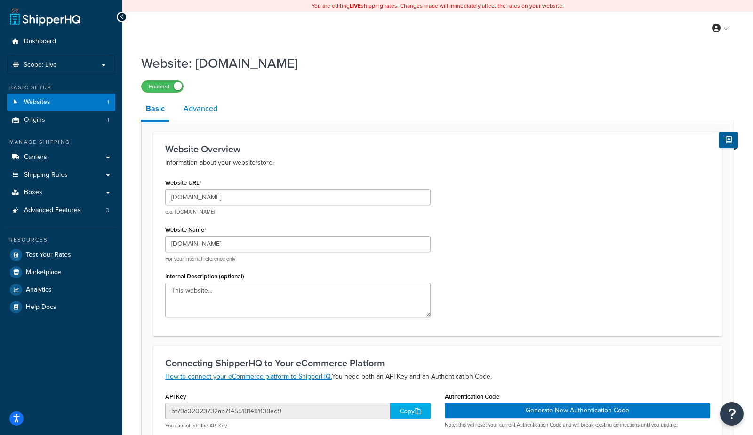
click at [197, 103] on link "Advanced" at bounding box center [200, 108] width 43 height 23
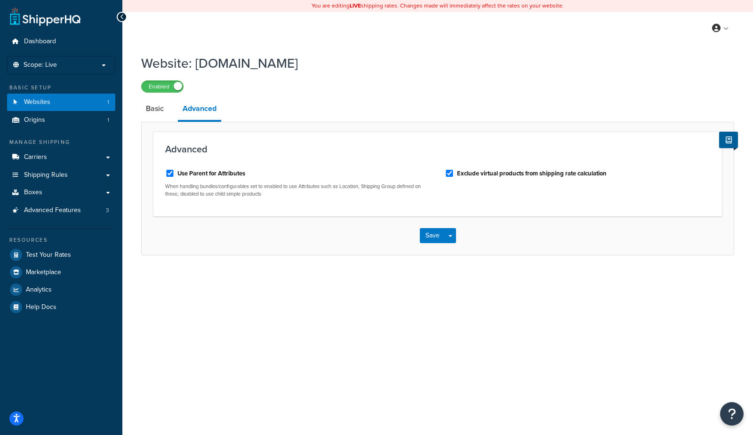
click at [221, 173] on label "Use Parent for Attributes" at bounding box center [211, 173] width 68 height 8
click at [175, 173] on input "Use Parent for Attributes" at bounding box center [169, 173] width 9 height 7
checkbox input "false"
click at [451, 239] on button "Save Dropdown" at bounding box center [450, 235] width 11 height 15
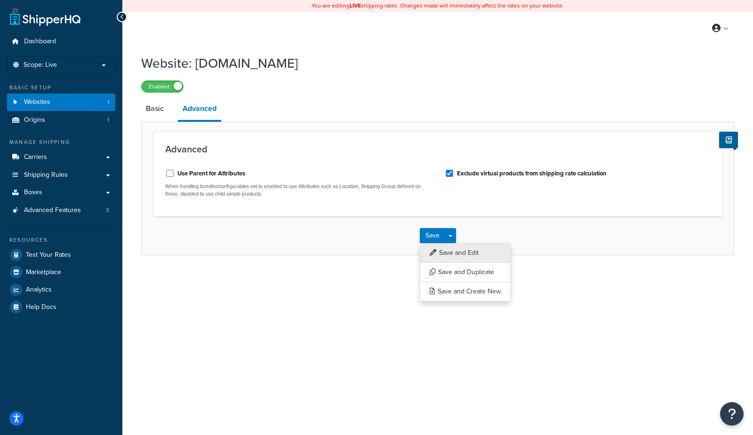
click at [453, 258] on button "Save and Edit" at bounding box center [465, 253] width 91 height 20
click at [225, 173] on label "Use Parent for Attributes" at bounding box center [211, 173] width 68 height 8
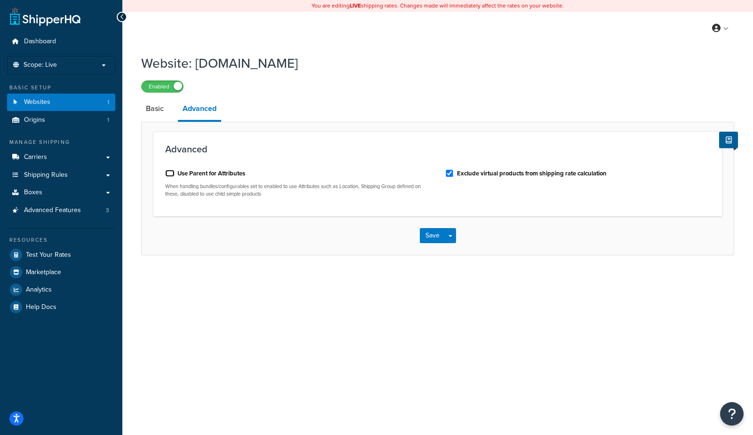
click at [175, 173] on input "Use Parent for Attributes" at bounding box center [169, 173] width 9 height 7
checkbox input "true"
click at [451, 234] on button "Save Dropdown" at bounding box center [450, 235] width 11 height 15
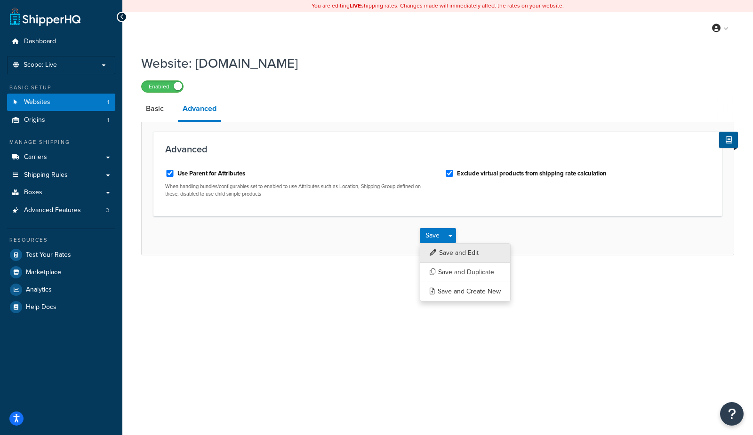
click at [451, 256] on button "Save and Edit" at bounding box center [465, 253] width 91 height 20
click at [203, 173] on label "Use Parent for Attributes" at bounding box center [211, 173] width 68 height 8
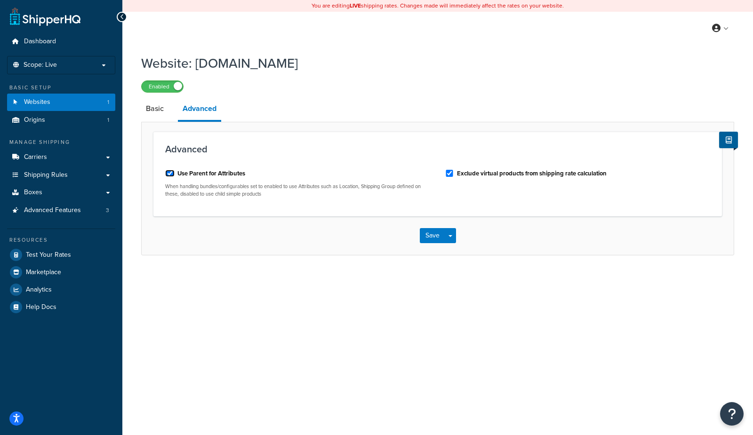
click at [175, 173] on input "Use Parent for Attributes" at bounding box center [169, 173] width 9 height 7
checkbox input "false"
click at [450, 241] on button "Save Dropdown" at bounding box center [450, 235] width 11 height 15
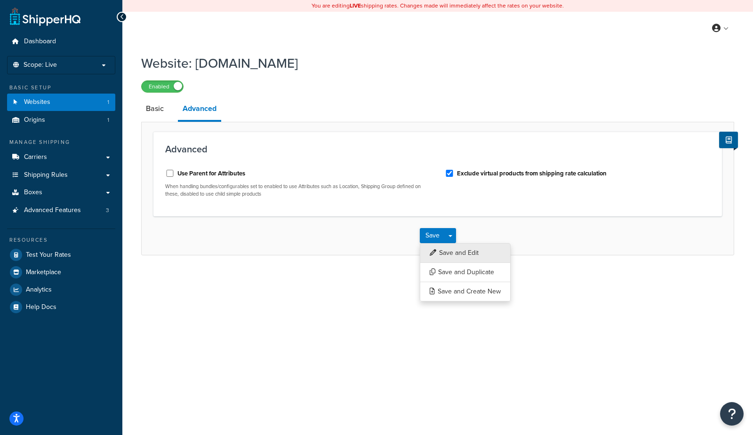
click at [452, 254] on button "Save and Edit" at bounding box center [465, 253] width 91 height 20
